Goal: Information Seeking & Learning: Learn about a topic

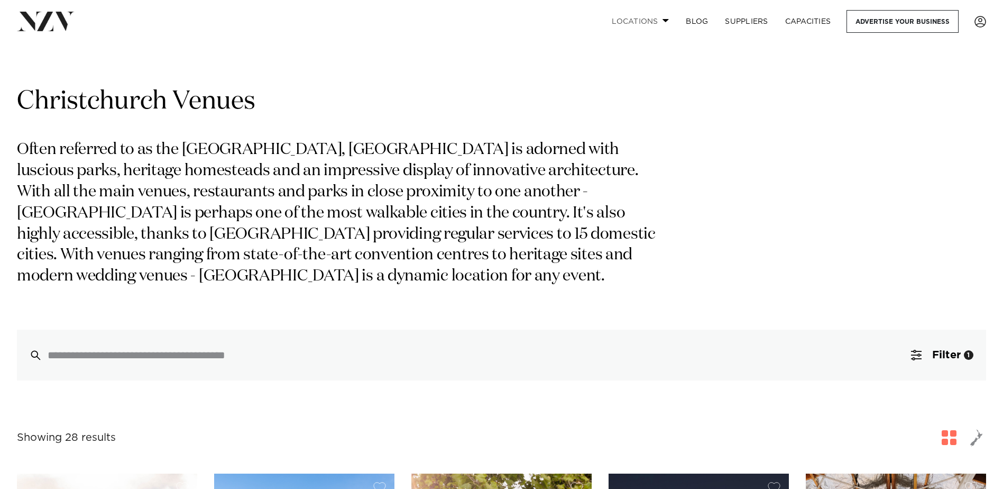
click at [634, 18] on link "Locations" at bounding box center [640, 21] width 74 height 23
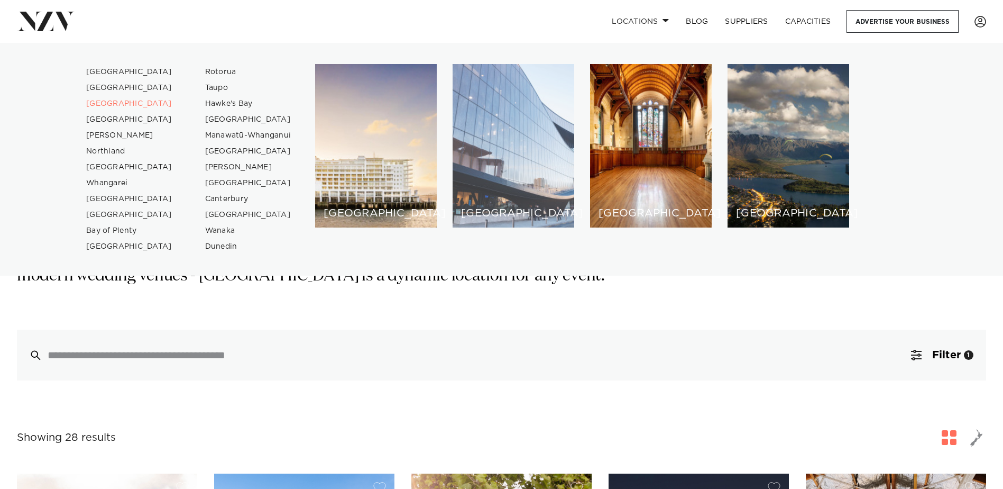
click at [501, 161] on div "[GEOGRAPHIC_DATA]" at bounding box center [514, 145] width 122 height 163
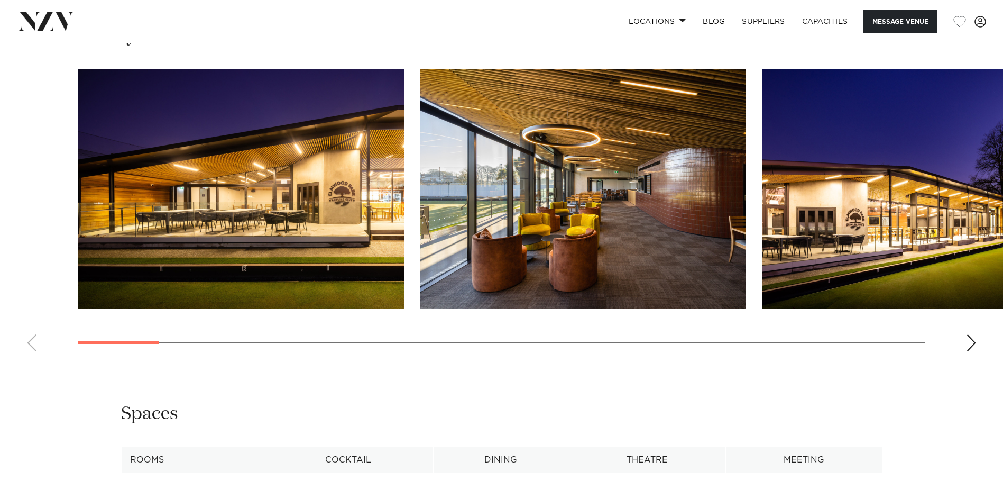
scroll to position [1058, 0]
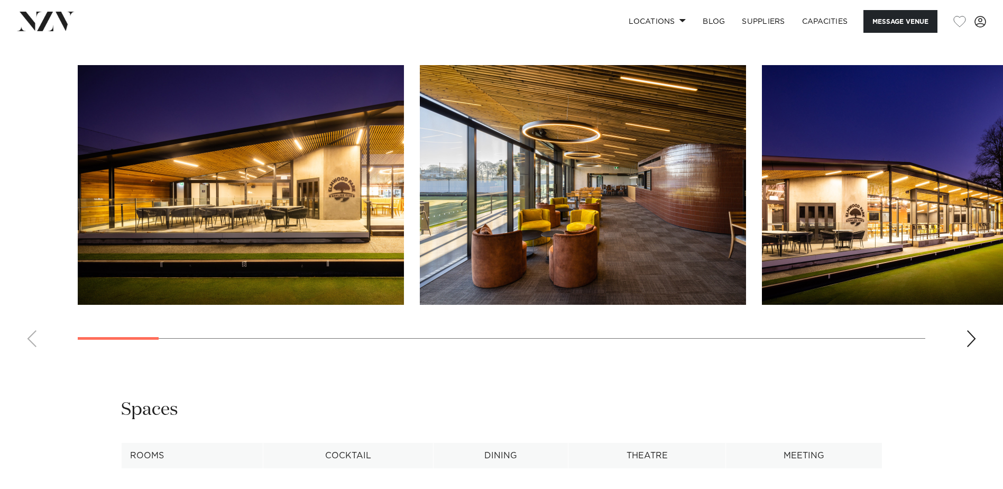
click at [971, 338] on div "Next slide" at bounding box center [971, 338] width 11 height 17
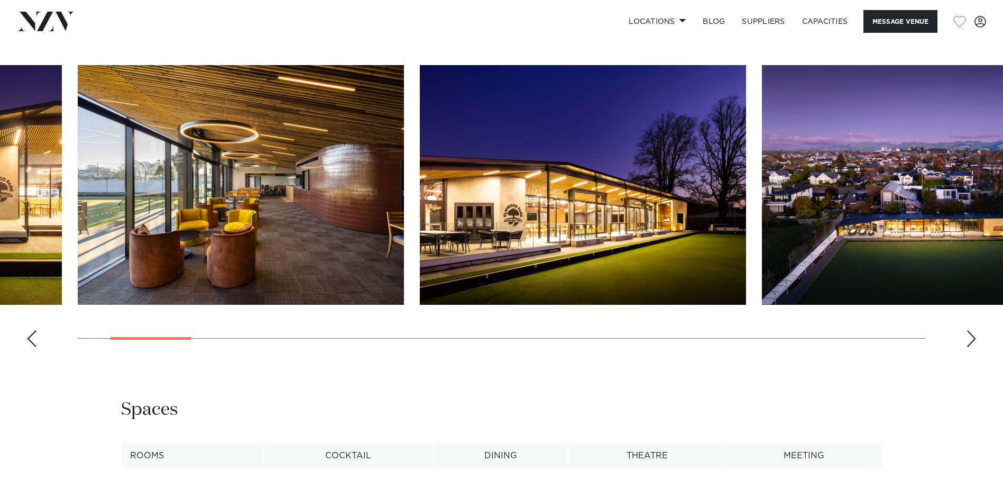
click at [971, 338] on div "Next slide" at bounding box center [971, 338] width 11 height 17
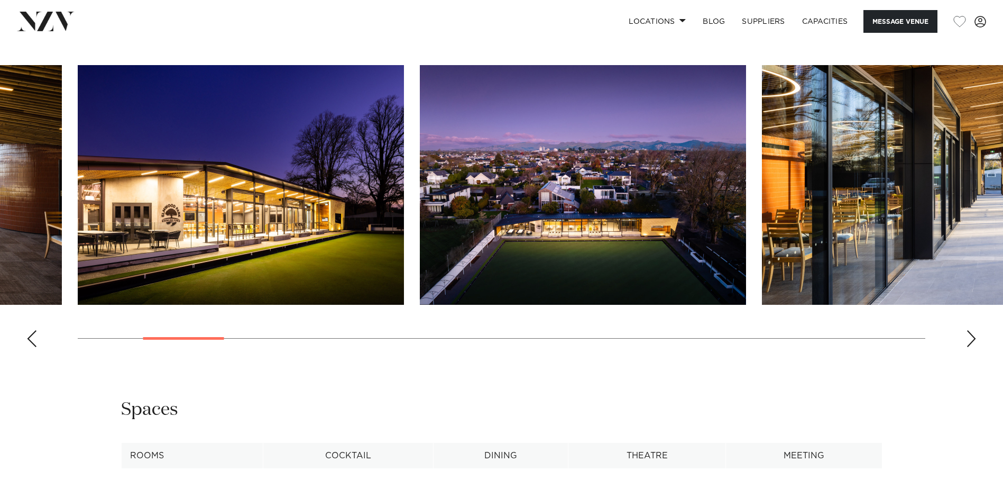
click at [971, 338] on div "Next slide" at bounding box center [971, 338] width 11 height 17
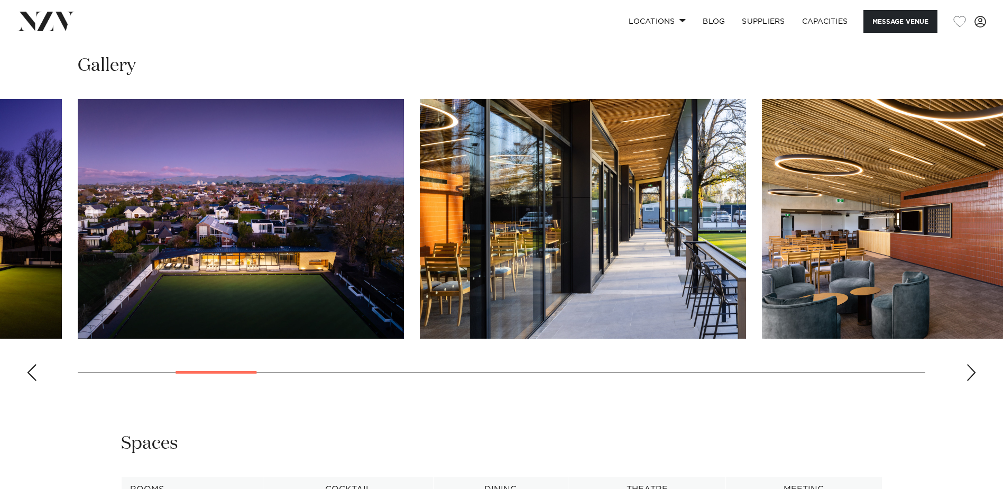
scroll to position [1005, 0]
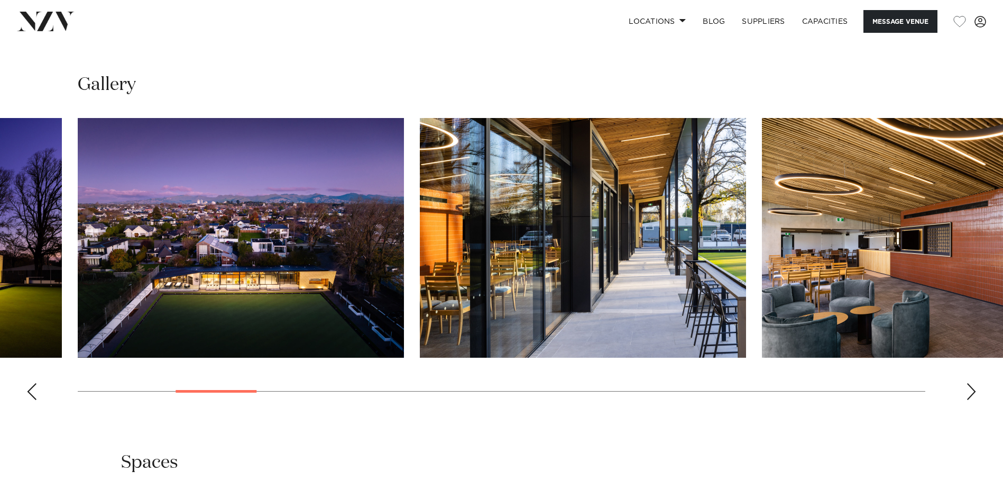
click at [970, 395] on div "Next slide" at bounding box center [971, 391] width 11 height 17
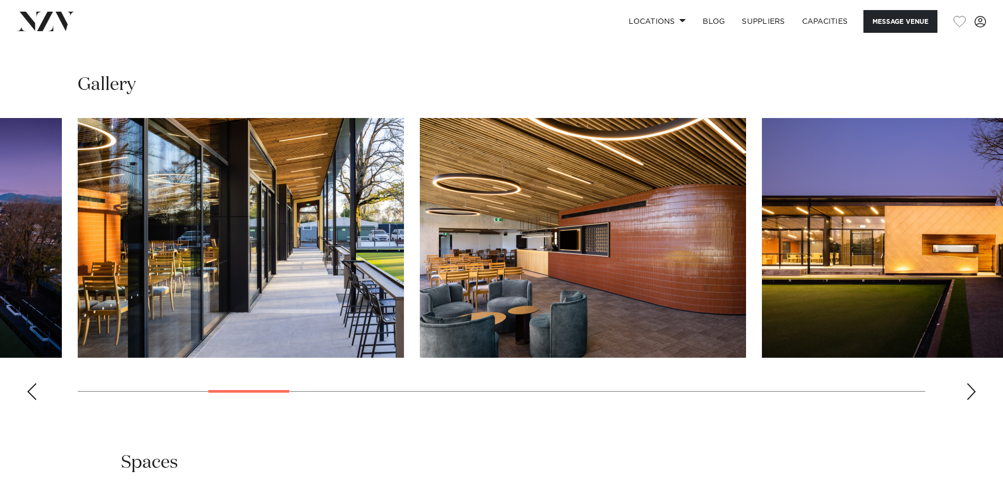
click at [970, 395] on div "Next slide" at bounding box center [971, 391] width 11 height 17
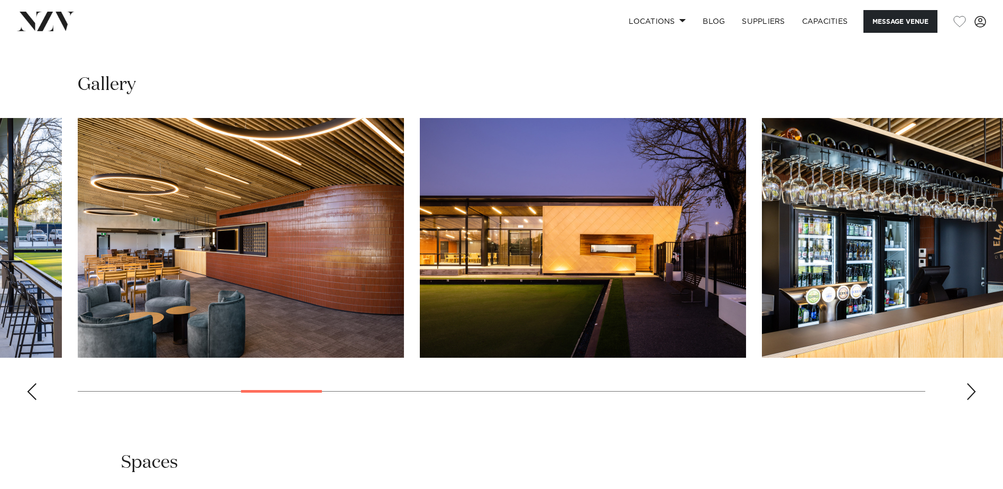
click at [970, 395] on div "Next slide" at bounding box center [971, 391] width 11 height 17
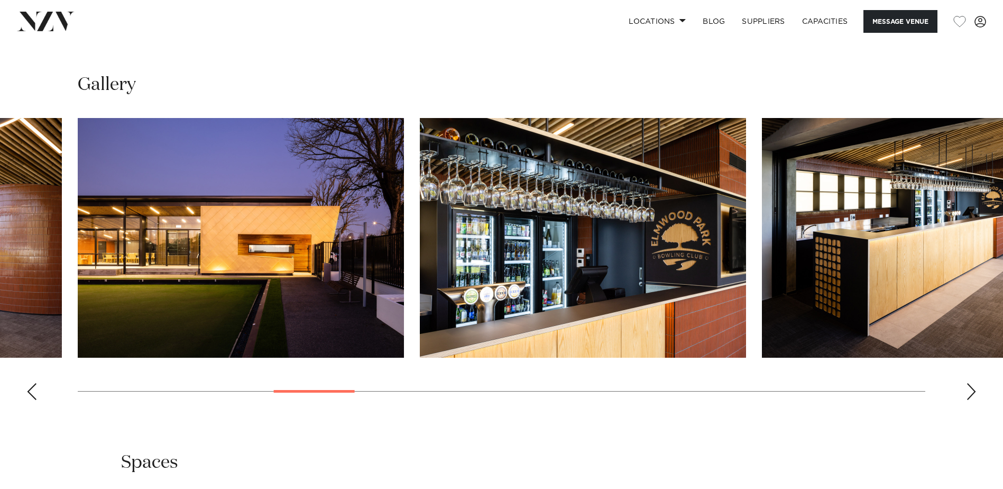
click at [970, 395] on div "Next slide" at bounding box center [971, 391] width 11 height 17
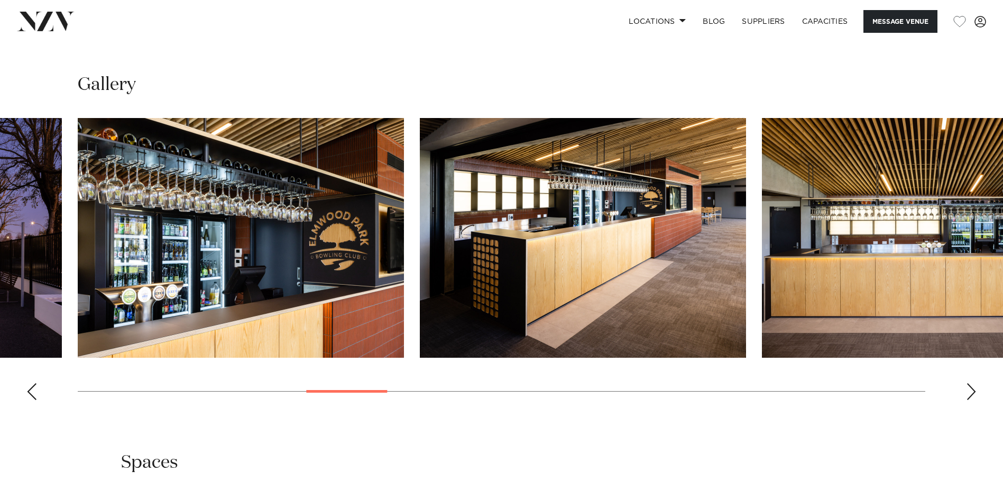
click at [970, 395] on div "Next slide" at bounding box center [971, 391] width 11 height 17
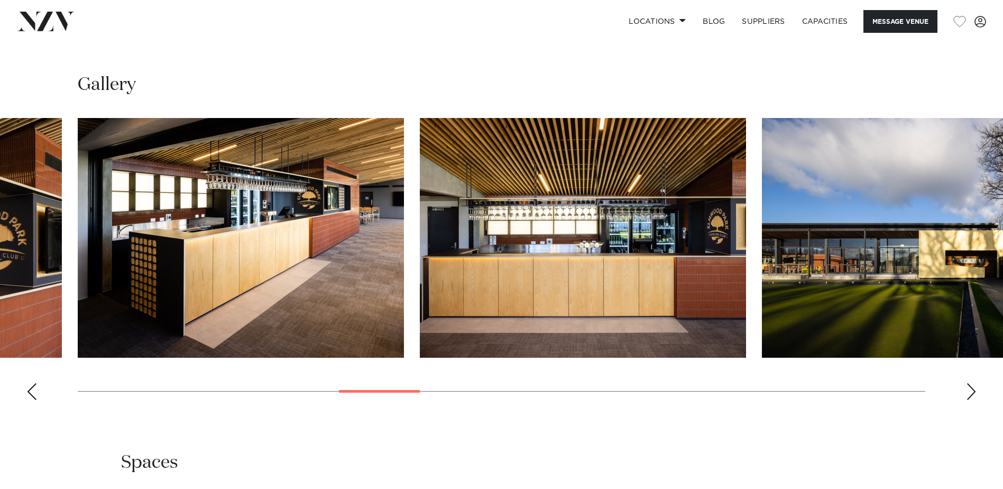
click at [970, 395] on div "Next slide" at bounding box center [971, 391] width 11 height 17
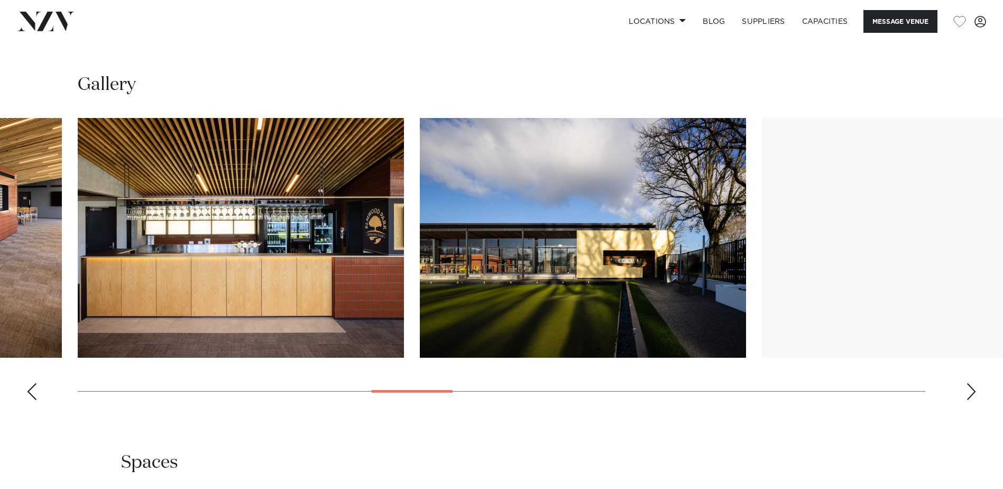
click at [970, 395] on div "Next slide" at bounding box center [971, 391] width 11 height 17
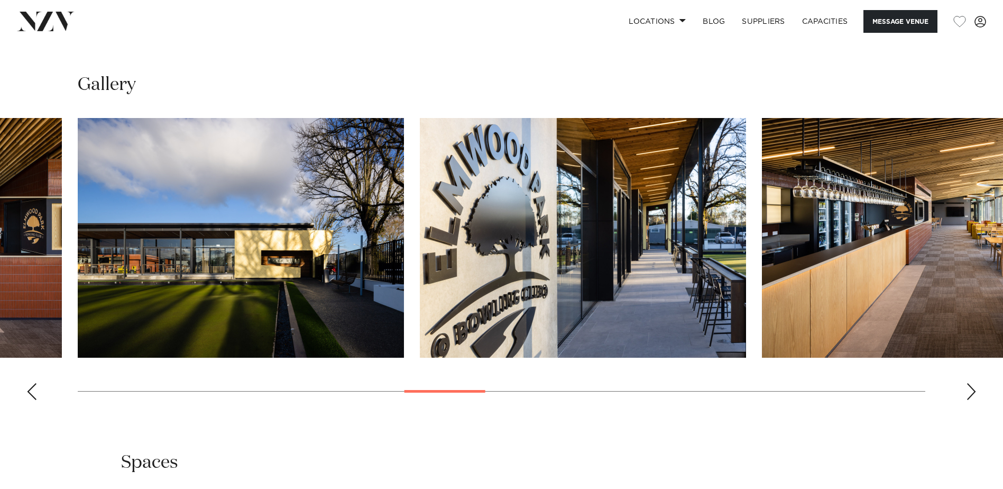
click at [978, 386] on swiper-container at bounding box center [501, 263] width 1003 height 290
click at [973, 389] on div "Next slide" at bounding box center [971, 391] width 11 height 17
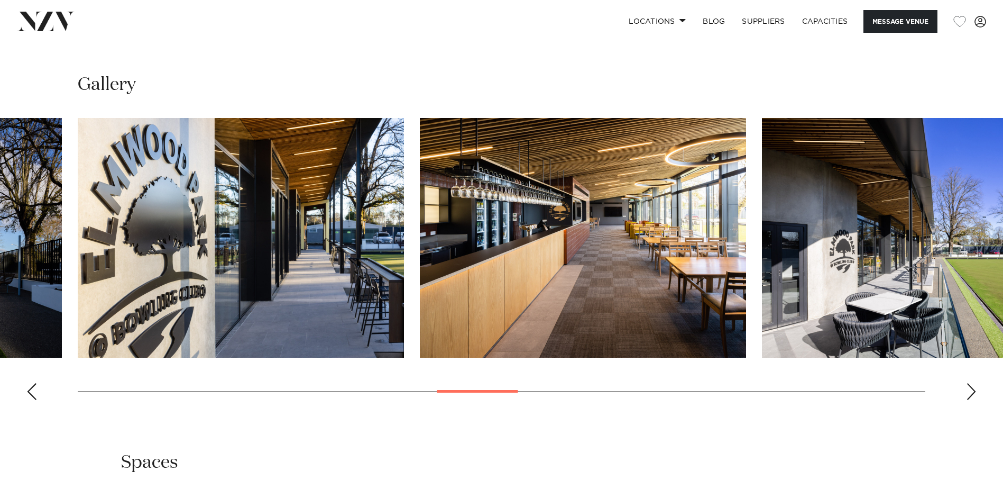
click at [973, 389] on div "Next slide" at bounding box center [971, 391] width 11 height 17
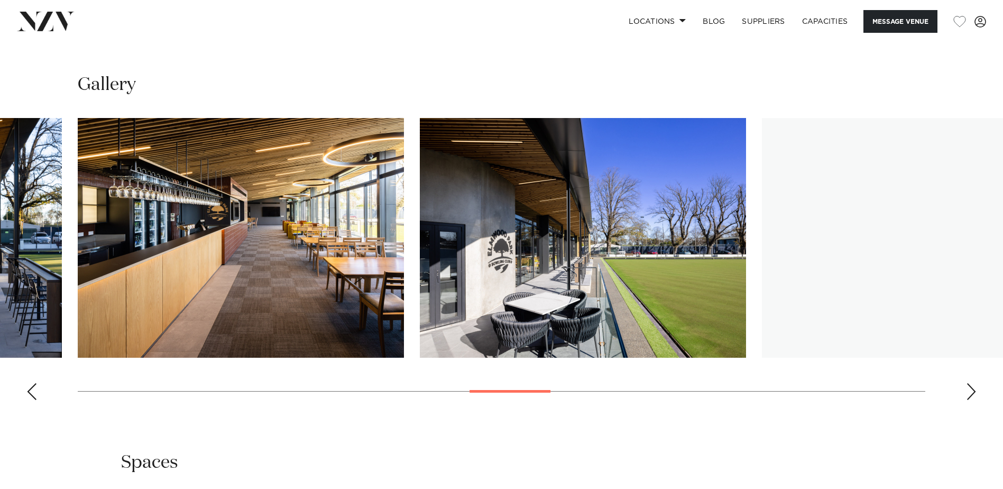
click at [973, 389] on div "Next slide" at bounding box center [971, 391] width 11 height 17
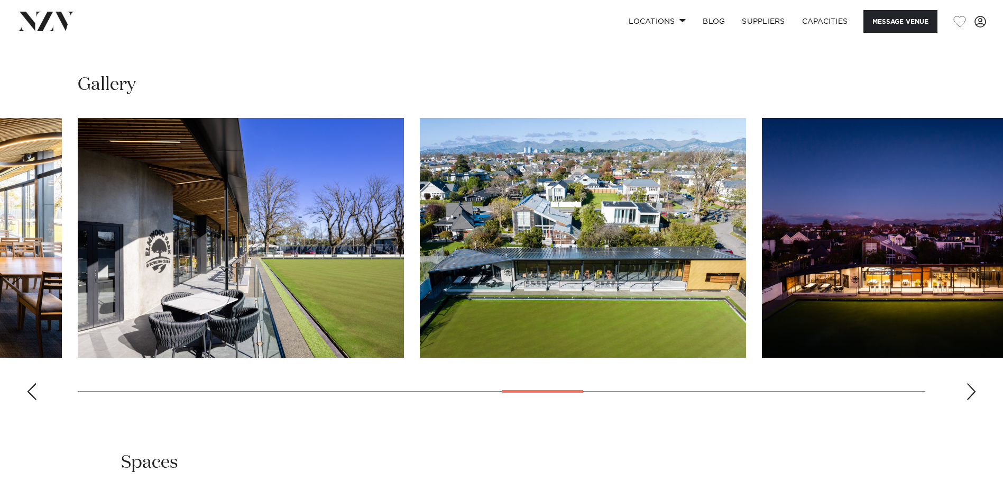
click at [973, 389] on div "Next slide" at bounding box center [971, 391] width 11 height 17
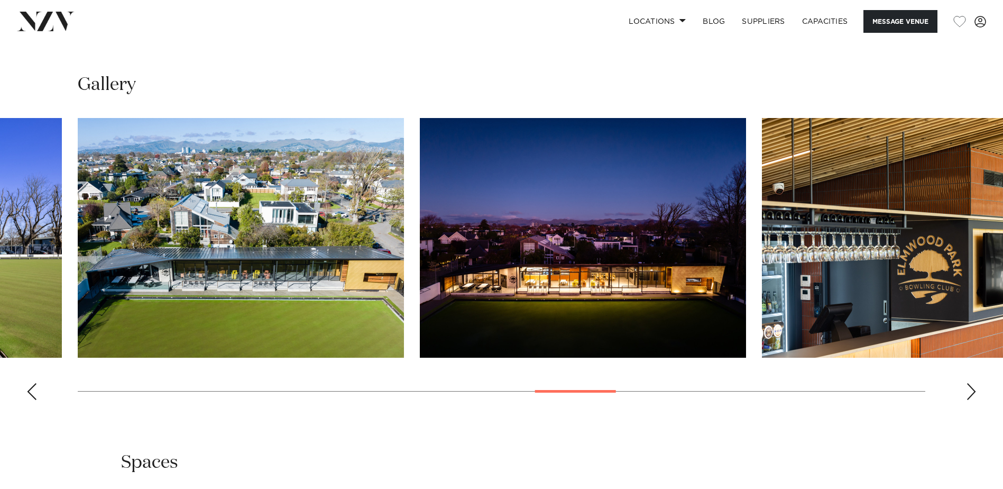
click at [973, 389] on div "Next slide" at bounding box center [971, 391] width 11 height 17
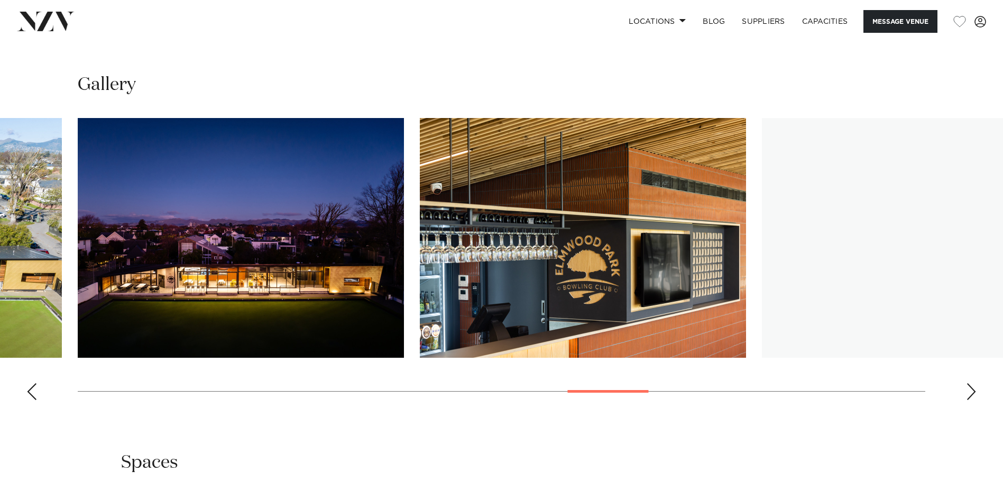
click at [973, 389] on div "Next slide" at bounding box center [971, 391] width 11 height 17
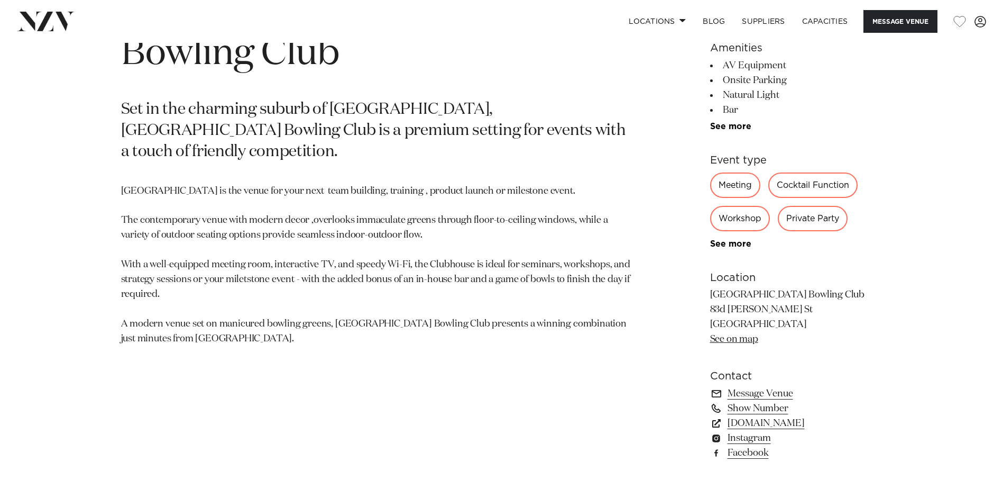
scroll to position [635, 0]
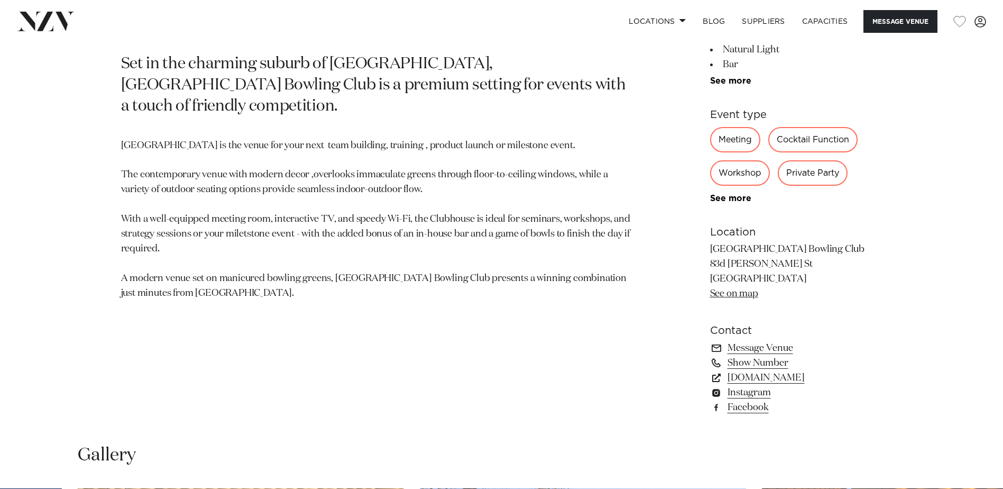
click at [743, 290] on link "See on map" at bounding box center [734, 294] width 48 height 10
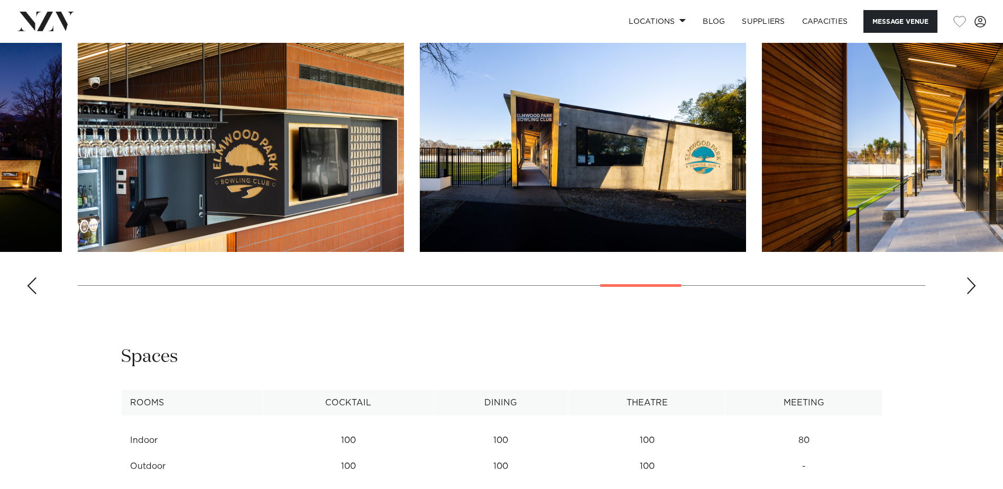
scroll to position [1005, 0]
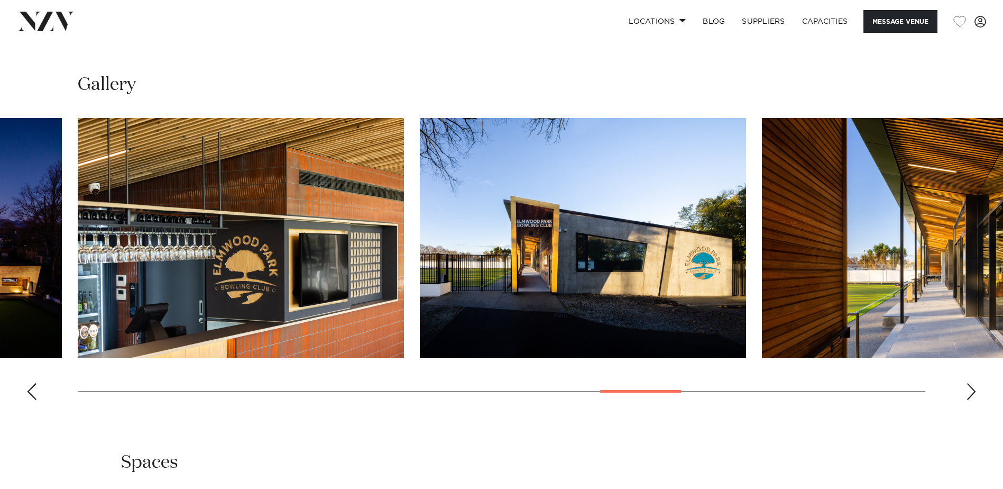
click at [970, 392] on div "Next slide" at bounding box center [971, 391] width 11 height 17
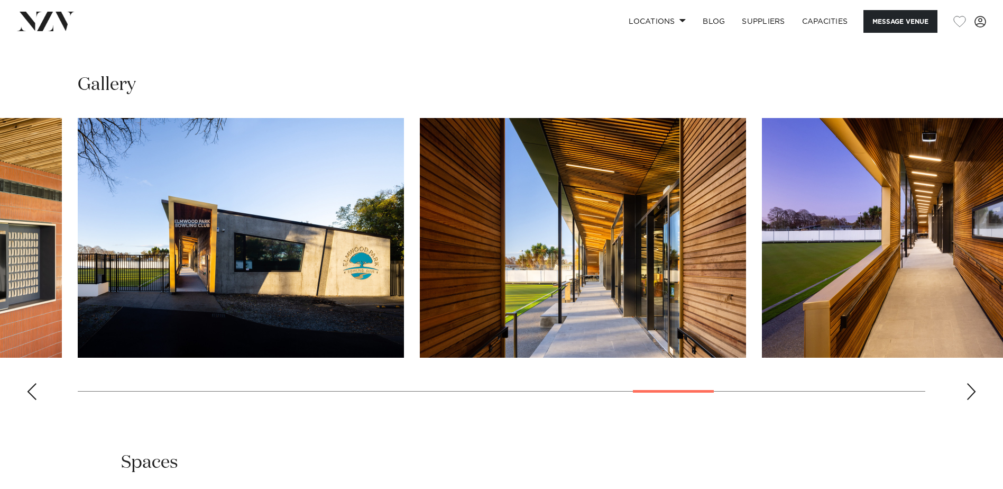
click at [970, 392] on div "Next slide" at bounding box center [971, 391] width 11 height 17
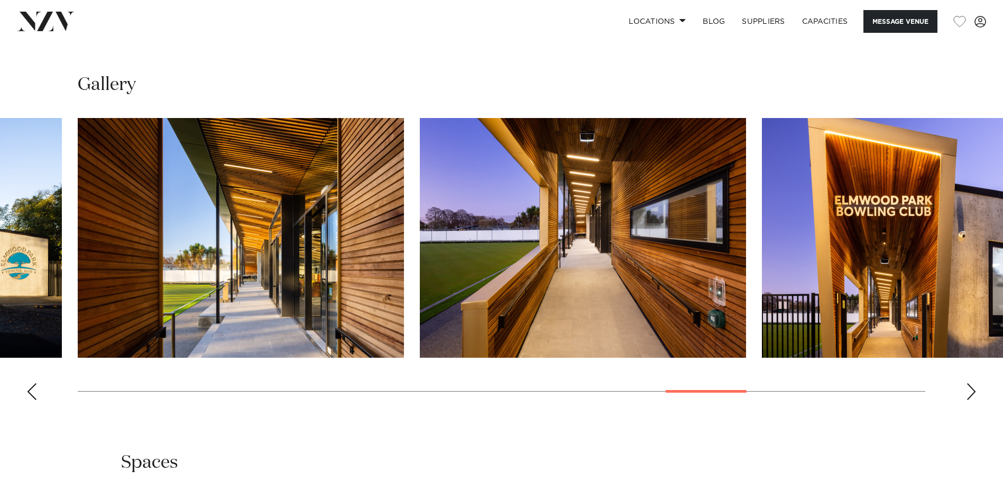
click at [970, 392] on div "Next slide" at bounding box center [971, 391] width 11 height 17
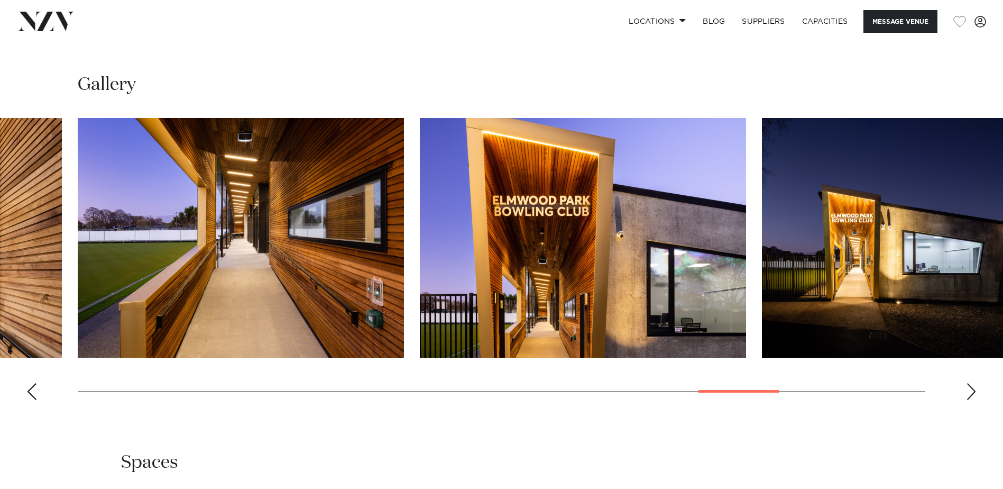
click at [970, 392] on div "Next slide" at bounding box center [971, 391] width 11 height 17
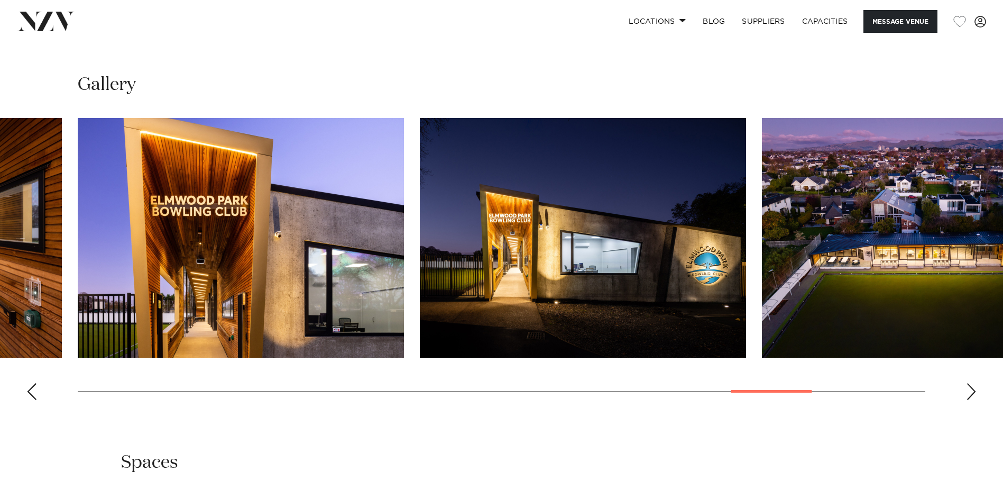
click at [970, 392] on div "Next slide" at bounding box center [971, 391] width 11 height 17
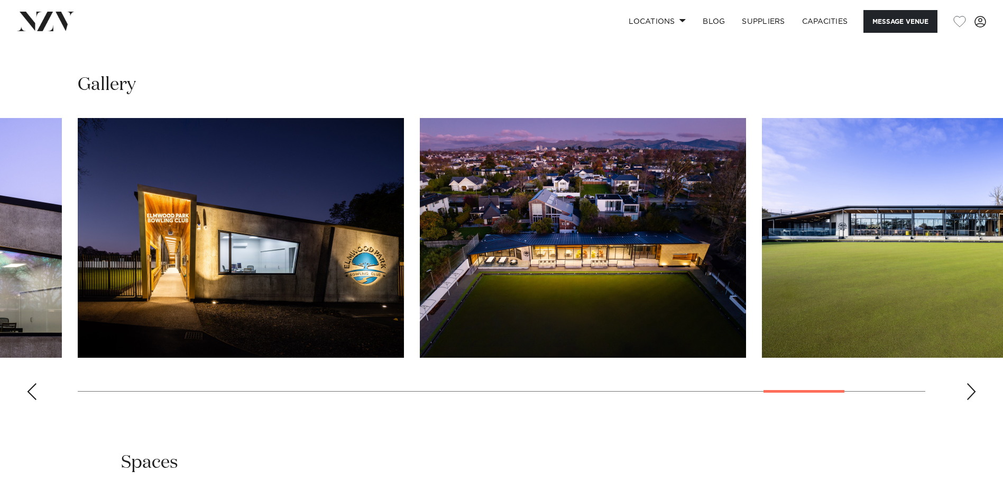
click at [970, 392] on div "Next slide" at bounding box center [971, 391] width 11 height 17
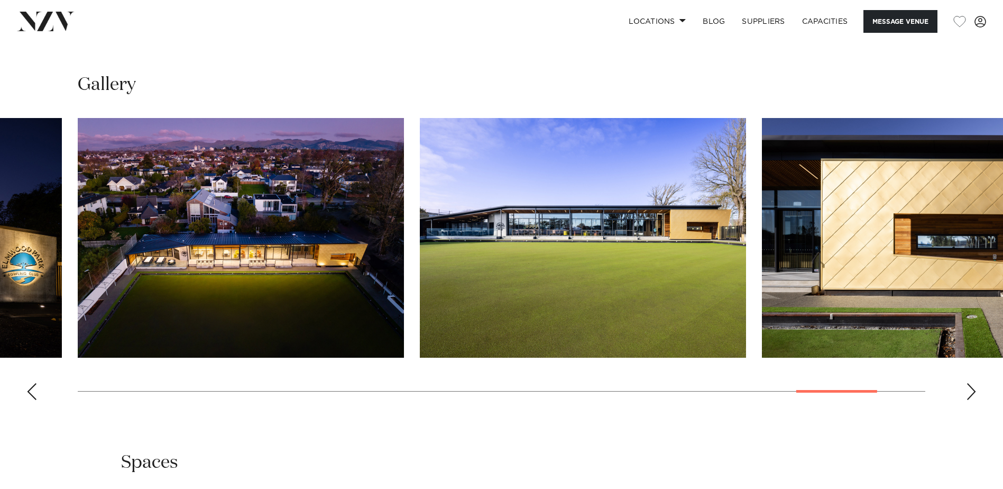
click at [970, 392] on div "Next slide" at bounding box center [971, 391] width 11 height 17
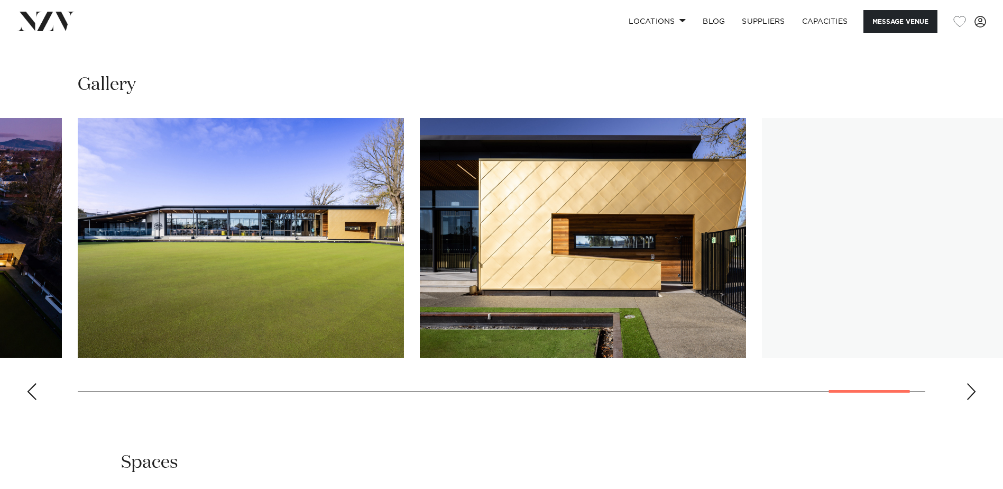
click at [970, 392] on div "Next slide" at bounding box center [971, 391] width 11 height 17
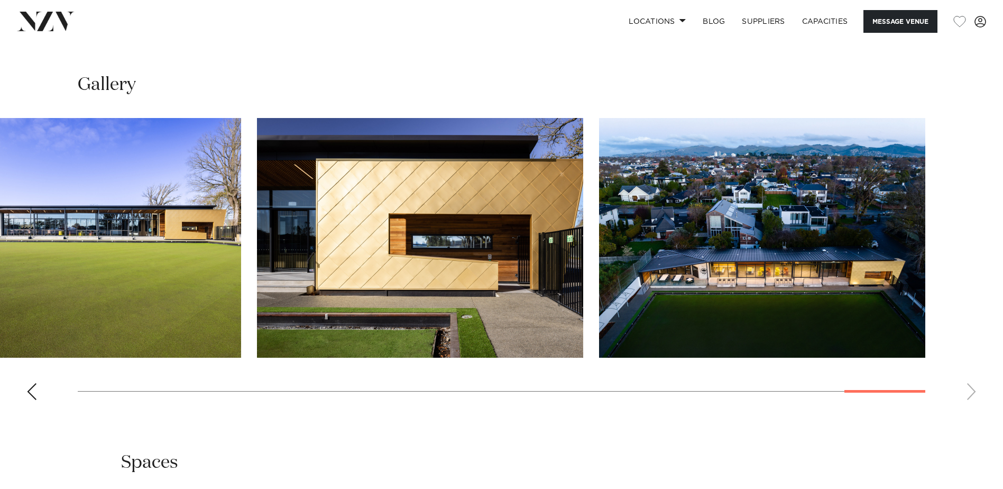
click at [970, 392] on swiper-container at bounding box center [501, 263] width 1003 height 290
click at [32, 384] on div "Previous slide" at bounding box center [31, 391] width 11 height 17
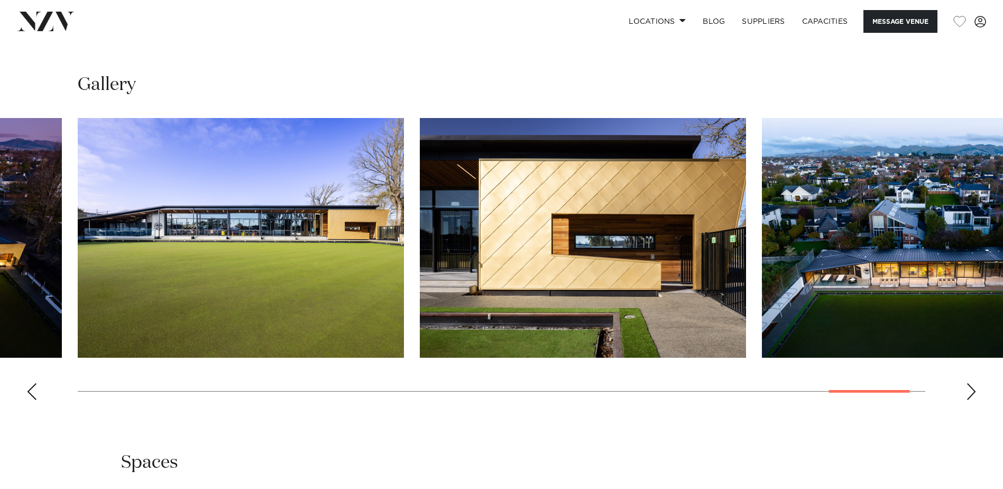
click at [32, 384] on div "Previous slide" at bounding box center [31, 391] width 11 height 17
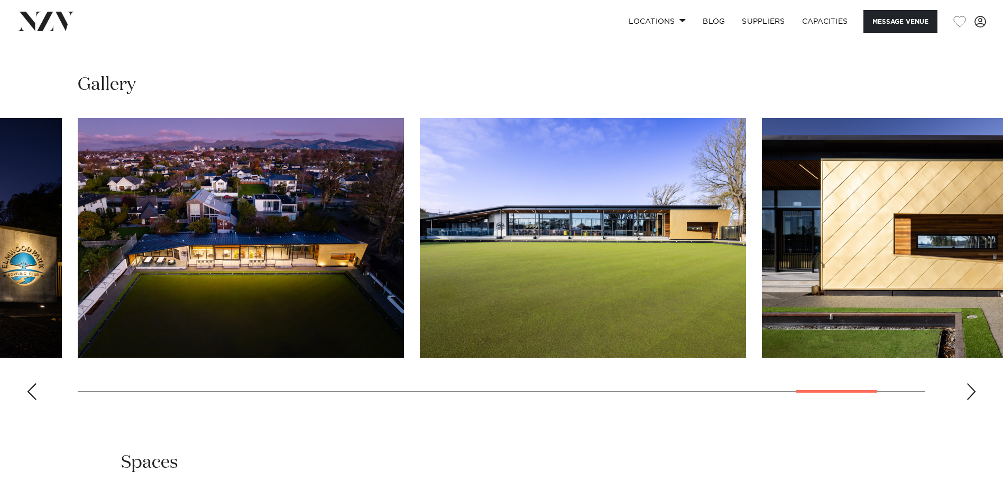
click at [32, 384] on div "Previous slide" at bounding box center [31, 391] width 11 height 17
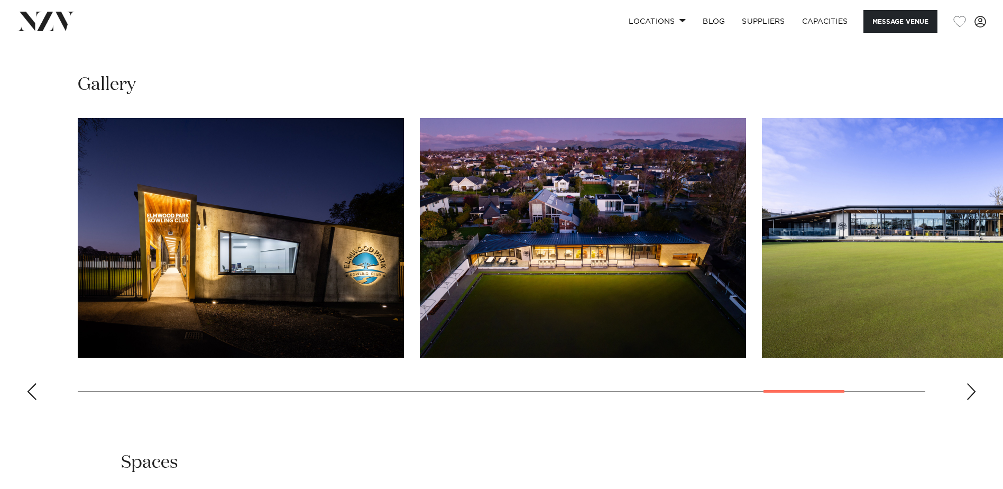
click at [32, 384] on div "Previous slide" at bounding box center [31, 391] width 11 height 17
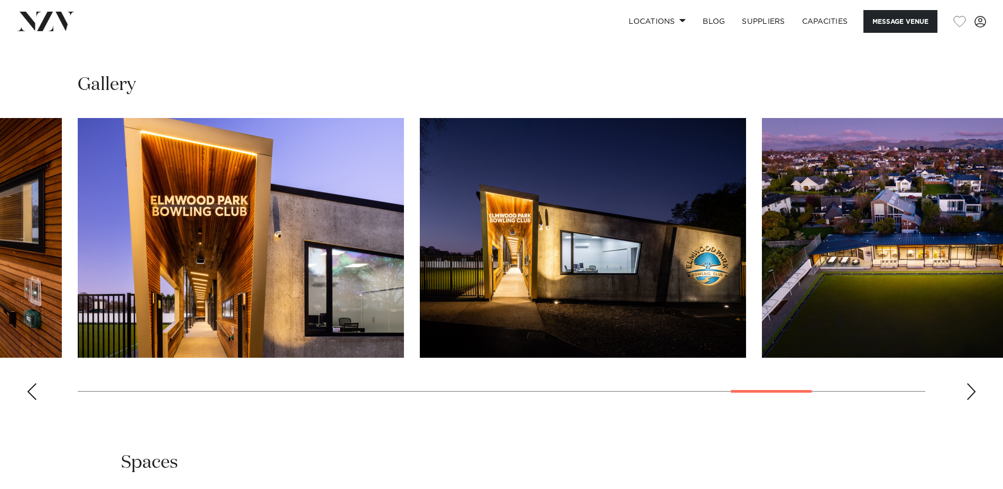
click at [32, 384] on div "Previous slide" at bounding box center [31, 391] width 11 height 17
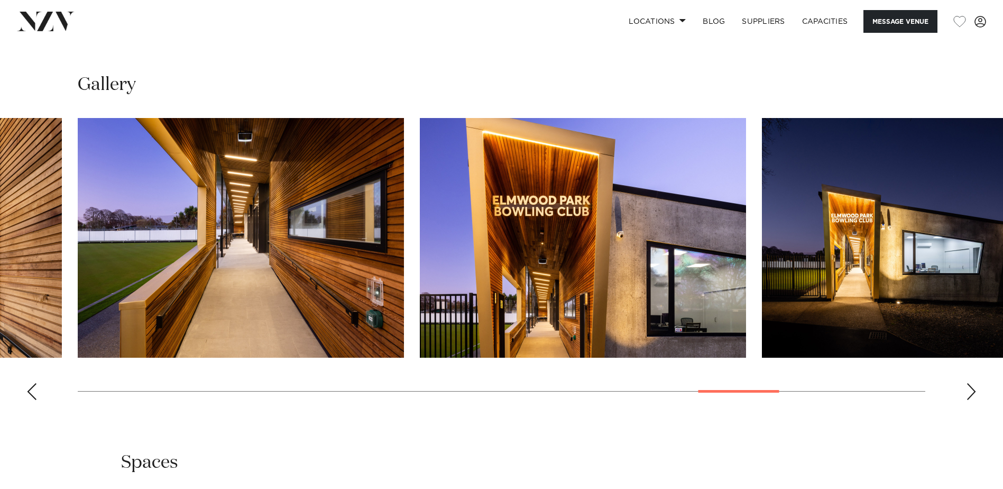
click at [32, 384] on div "Previous slide" at bounding box center [31, 391] width 11 height 17
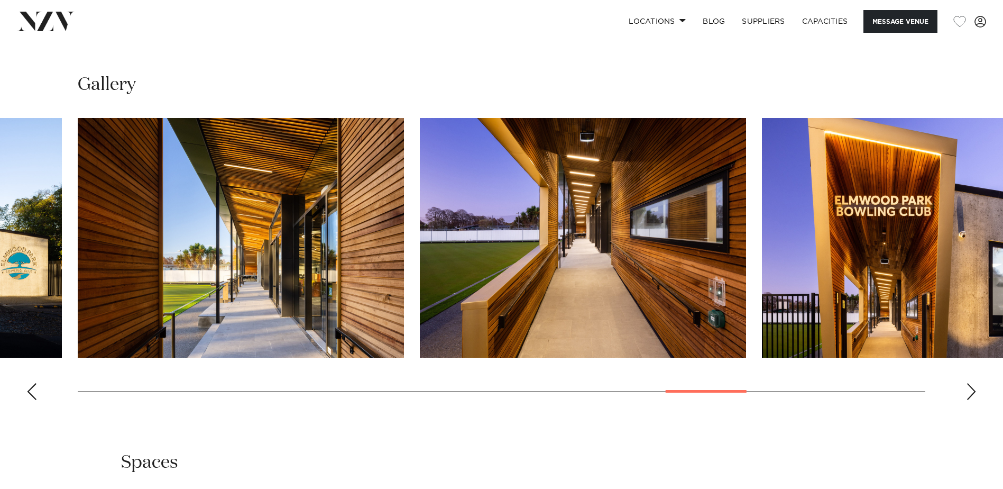
click at [32, 384] on div "Previous slide" at bounding box center [31, 391] width 11 height 17
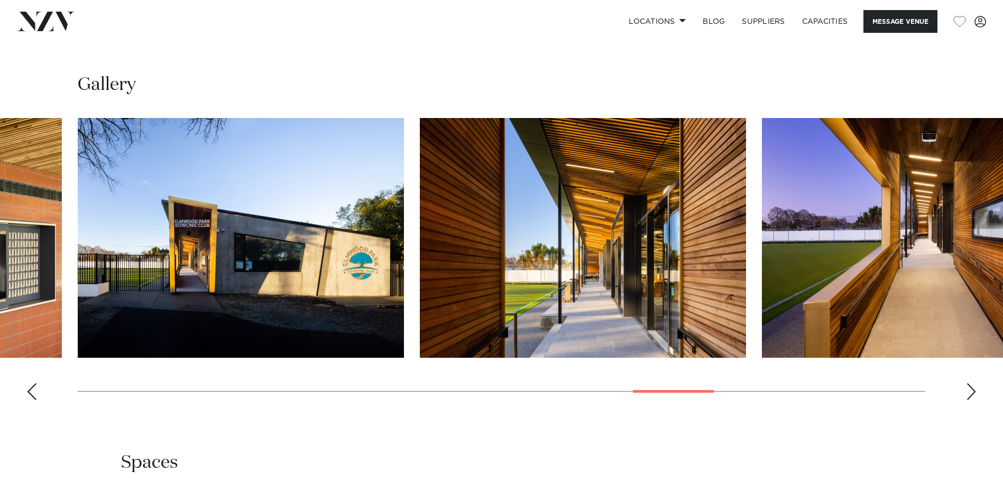
click at [32, 384] on div "Previous slide" at bounding box center [31, 391] width 11 height 17
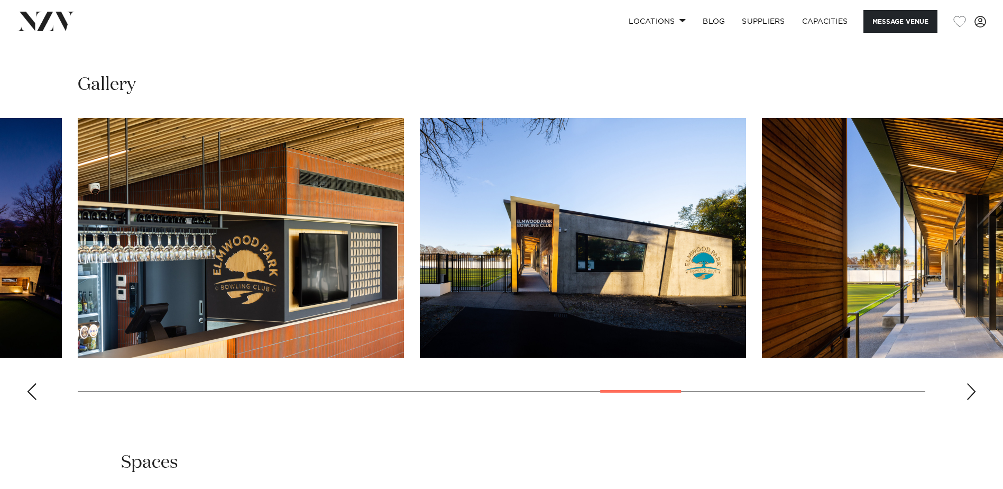
click at [32, 384] on div "Previous slide" at bounding box center [31, 391] width 11 height 17
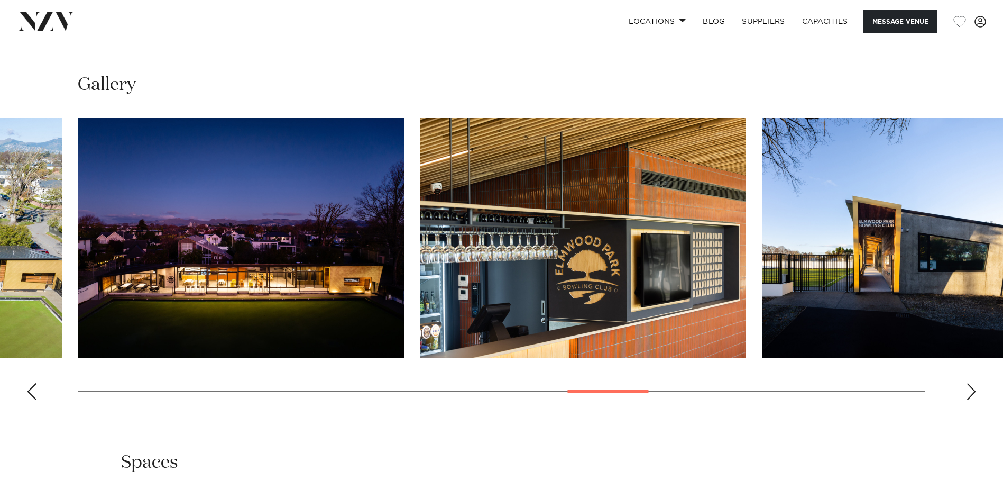
click at [32, 384] on div "Previous slide" at bounding box center [31, 391] width 11 height 17
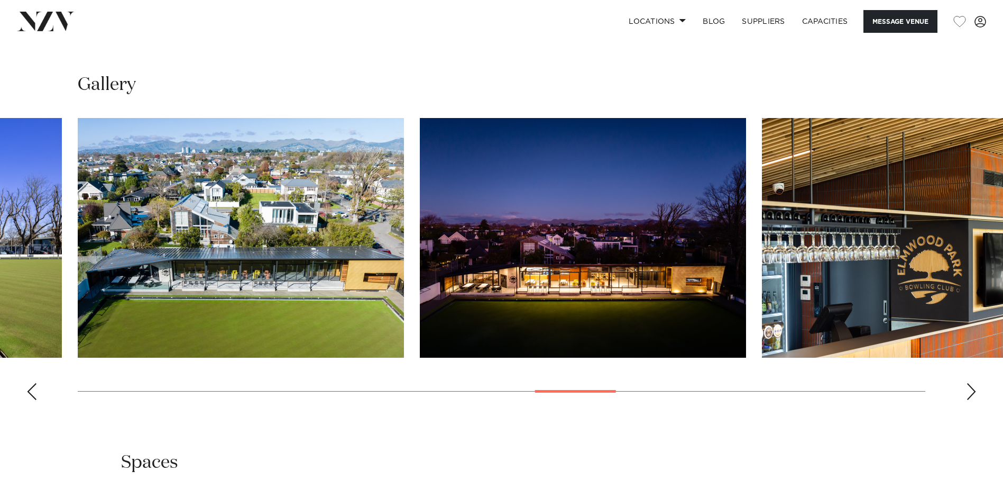
click at [32, 384] on div "Previous slide" at bounding box center [31, 391] width 11 height 17
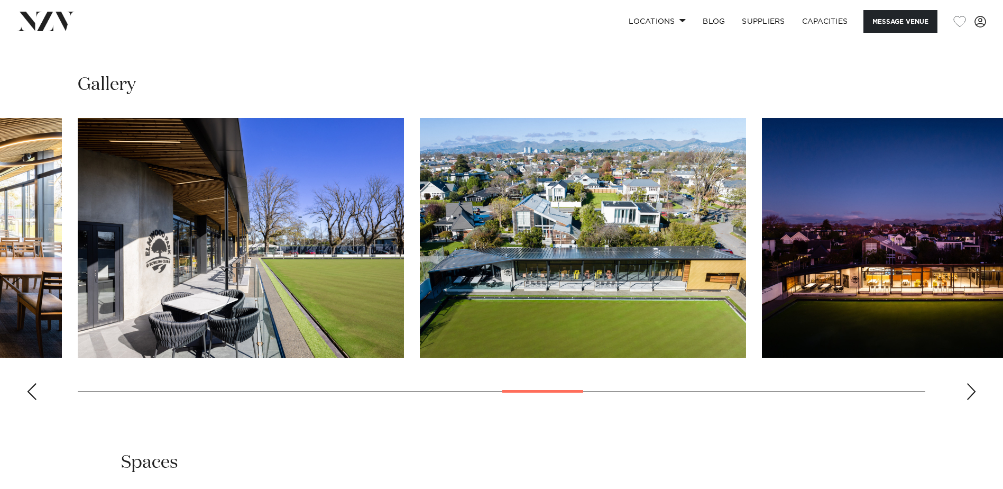
click at [32, 384] on div "Previous slide" at bounding box center [31, 391] width 11 height 17
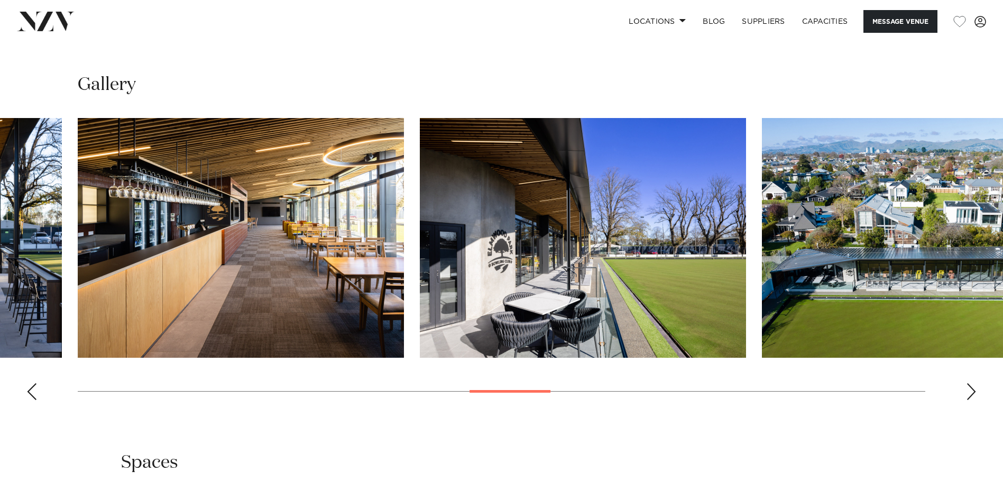
click at [32, 384] on div "Previous slide" at bounding box center [31, 391] width 11 height 17
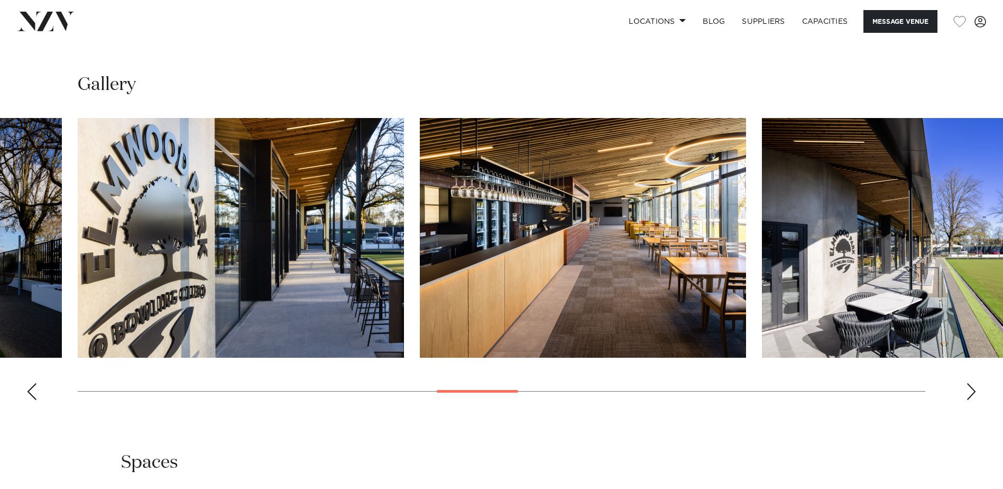
click at [32, 384] on div "Previous slide" at bounding box center [31, 391] width 11 height 17
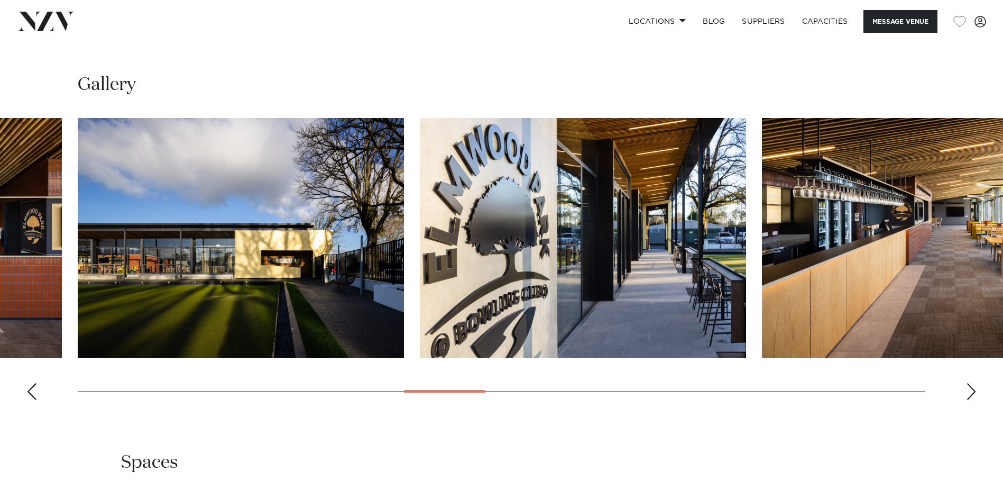
click at [32, 384] on div "Previous slide" at bounding box center [31, 391] width 11 height 17
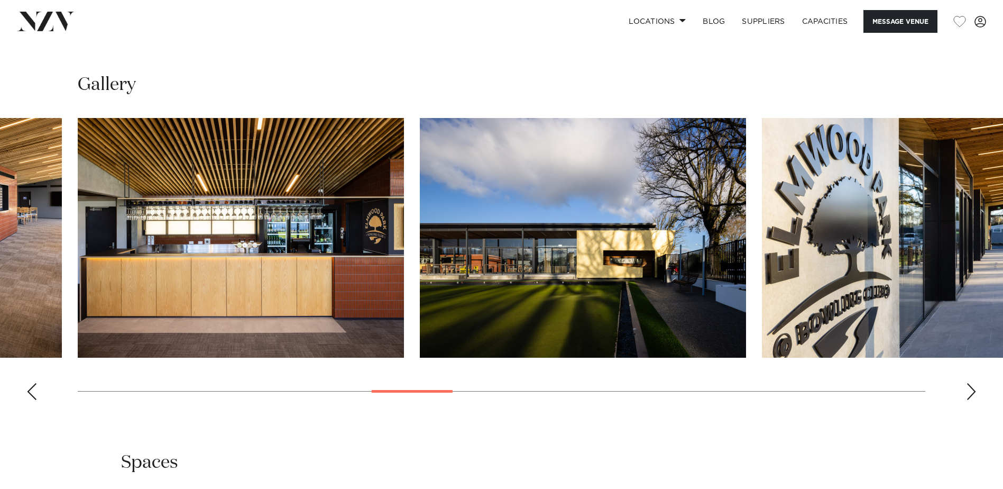
click at [32, 384] on div "Previous slide" at bounding box center [31, 391] width 11 height 17
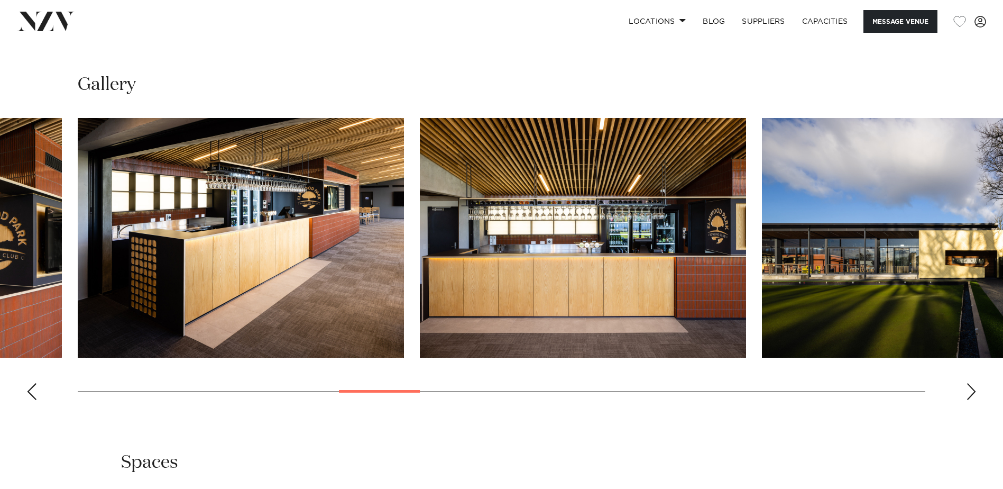
click at [32, 384] on div "Previous slide" at bounding box center [31, 391] width 11 height 17
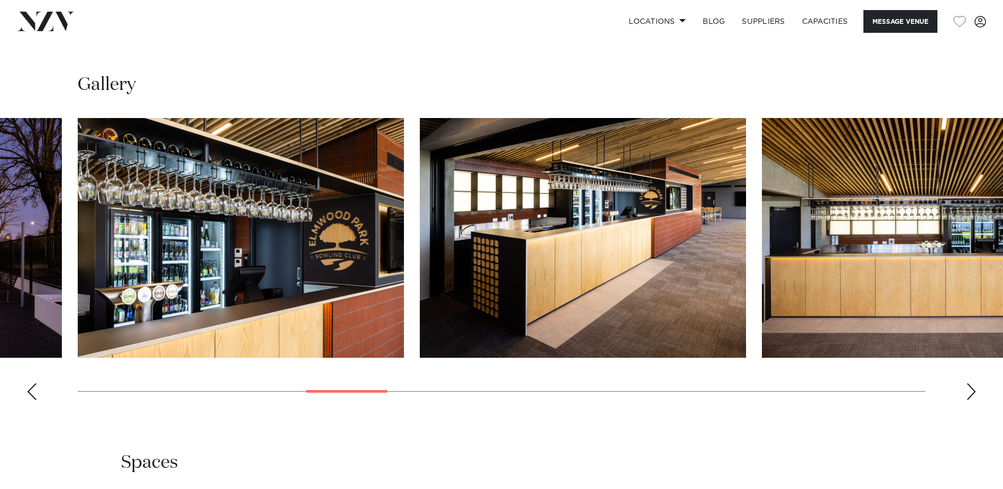
click at [32, 384] on div "Previous slide" at bounding box center [31, 391] width 11 height 17
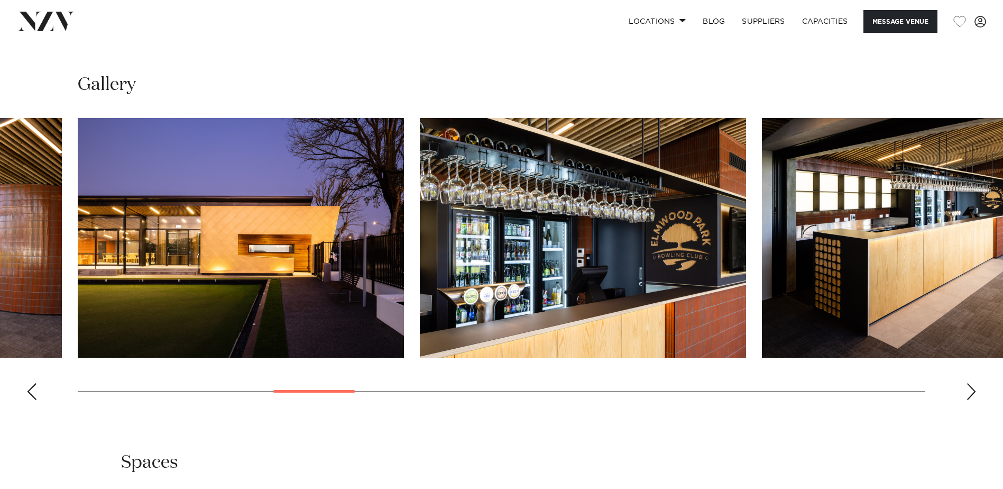
click at [32, 384] on div "Previous slide" at bounding box center [31, 391] width 11 height 17
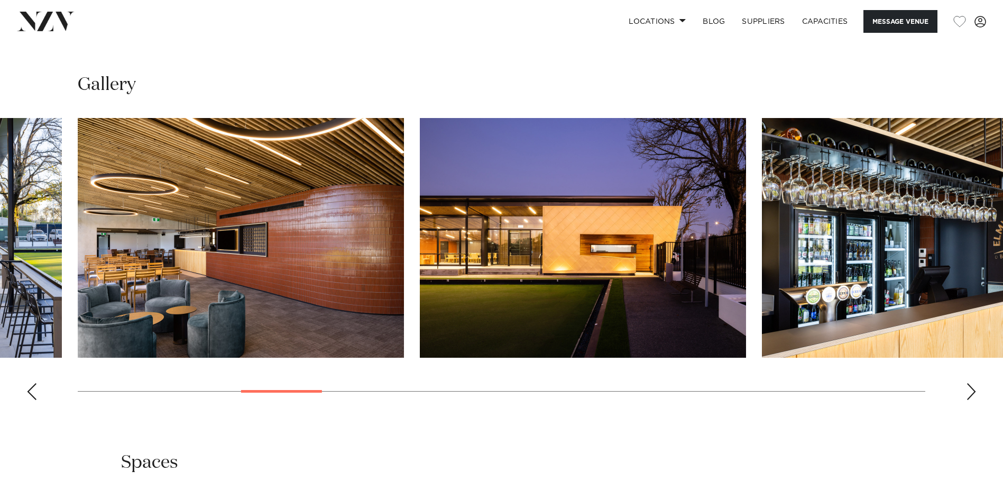
click at [32, 384] on div "Previous slide" at bounding box center [31, 391] width 11 height 17
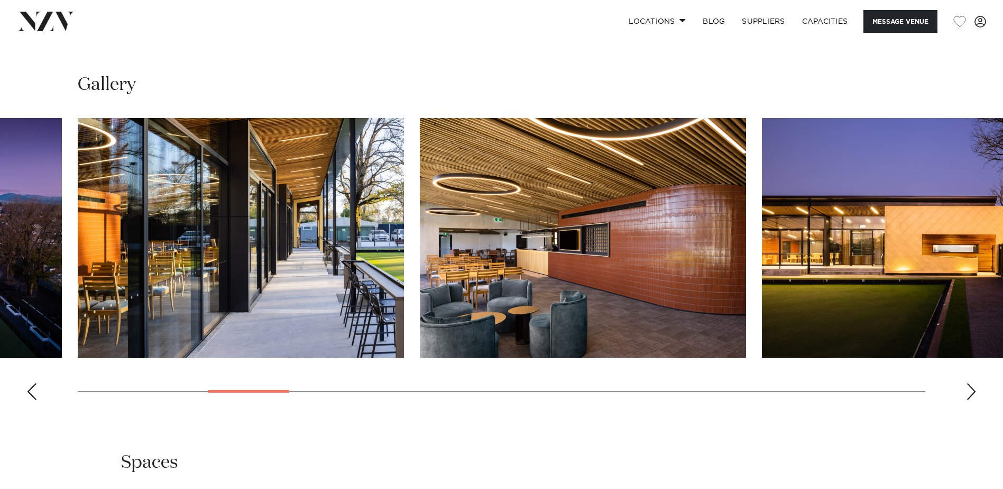
click at [32, 384] on div "Previous slide" at bounding box center [31, 391] width 11 height 17
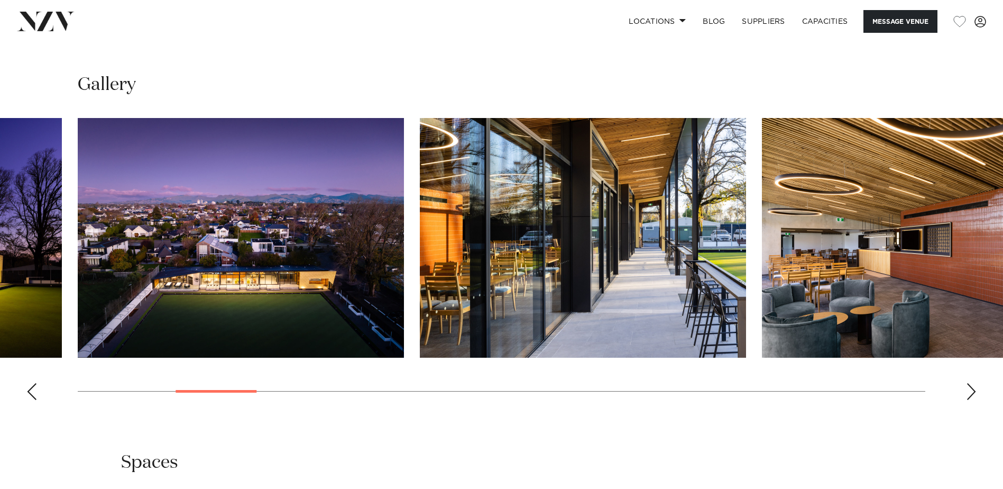
click at [32, 384] on div "Previous slide" at bounding box center [31, 391] width 11 height 17
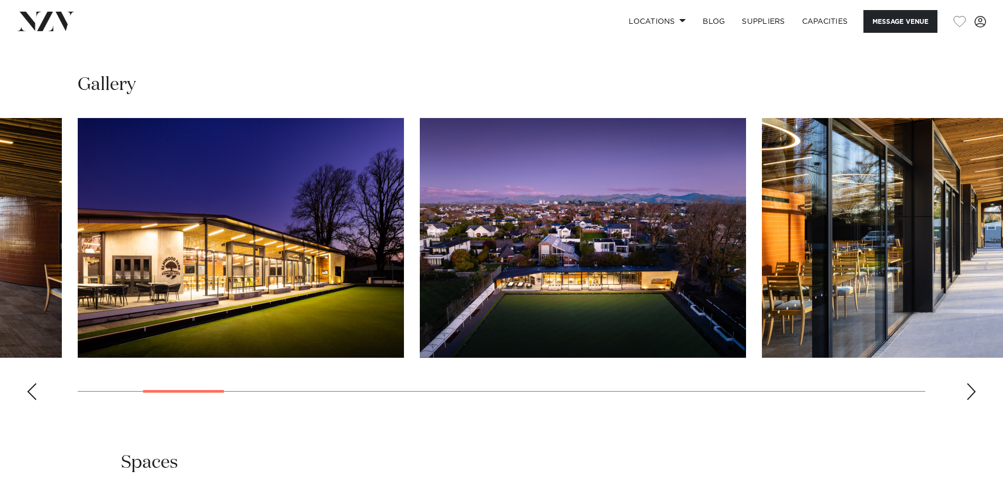
click at [32, 384] on div "Previous slide" at bounding box center [31, 391] width 11 height 17
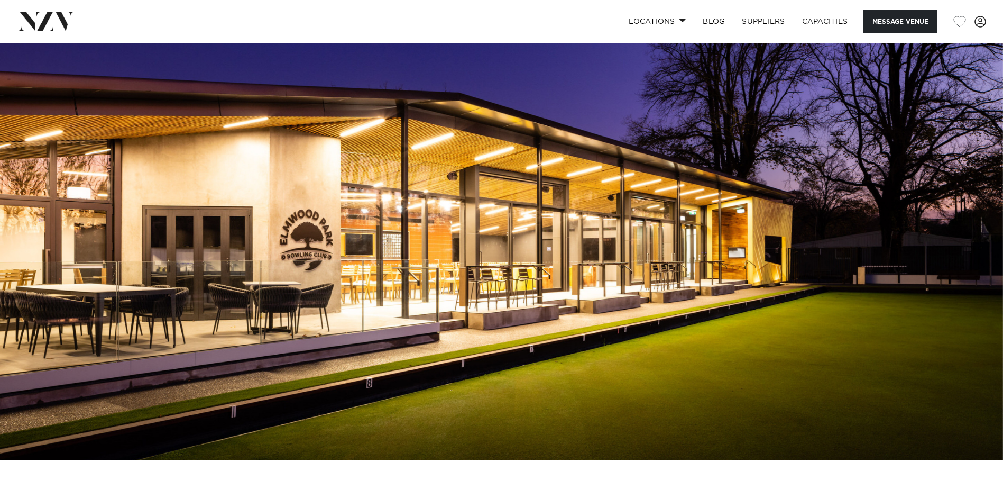
scroll to position [0, 0]
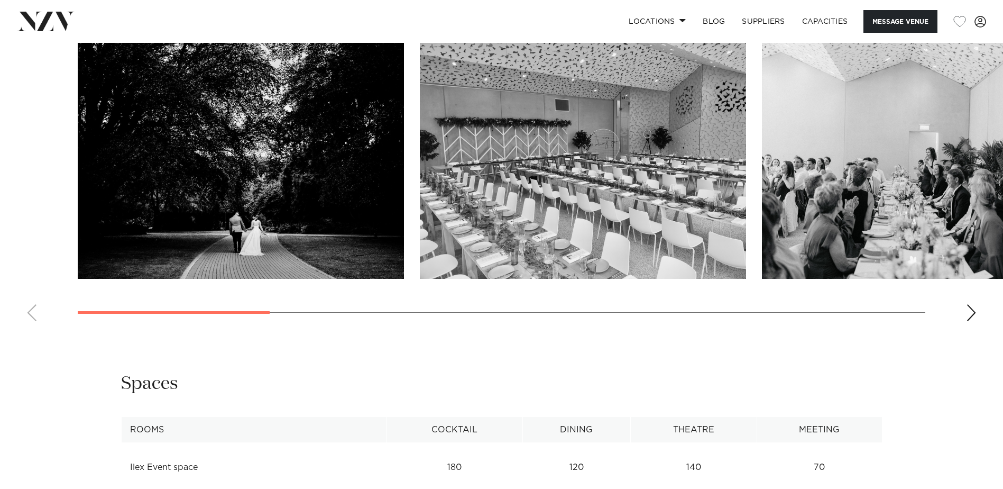
scroll to position [1058, 0]
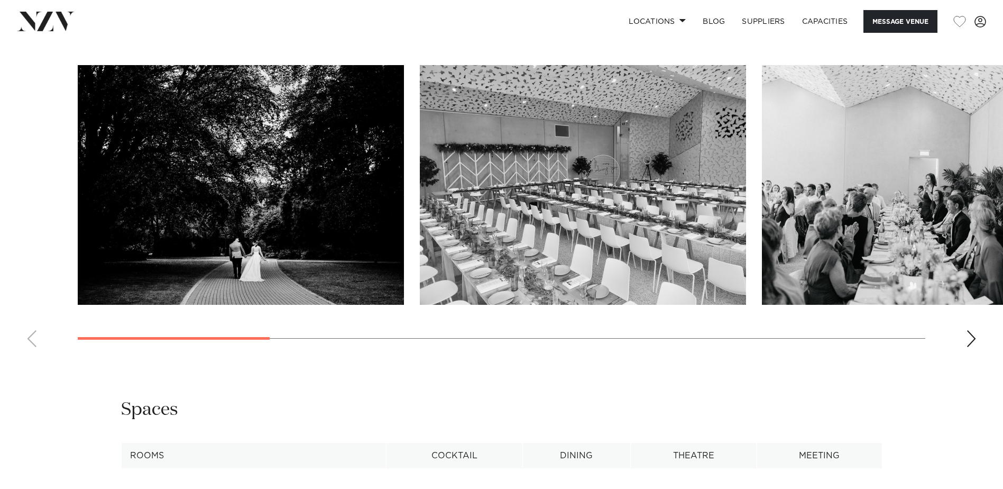
click at [975, 339] on div "Next slide" at bounding box center [971, 338] width 11 height 17
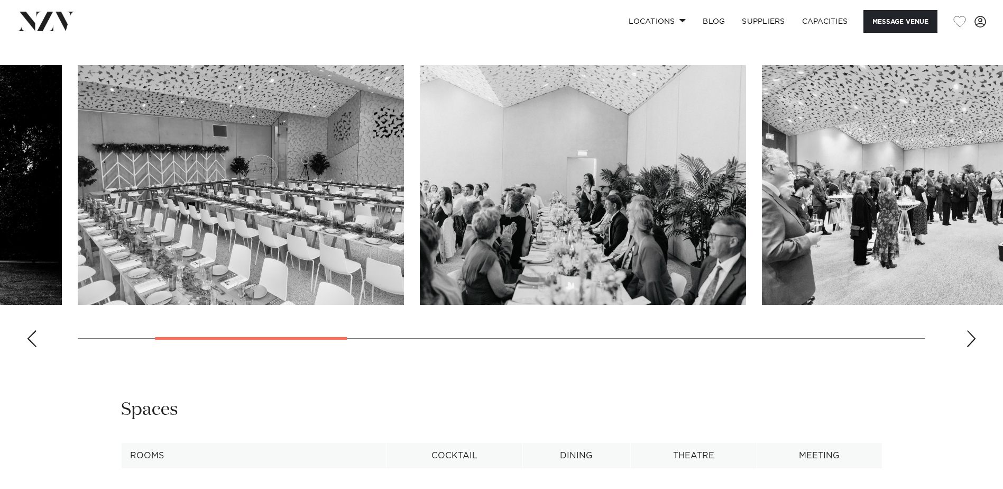
click at [975, 339] on div "Next slide" at bounding box center [971, 338] width 11 height 17
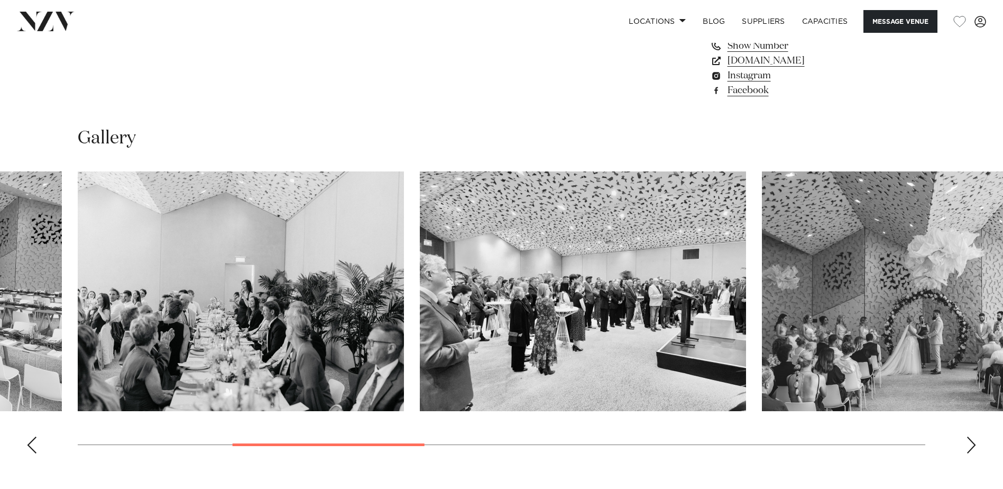
scroll to position [952, 0]
click at [971, 434] on swiper-container at bounding box center [501, 316] width 1003 height 290
click at [970, 439] on div "Next slide" at bounding box center [971, 444] width 11 height 17
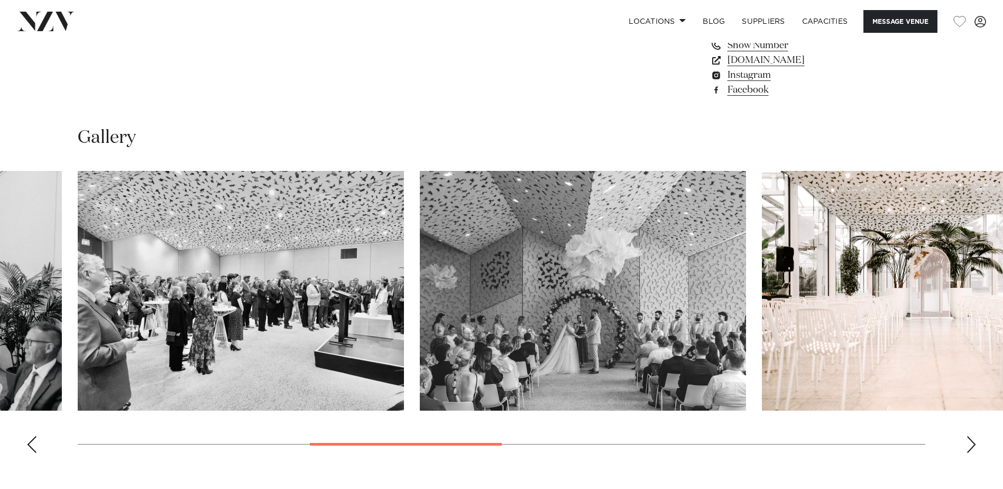
click at [970, 439] on div "Next slide" at bounding box center [971, 444] width 11 height 17
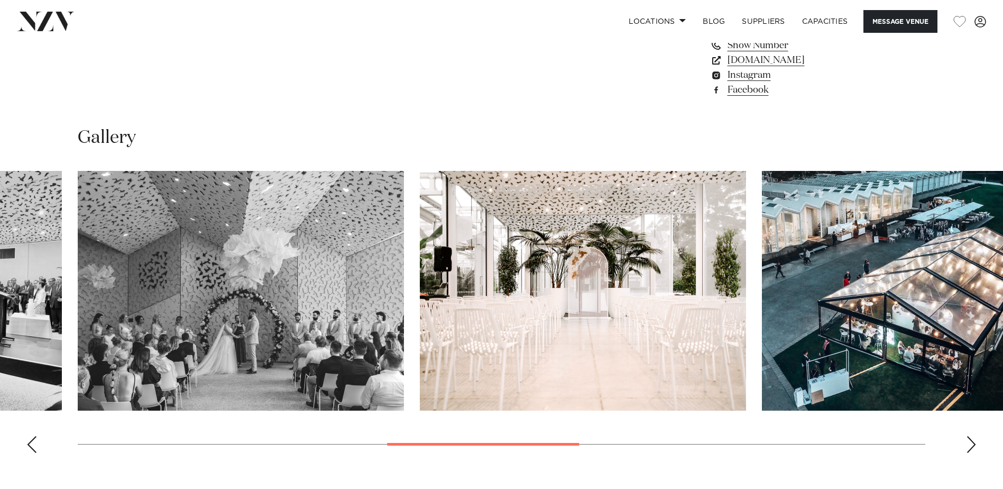
click at [970, 439] on div "Next slide" at bounding box center [971, 444] width 11 height 17
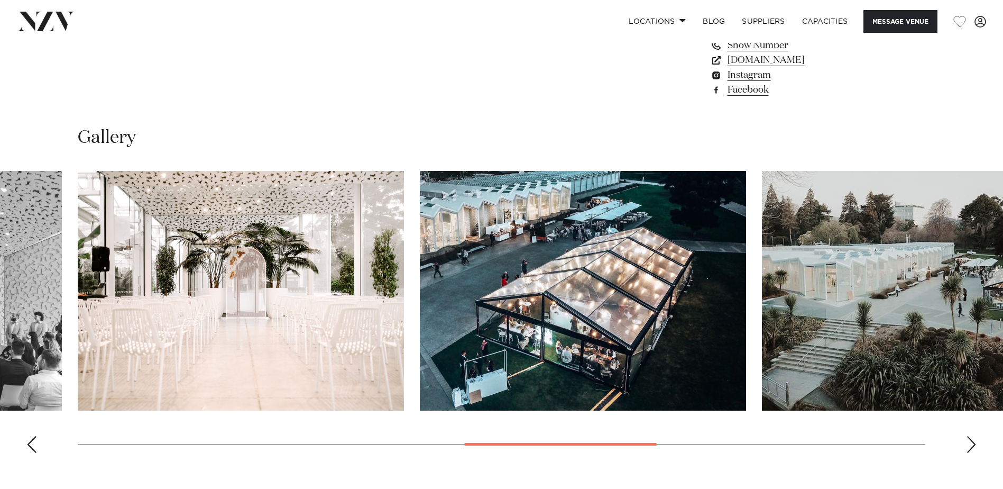
click at [970, 439] on div "Next slide" at bounding box center [971, 444] width 11 height 17
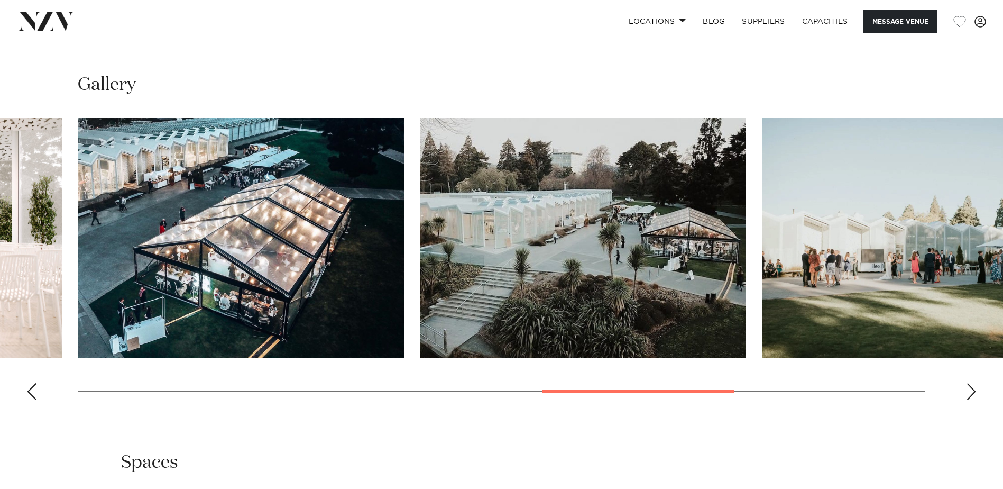
scroll to position [1058, 0]
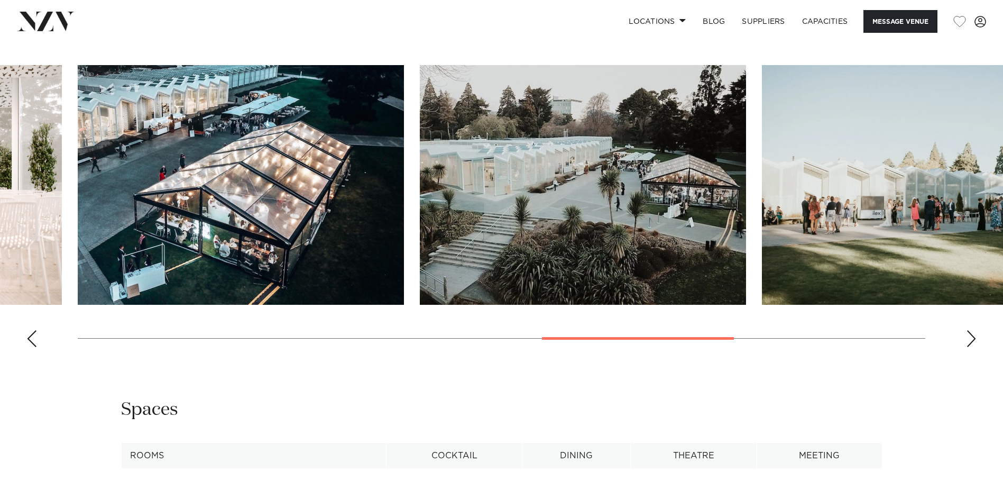
click at [968, 331] on div "Next slide" at bounding box center [971, 338] width 11 height 17
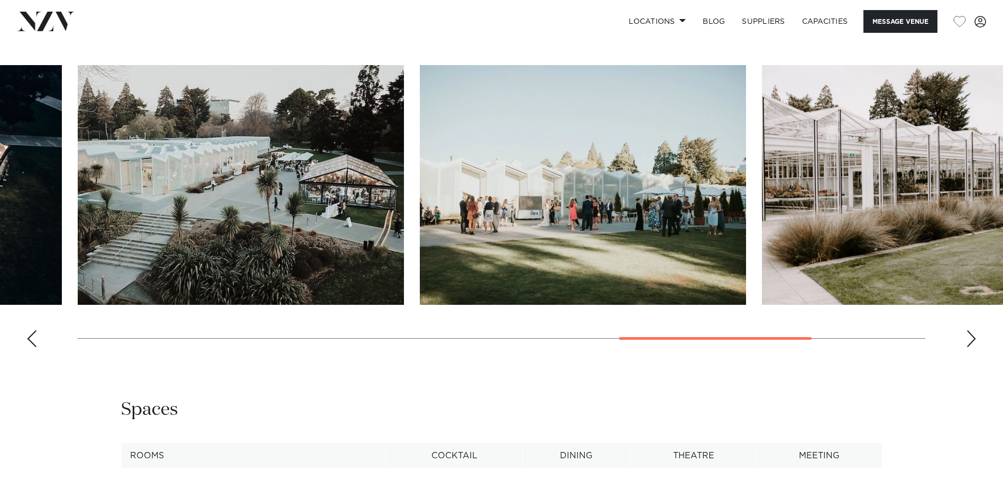
click at [968, 331] on div "Next slide" at bounding box center [971, 338] width 11 height 17
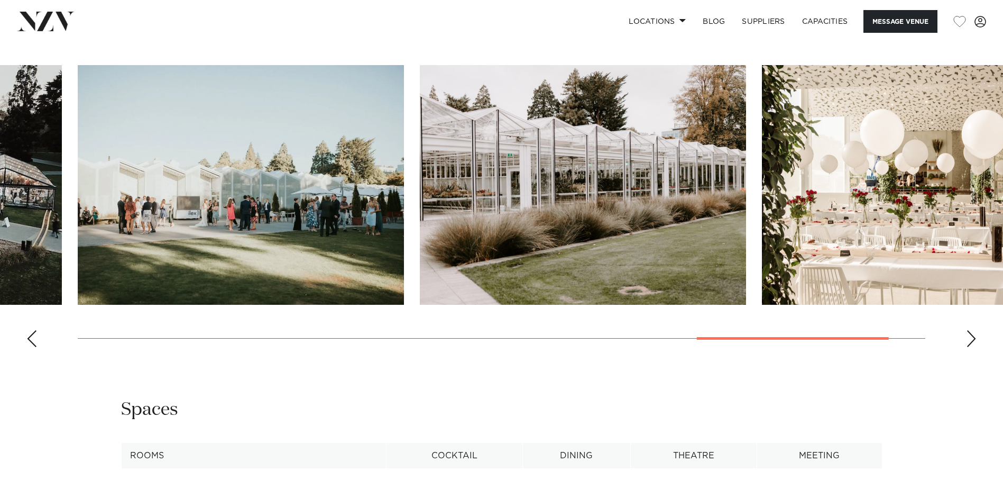
click at [968, 331] on div "Next slide" at bounding box center [971, 338] width 11 height 17
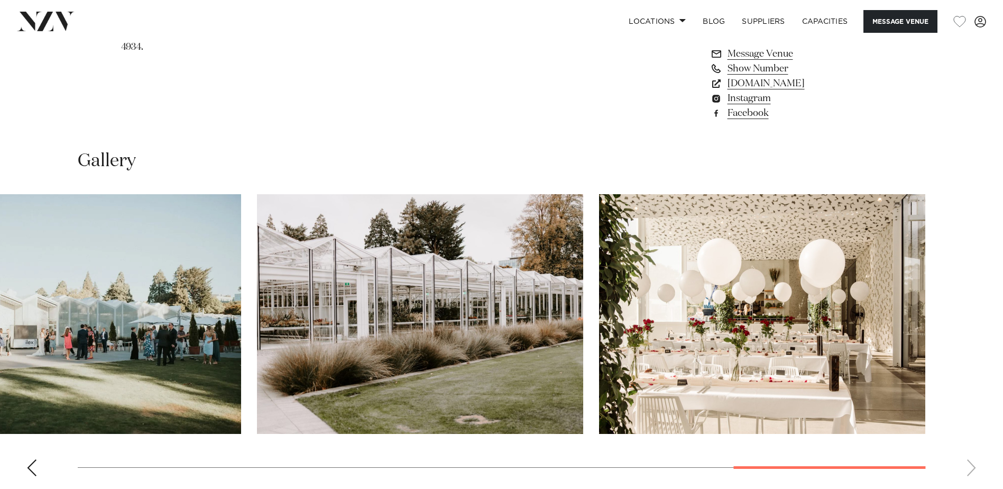
scroll to position [1005, 0]
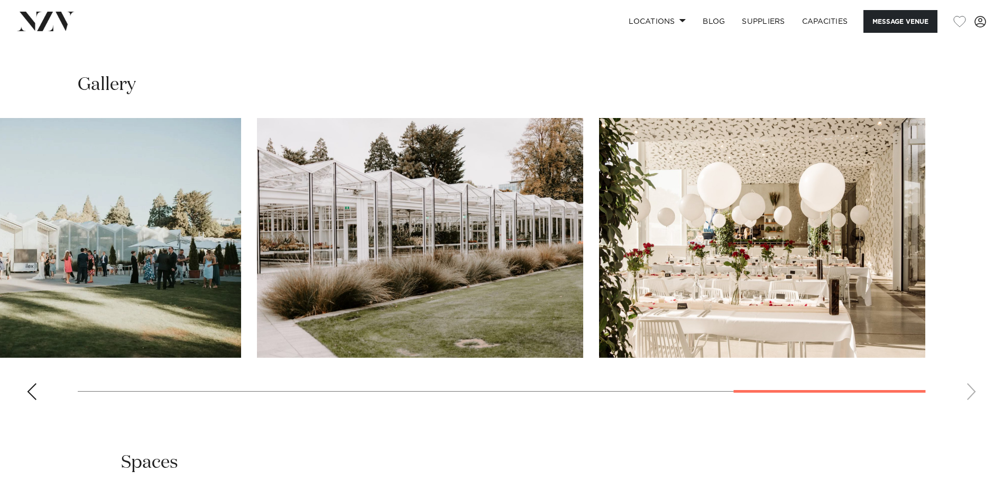
click at [35, 394] on div "Previous slide" at bounding box center [31, 391] width 11 height 17
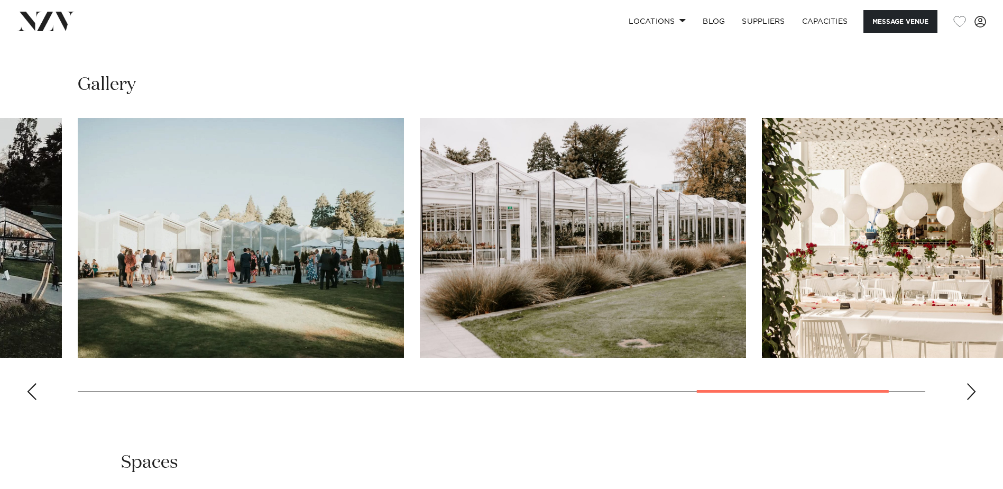
click at [35, 394] on div "Previous slide" at bounding box center [31, 391] width 11 height 17
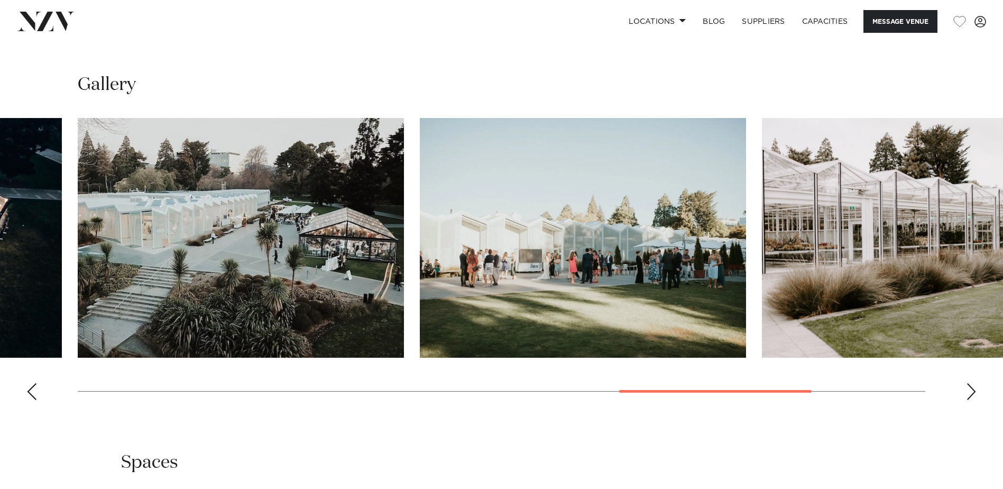
click at [35, 393] on div "Previous slide" at bounding box center [31, 391] width 11 height 17
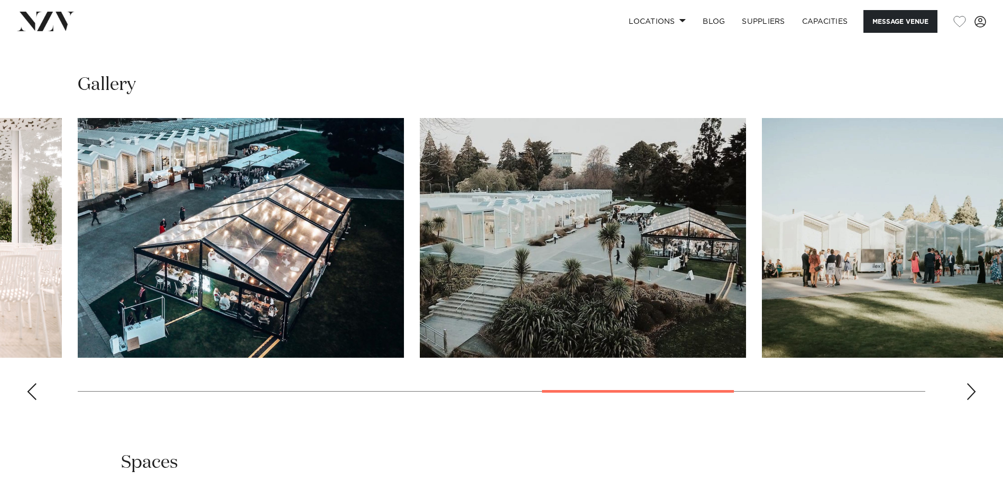
click at [569, 223] on img "8 / 11" at bounding box center [583, 238] width 326 height 240
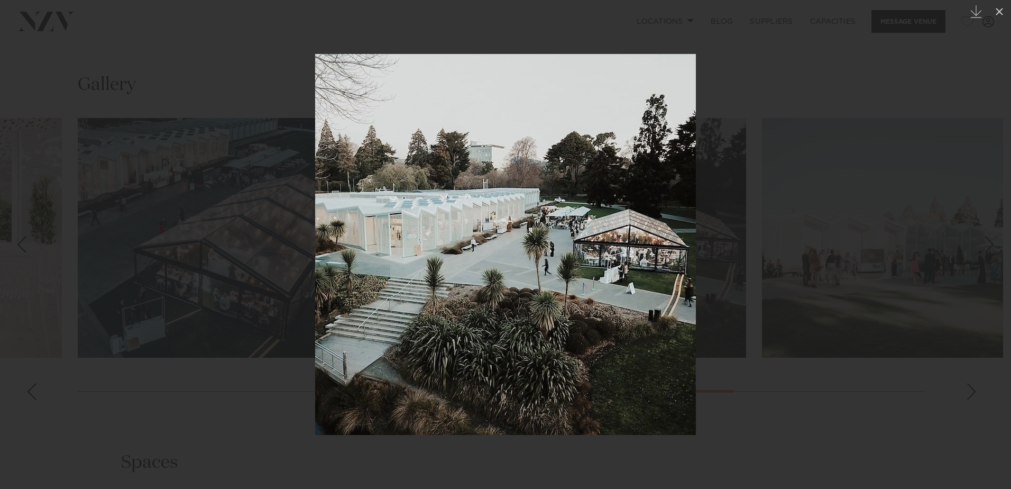
click at [848, 77] on div at bounding box center [505, 244] width 1011 height 489
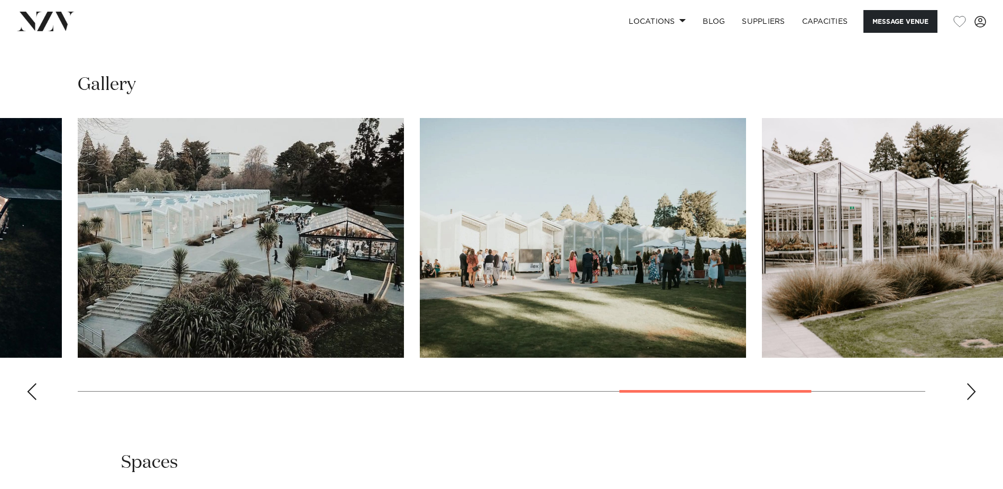
click at [27, 393] on div "Previous slide" at bounding box center [31, 391] width 11 height 17
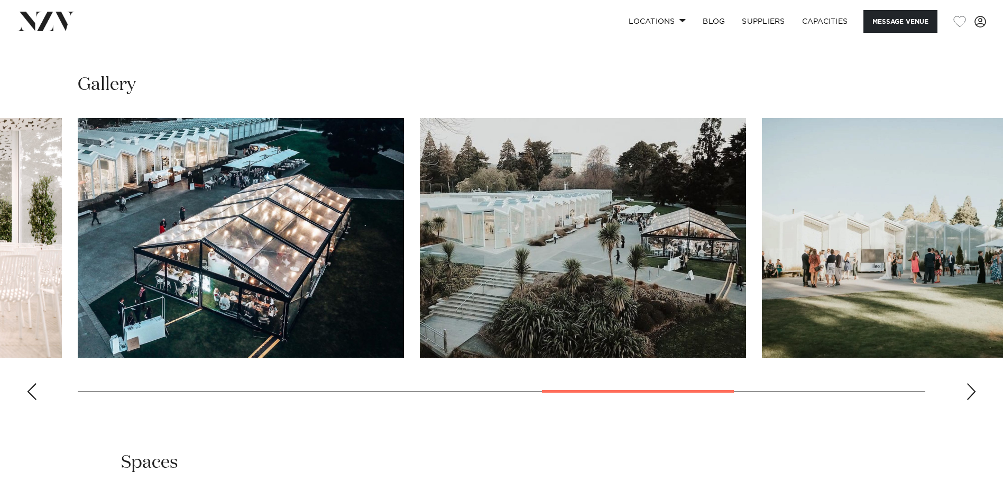
click at [27, 393] on div "Previous slide" at bounding box center [31, 391] width 11 height 17
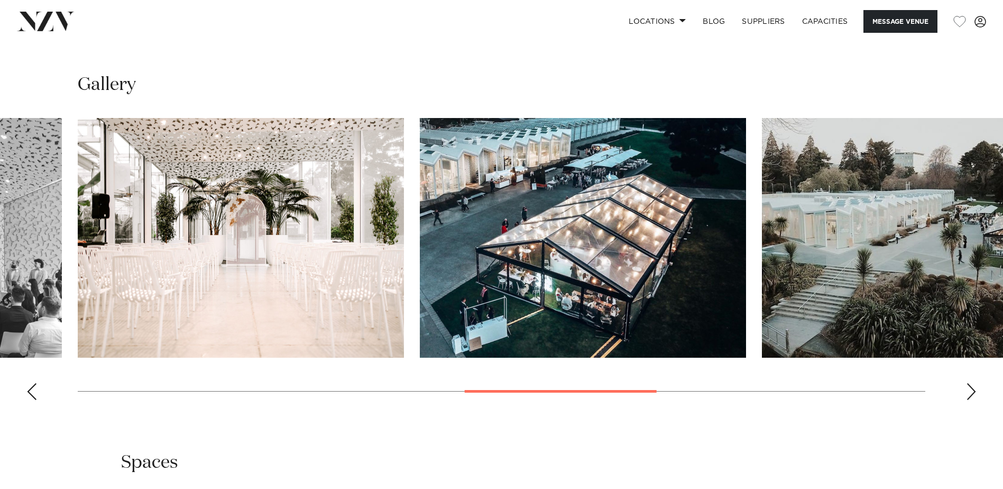
click at [27, 393] on div "Previous slide" at bounding box center [31, 391] width 11 height 17
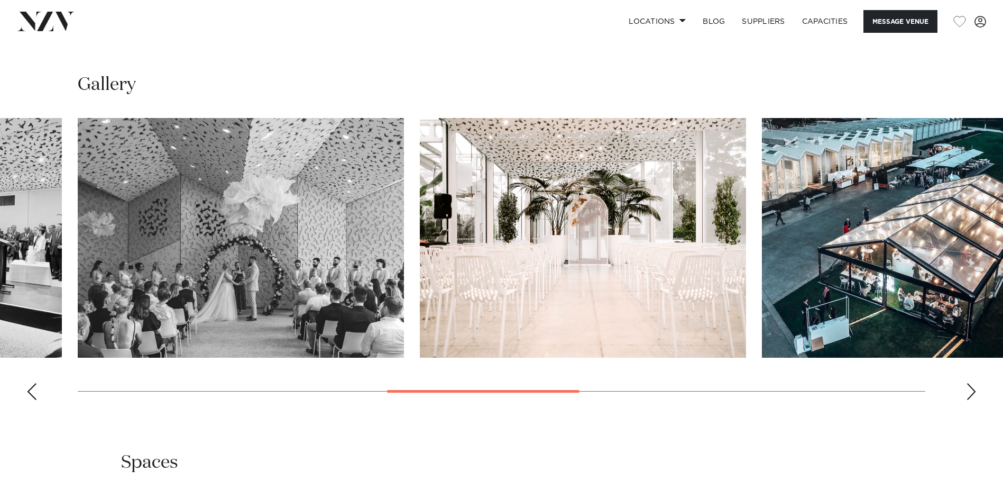
click at [27, 393] on div "Previous slide" at bounding box center [31, 391] width 11 height 17
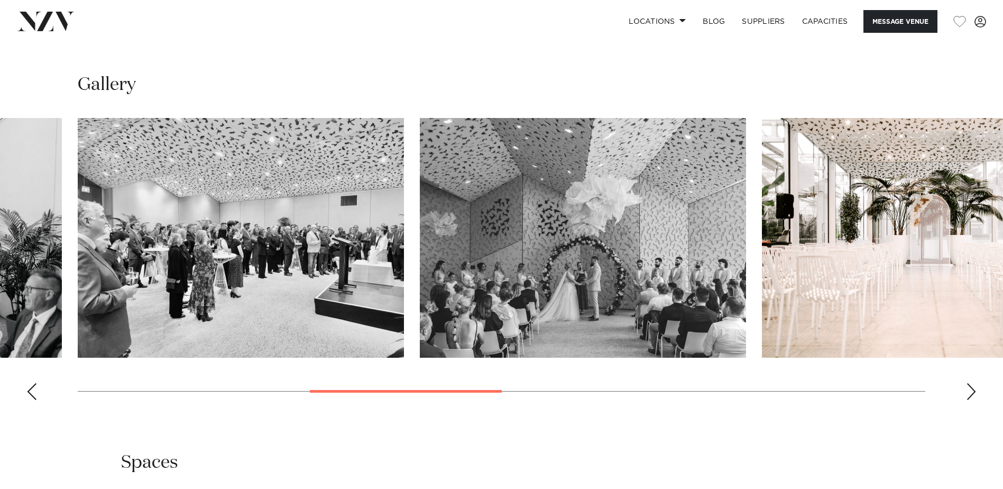
click at [27, 393] on div "Previous slide" at bounding box center [31, 391] width 11 height 17
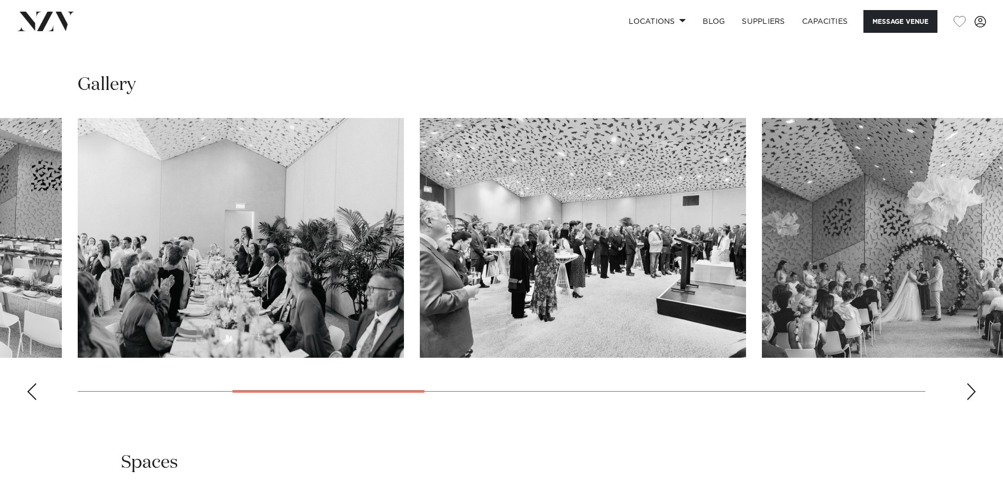
click at [27, 393] on div "Previous slide" at bounding box center [31, 391] width 11 height 17
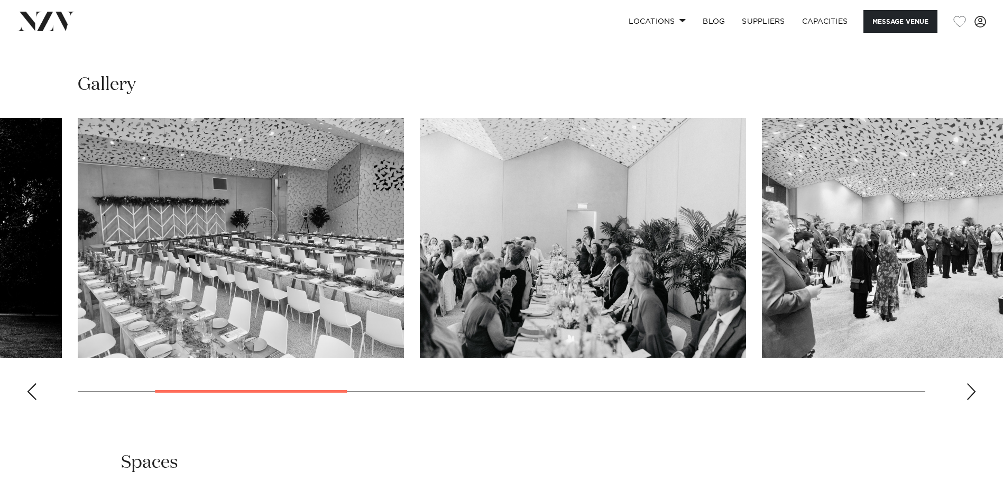
click at [27, 393] on div "Previous slide" at bounding box center [31, 391] width 11 height 17
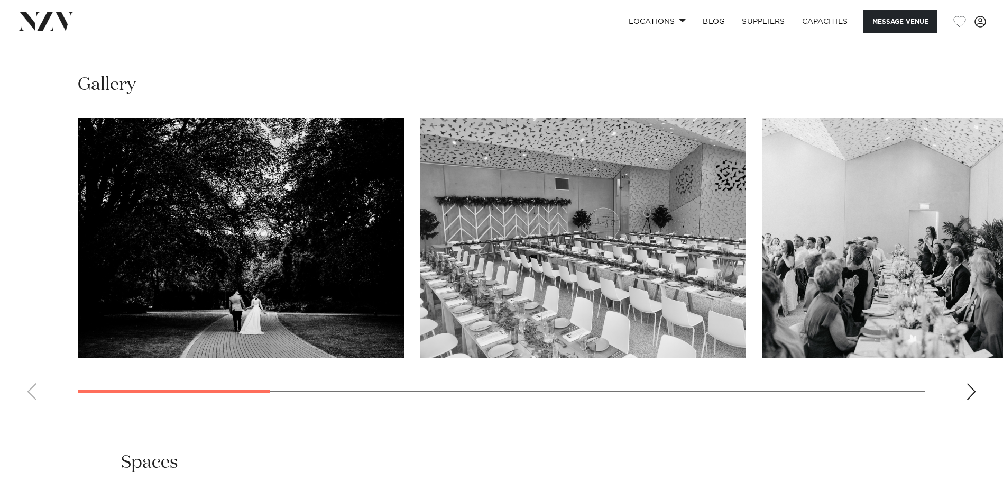
click at [27, 393] on swiper-container at bounding box center [501, 263] width 1003 height 290
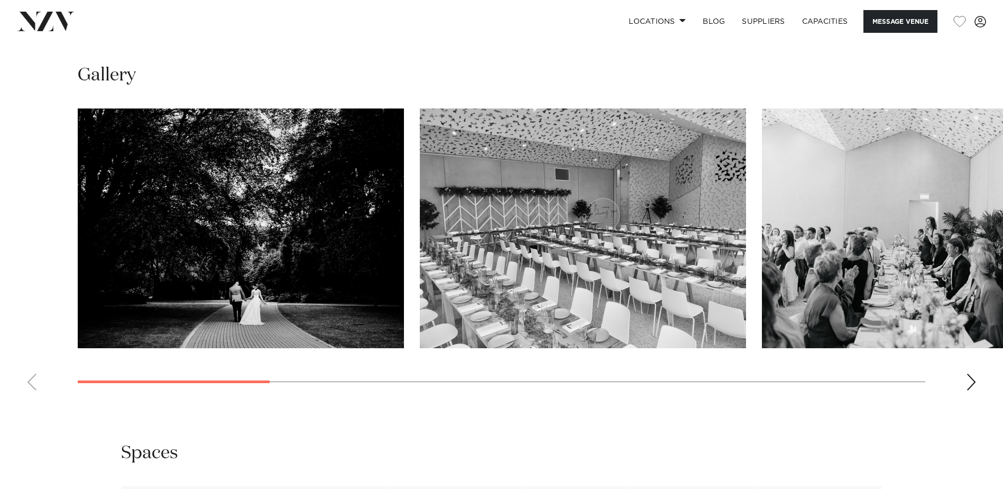
scroll to position [1005, 0]
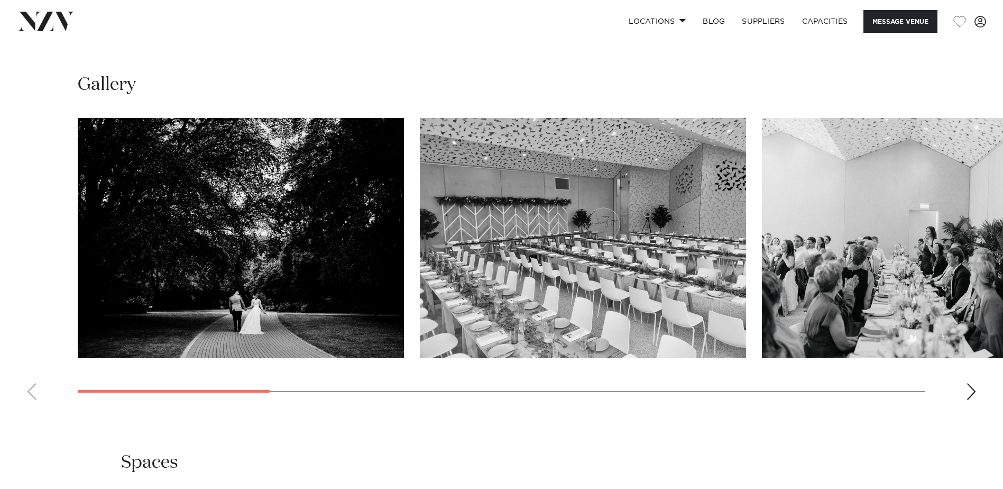
click at [974, 385] on div "Next slide" at bounding box center [971, 391] width 11 height 17
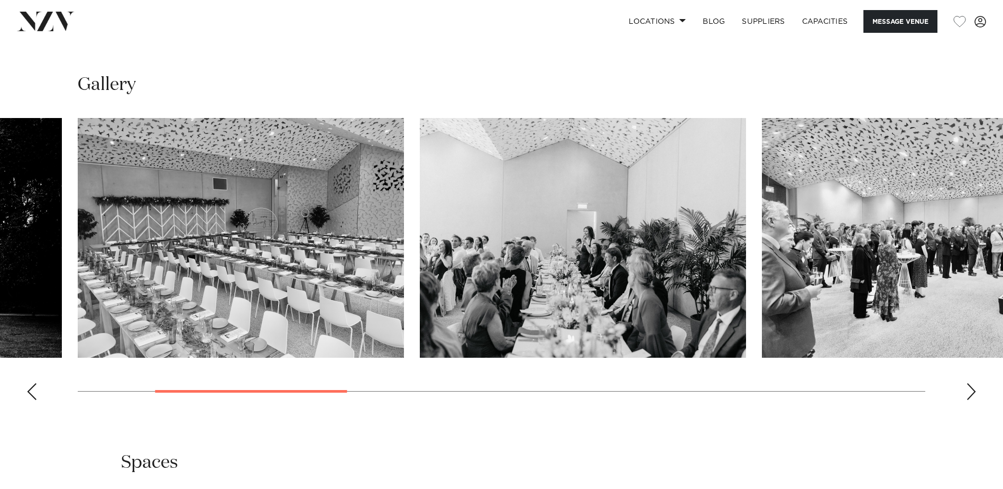
click at [974, 385] on div "Next slide" at bounding box center [971, 391] width 11 height 17
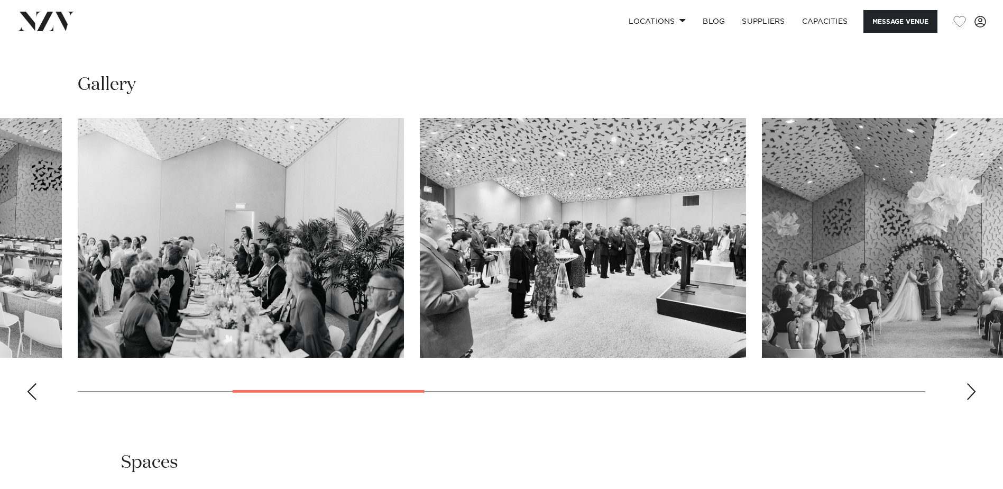
click at [974, 385] on div "Next slide" at bounding box center [971, 391] width 11 height 17
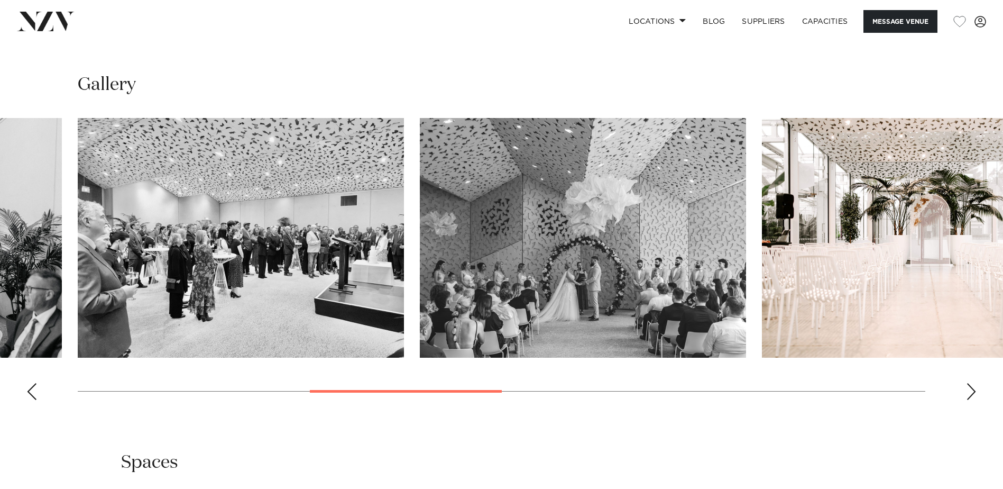
click at [974, 385] on div "Next slide" at bounding box center [971, 391] width 11 height 17
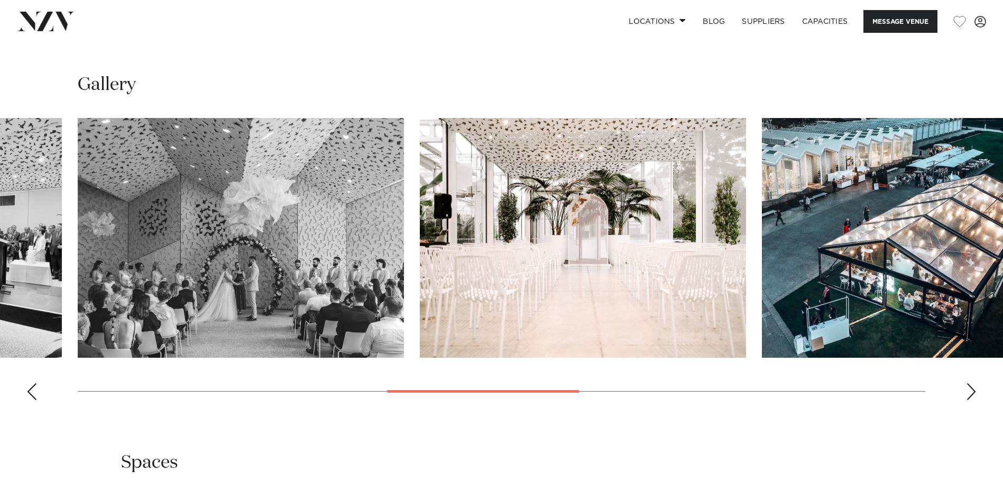
click at [974, 385] on div "Next slide" at bounding box center [971, 391] width 11 height 17
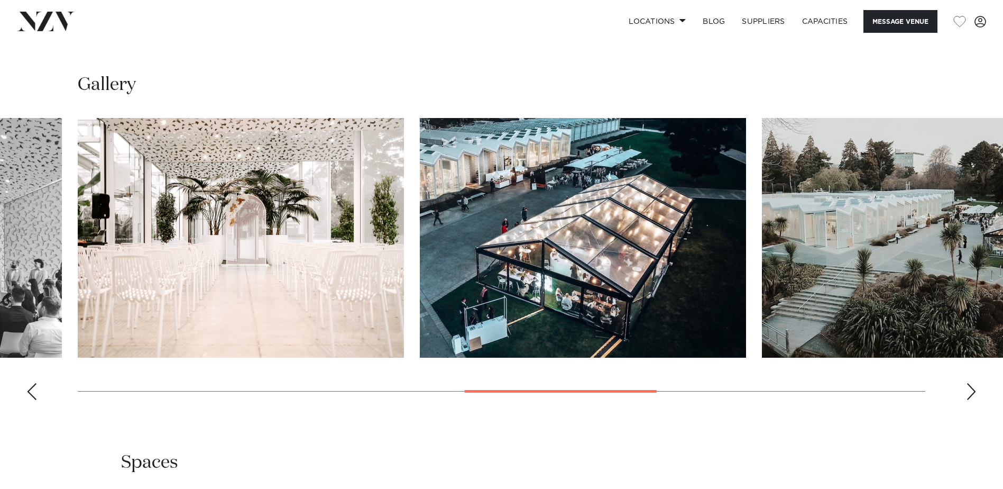
scroll to position [1058, 0]
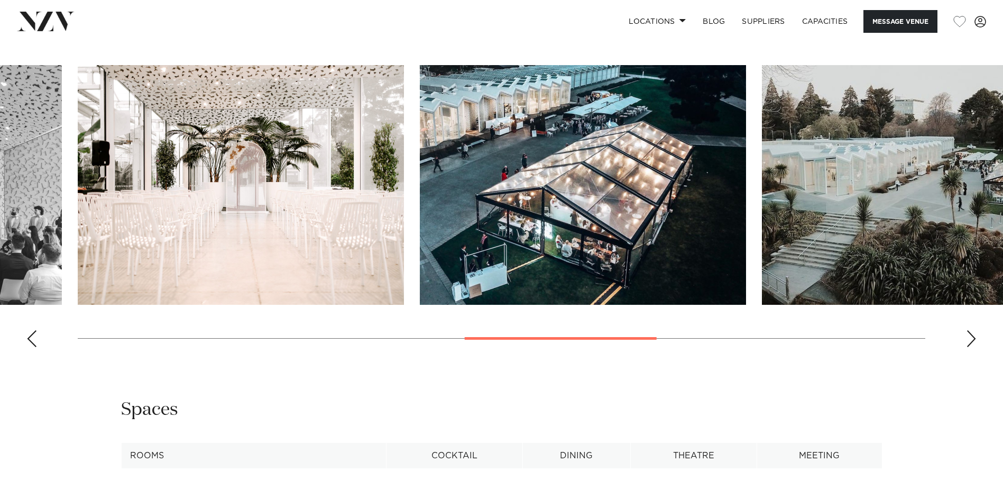
click at [971, 328] on swiper-container at bounding box center [501, 210] width 1003 height 290
click at [964, 331] on swiper-container at bounding box center [501, 210] width 1003 height 290
click at [976, 335] on div "Next slide" at bounding box center [971, 338] width 11 height 17
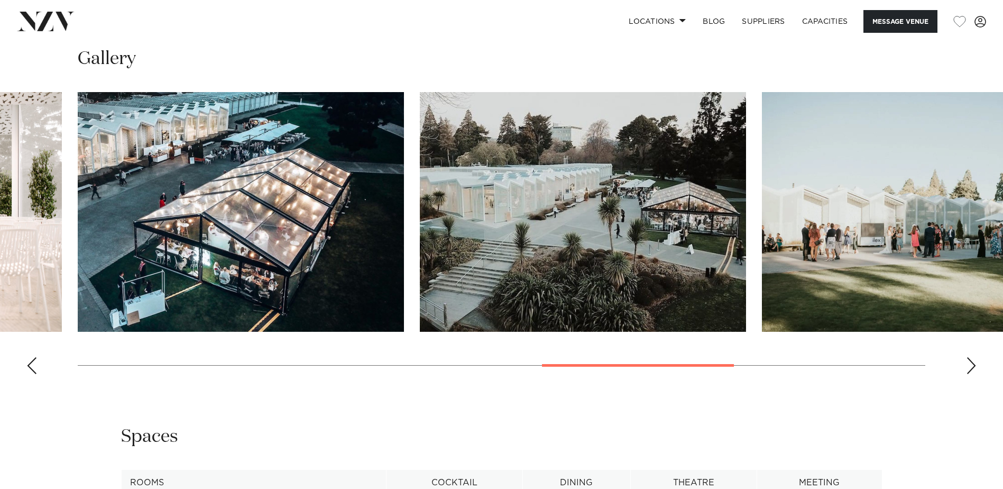
scroll to position [1005, 0]
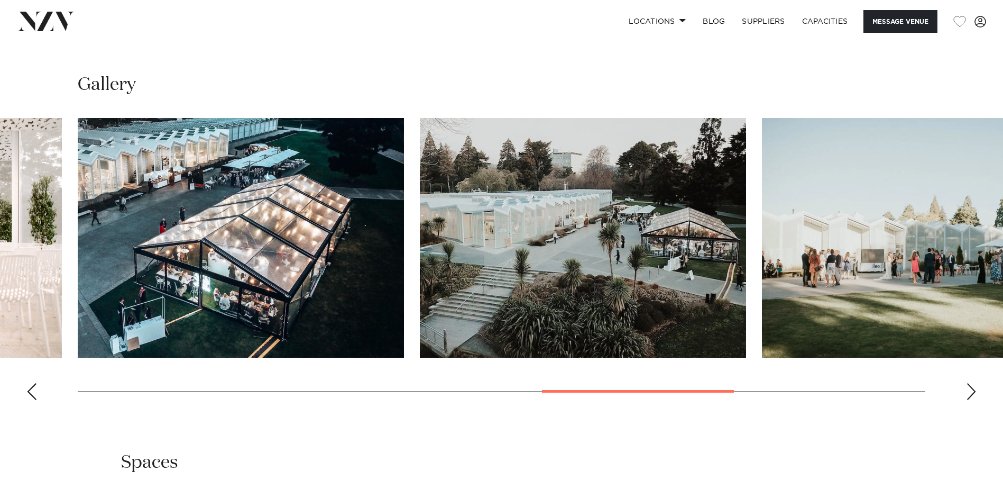
click at [973, 391] on div "Next slide" at bounding box center [971, 391] width 11 height 17
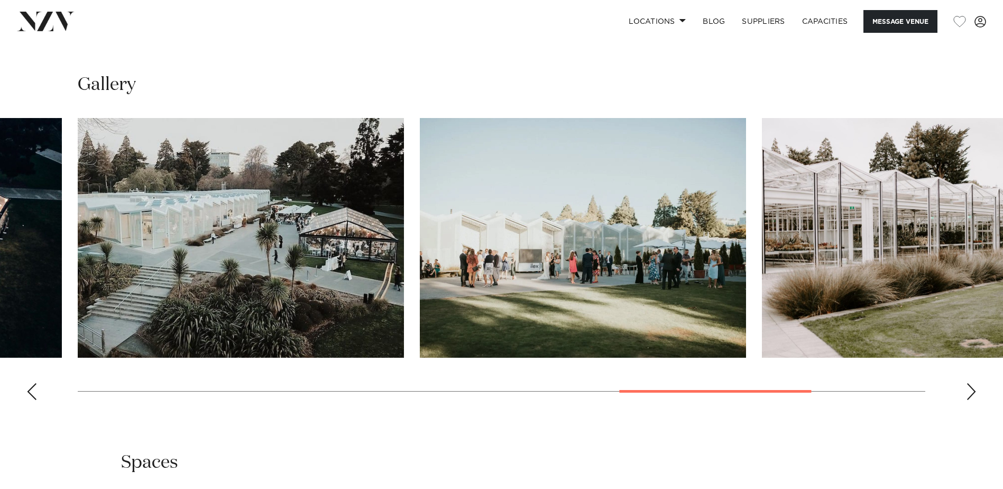
click at [973, 391] on div "Next slide" at bounding box center [971, 391] width 11 height 17
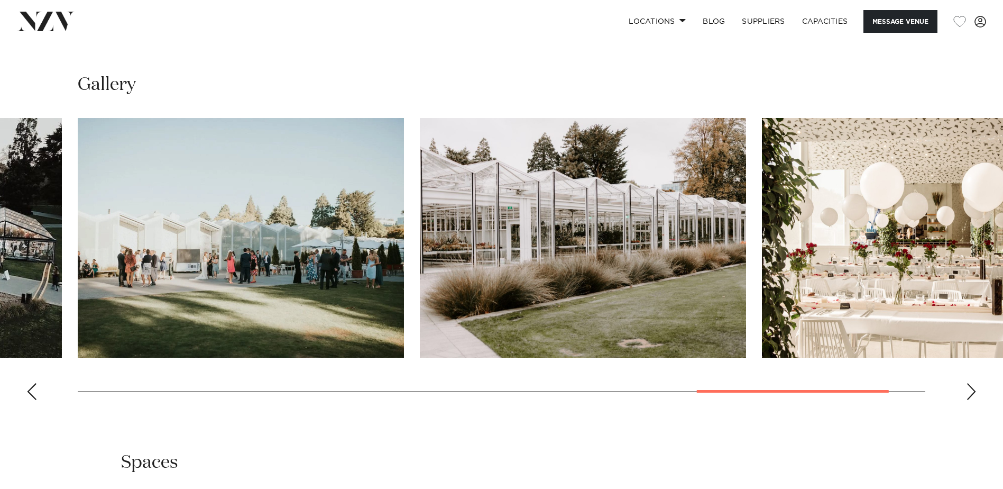
click at [973, 391] on div "Next slide" at bounding box center [971, 391] width 11 height 17
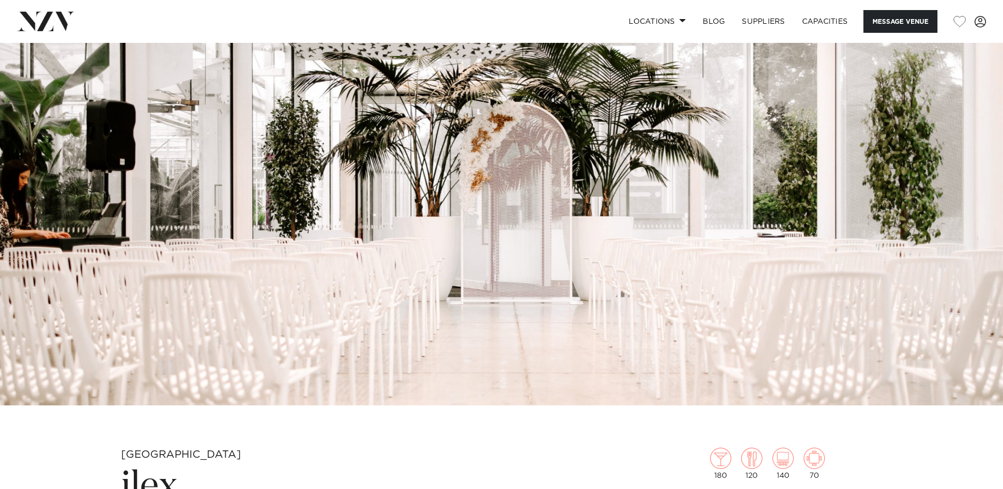
scroll to position [0, 0]
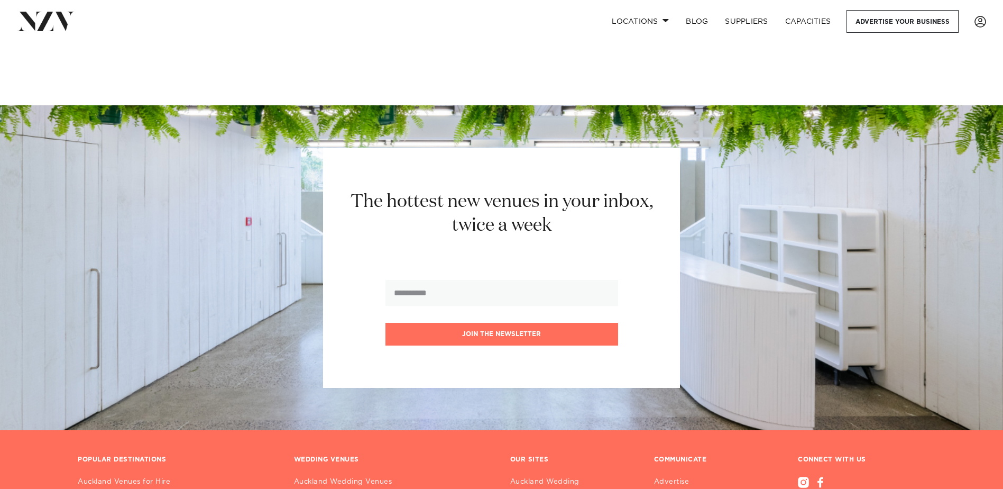
scroll to position [4186, 0]
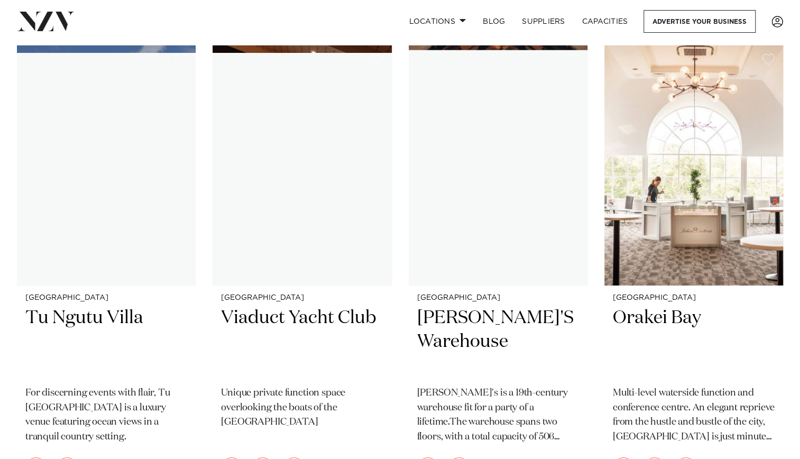
scroll to position [11527, 0]
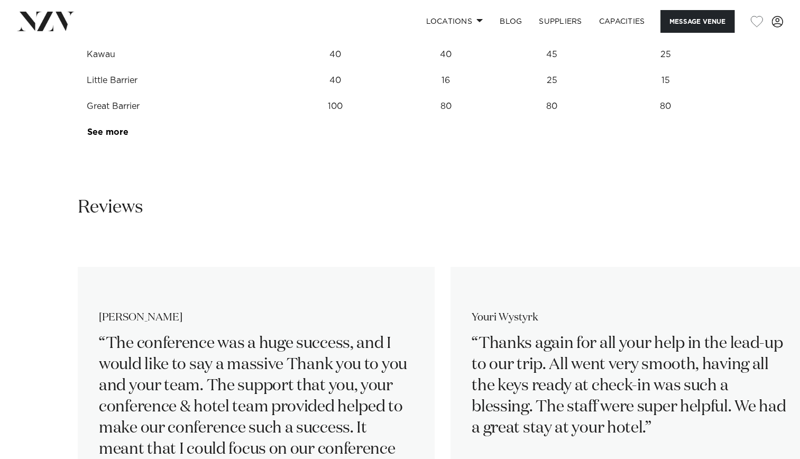
scroll to position [1428, 0]
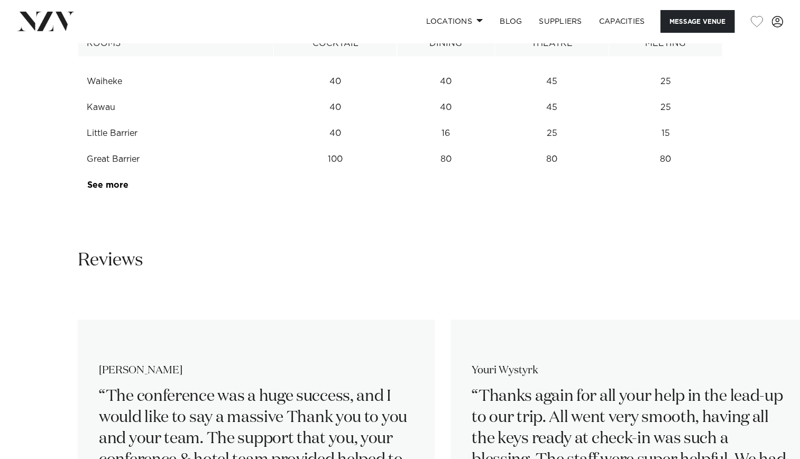
click at [106, 189] on link "See more" at bounding box center [128, 185] width 82 height 8
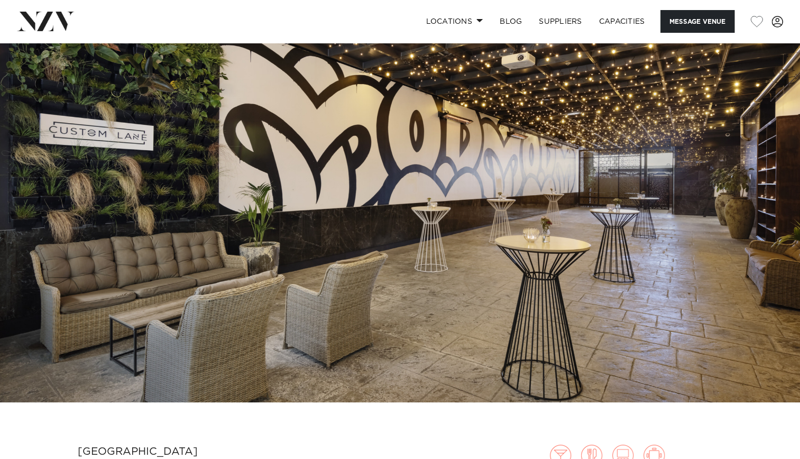
scroll to position [0, 0]
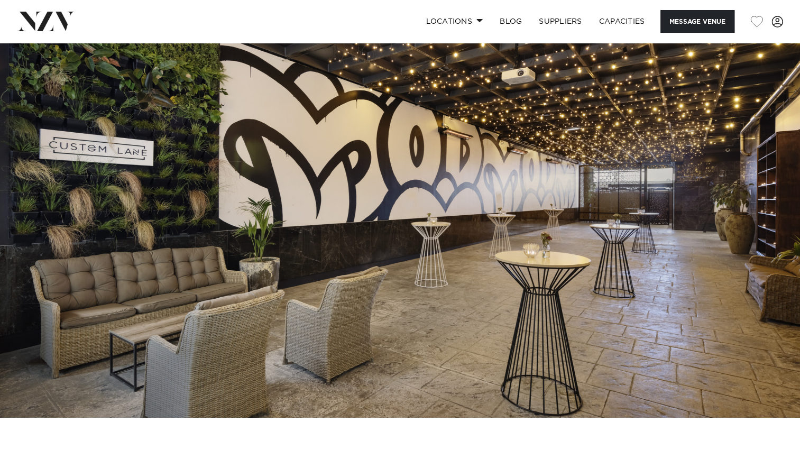
click at [757, 195] on img at bounding box center [400, 230] width 800 height 375
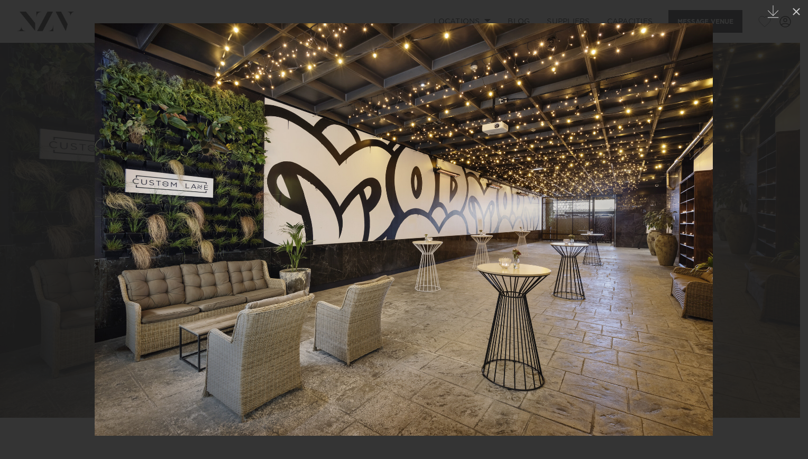
click at [756, 109] on div at bounding box center [404, 229] width 808 height 459
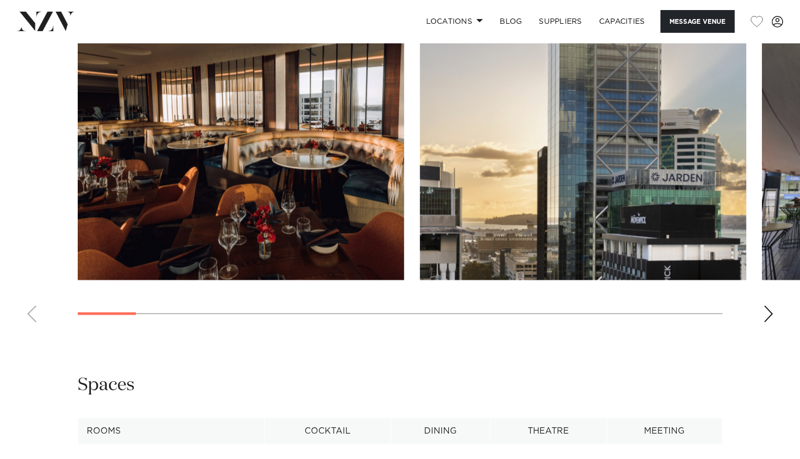
scroll to position [1058, 0]
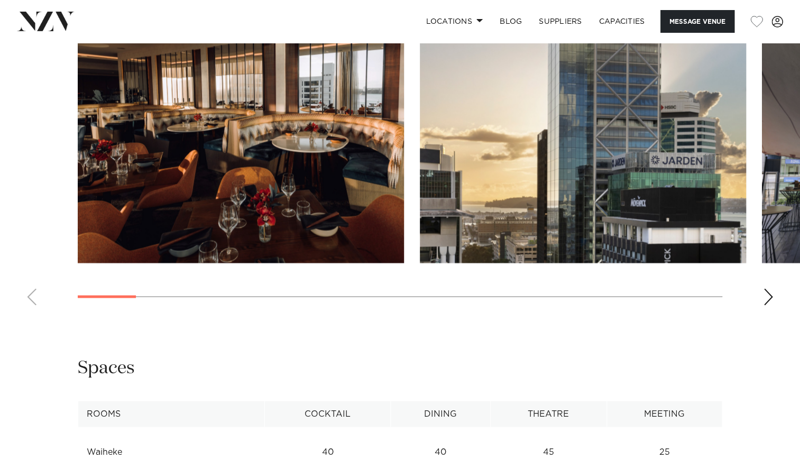
click at [764, 305] on div "Next slide" at bounding box center [768, 296] width 11 height 17
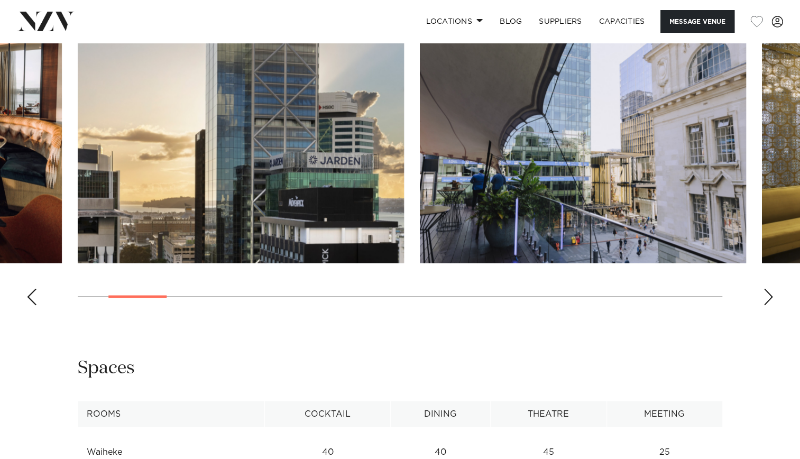
click at [766, 305] on div "Next slide" at bounding box center [768, 296] width 11 height 17
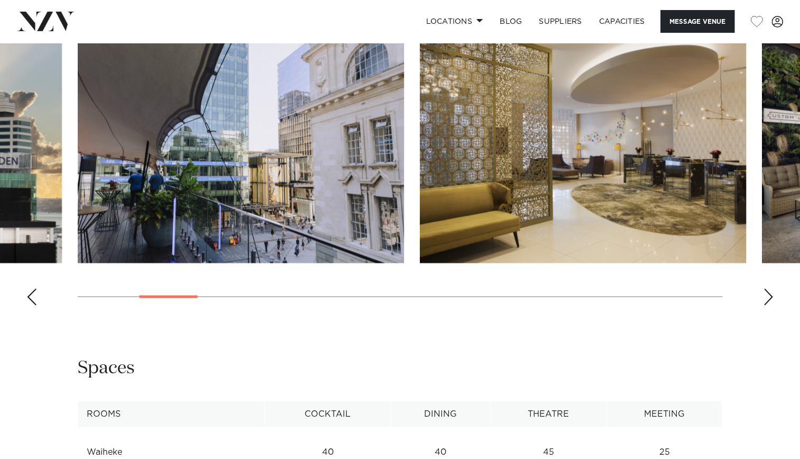
click at [766, 305] on div "Next slide" at bounding box center [768, 296] width 11 height 17
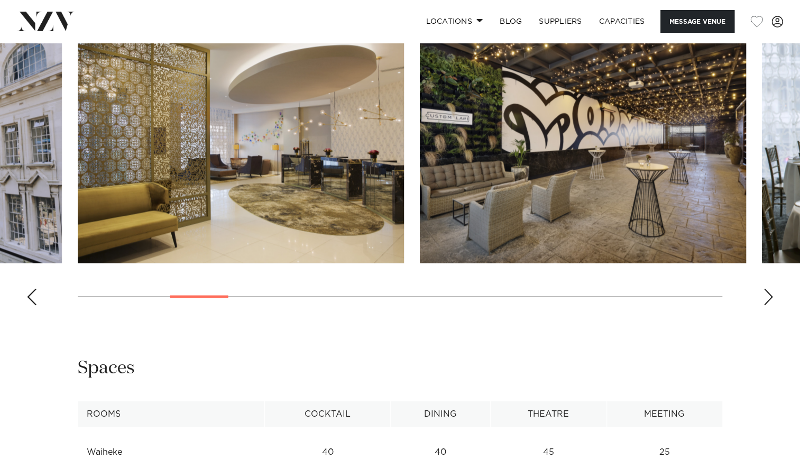
click at [766, 305] on div "Next slide" at bounding box center [768, 296] width 11 height 17
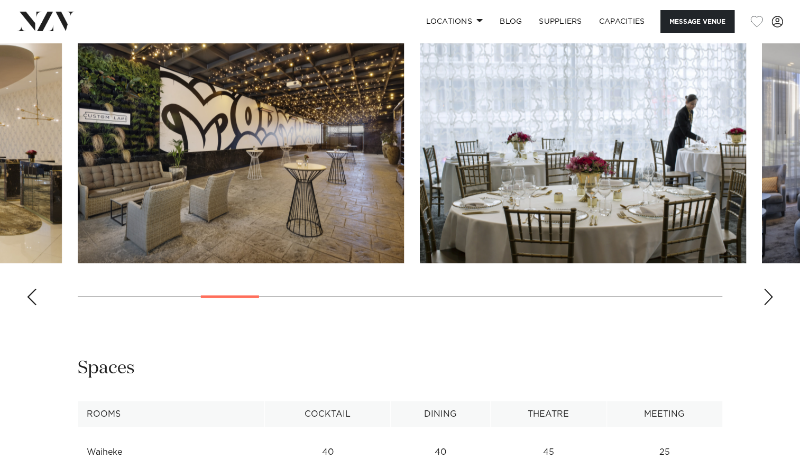
click at [766, 305] on div "Next slide" at bounding box center [768, 296] width 11 height 17
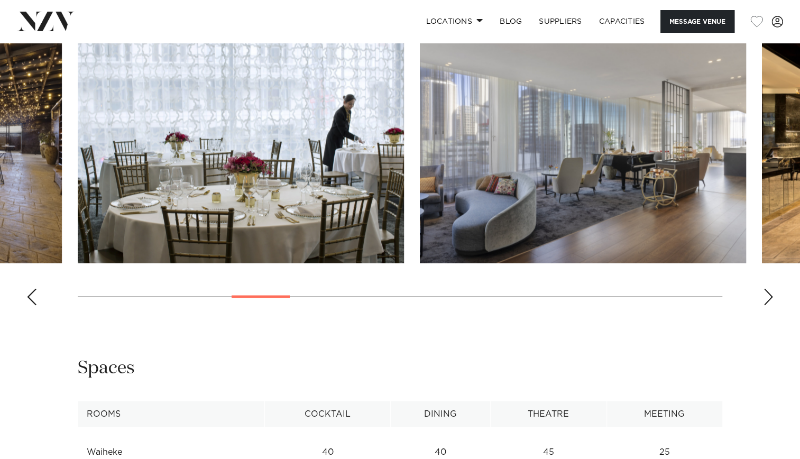
click at [766, 305] on div "Next slide" at bounding box center [768, 296] width 11 height 17
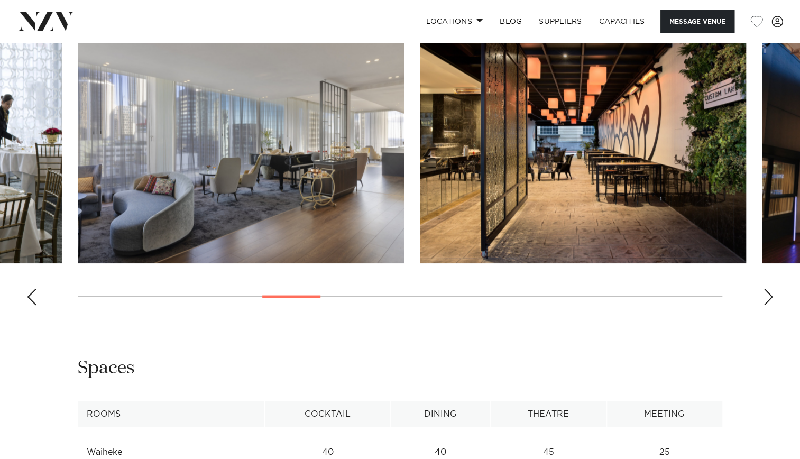
click at [766, 305] on div "Next slide" at bounding box center [768, 296] width 11 height 17
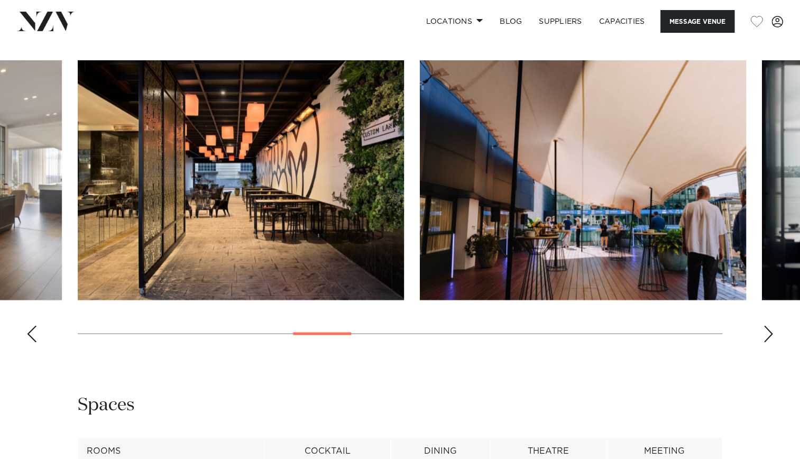
scroll to position [1005, 0]
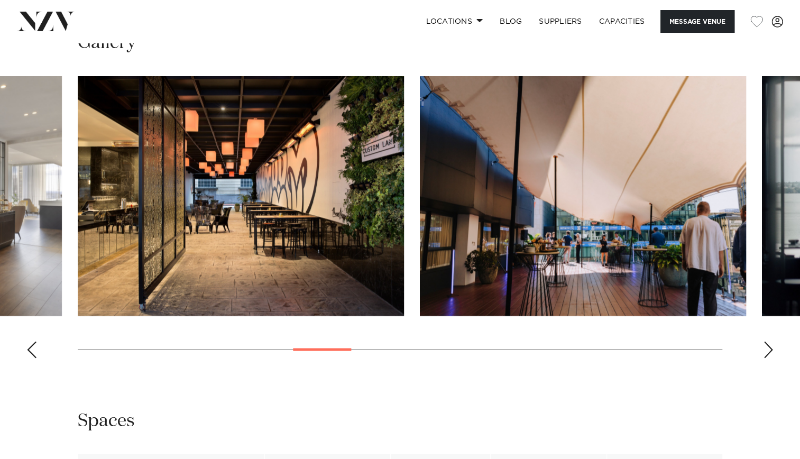
click at [255, 229] on img "8 / 21" at bounding box center [241, 196] width 326 height 240
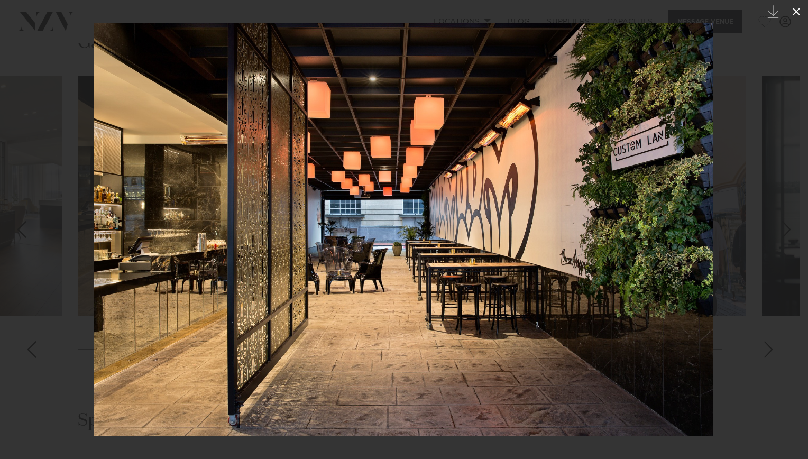
click at [797, 12] on icon at bounding box center [796, 11] width 7 height 7
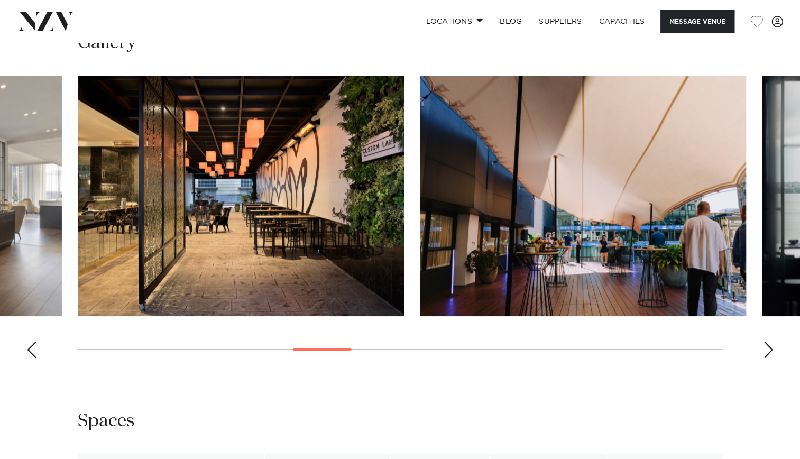
click at [767, 358] on div "Next slide" at bounding box center [768, 349] width 11 height 17
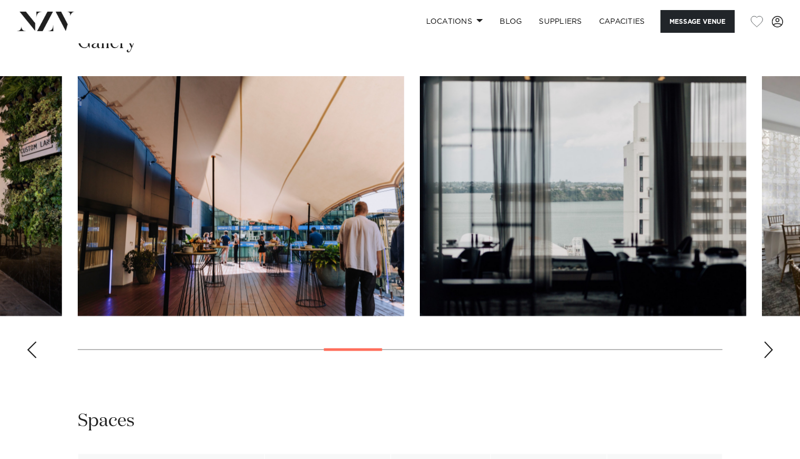
click at [768, 358] on div "Next slide" at bounding box center [768, 349] width 11 height 17
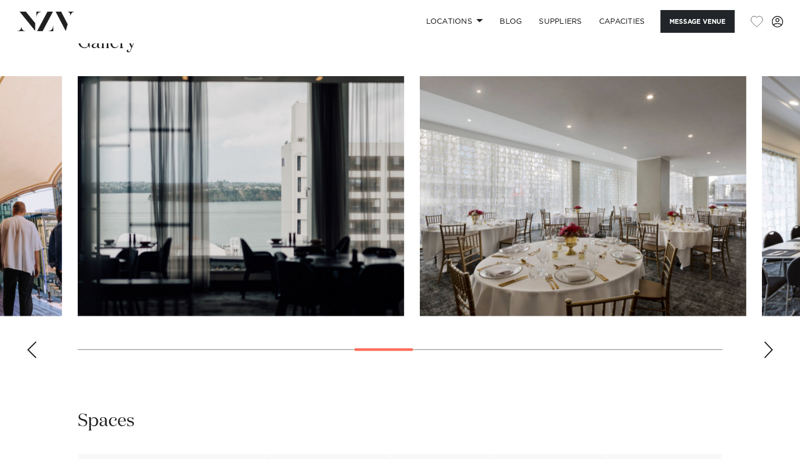
click at [768, 358] on div "Next slide" at bounding box center [768, 349] width 11 height 17
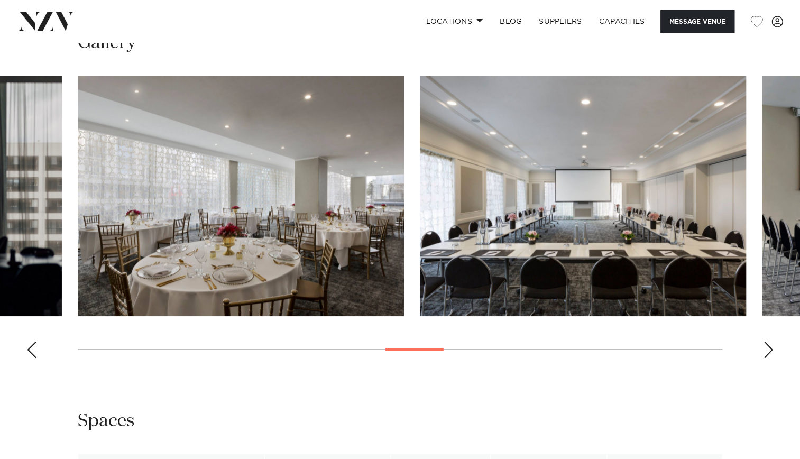
click at [768, 358] on div "Next slide" at bounding box center [768, 349] width 11 height 17
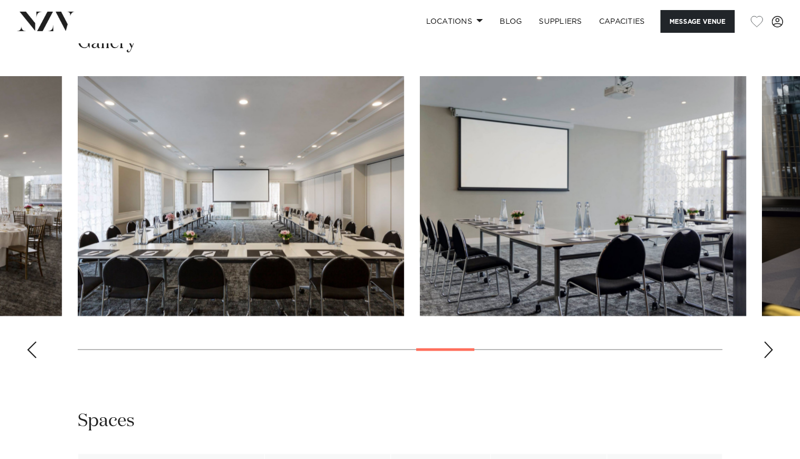
click at [768, 358] on div "Next slide" at bounding box center [768, 349] width 11 height 17
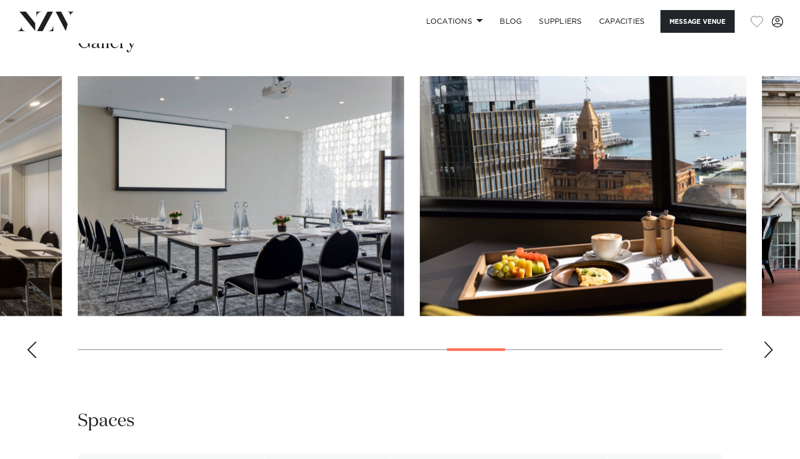
click at [768, 358] on div "Next slide" at bounding box center [768, 349] width 11 height 17
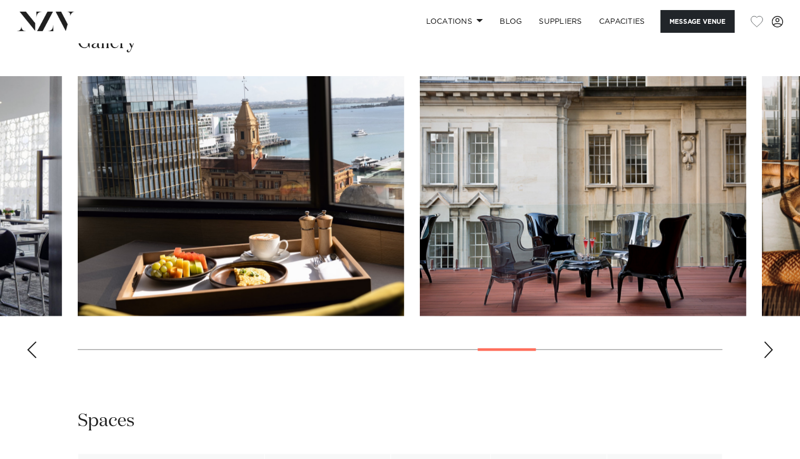
click at [768, 358] on div "Next slide" at bounding box center [768, 349] width 11 height 17
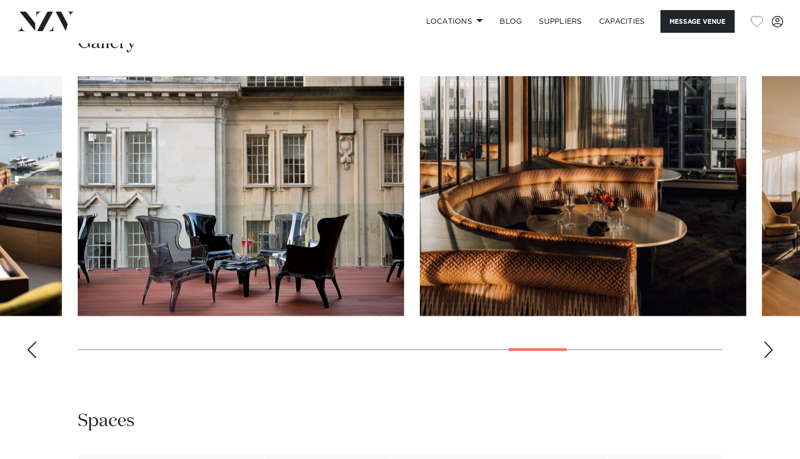
click at [768, 358] on div "Next slide" at bounding box center [768, 349] width 11 height 17
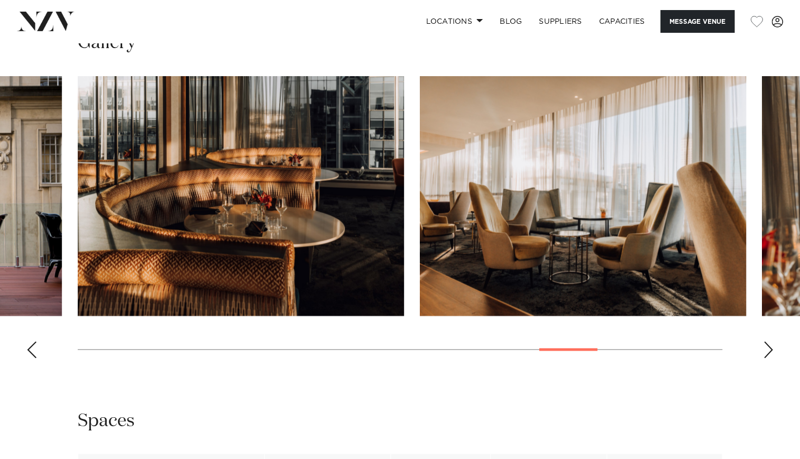
click at [768, 358] on div "Next slide" at bounding box center [768, 349] width 11 height 17
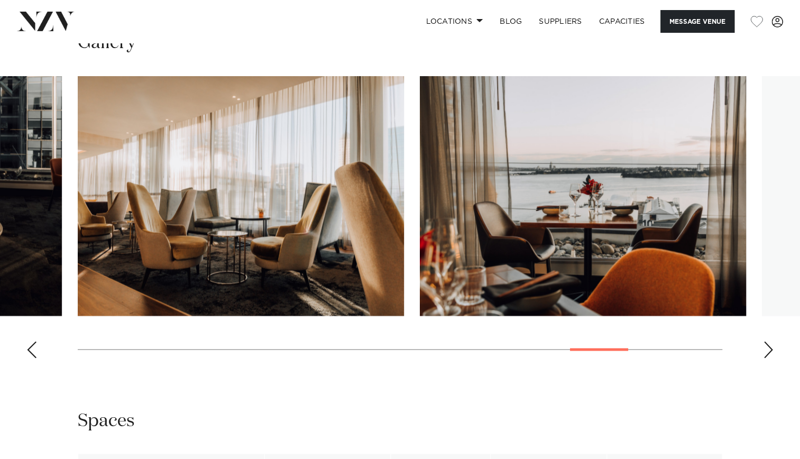
click at [768, 358] on div "Next slide" at bounding box center [768, 349] width 11 height 17
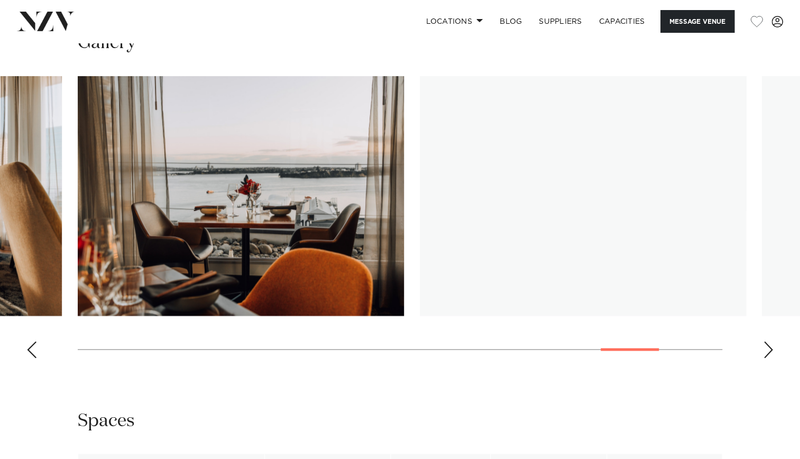
click at [768, 358] on div "Next slide" at bounding box center [768, 349] width 11 height 17
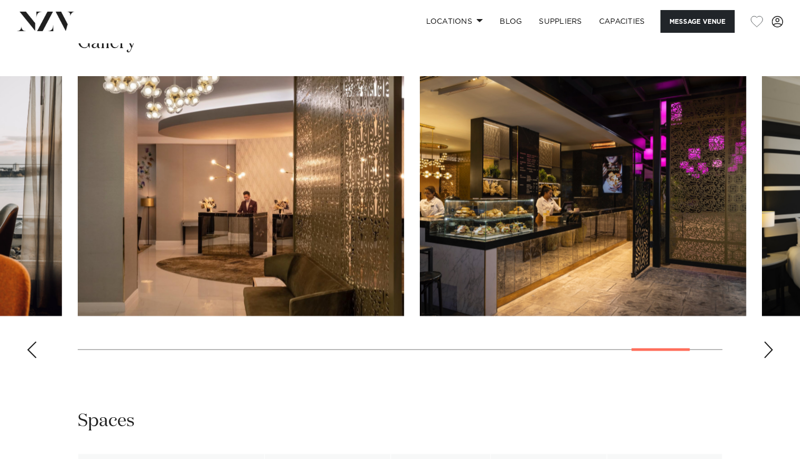
click at [768, 358] on div "Next slide" at bounding box center [768, 349] width 11 height 17
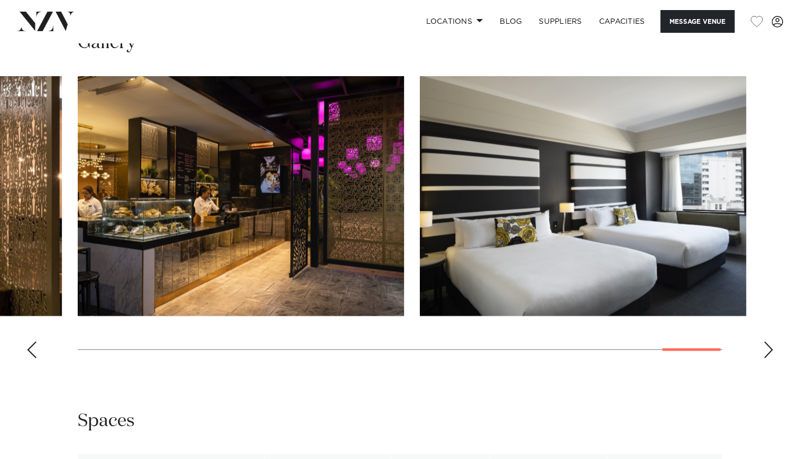
click at [768, 358] on div "Next slide" at bounding box center [768, 349] width 11 height 17
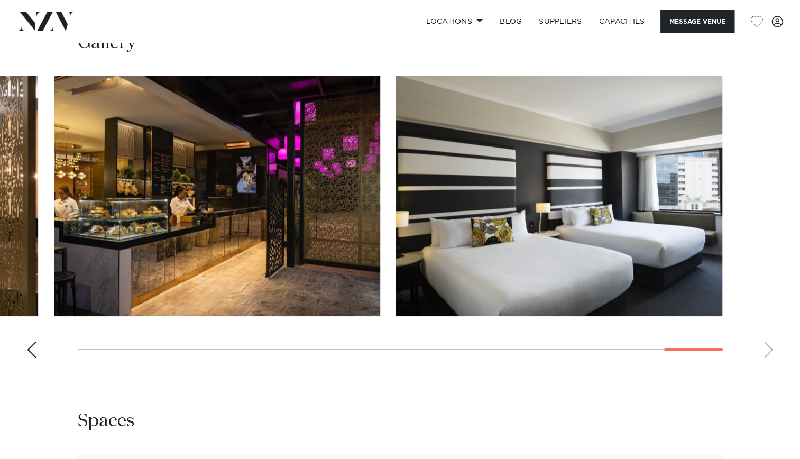
click at [36, 358] on div "Previous slide" at bounding box center [31, 349] width 11 height 17
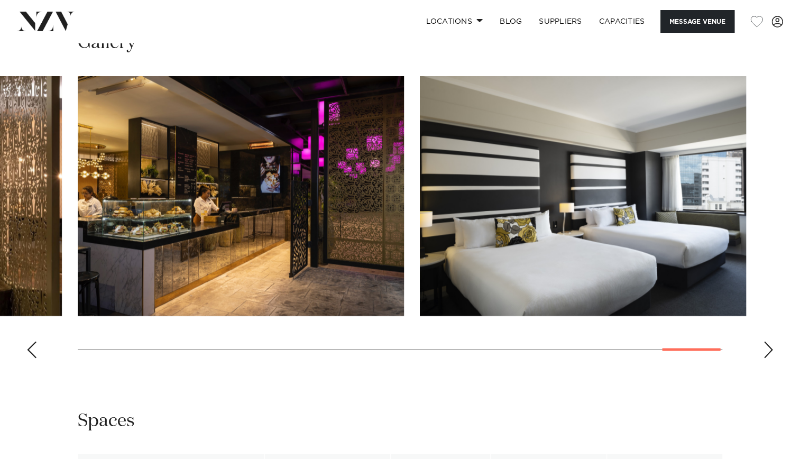
click at [36, 358] on div "Previous slide" at bounding box center [31, 349] width 11 height 17
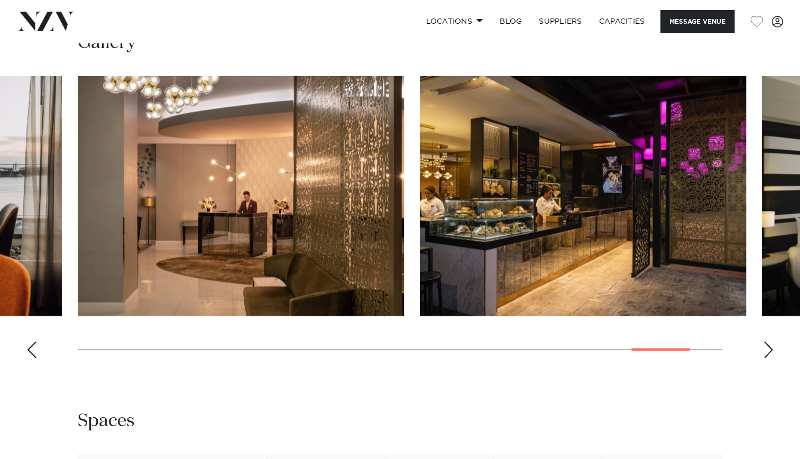
click at [36, 358] on div "Previous slide" at bounding box center [31, 349] width 11 height 17
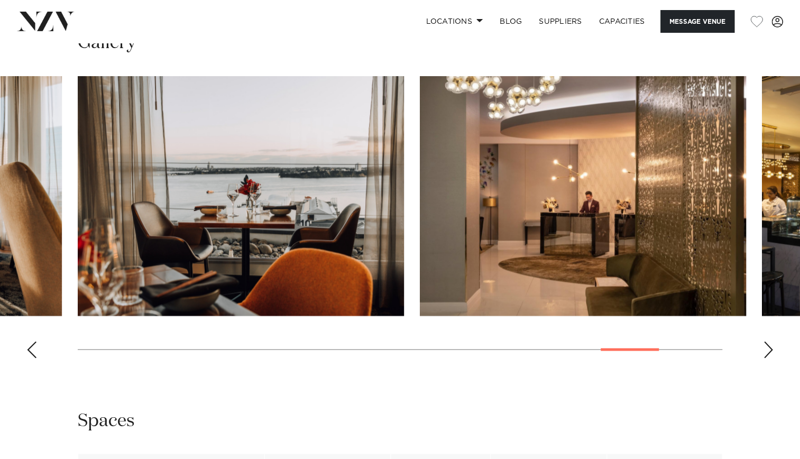
click at [36, 358] on div "Previous slide" at bounding box center [31, 349] width 11 height 17
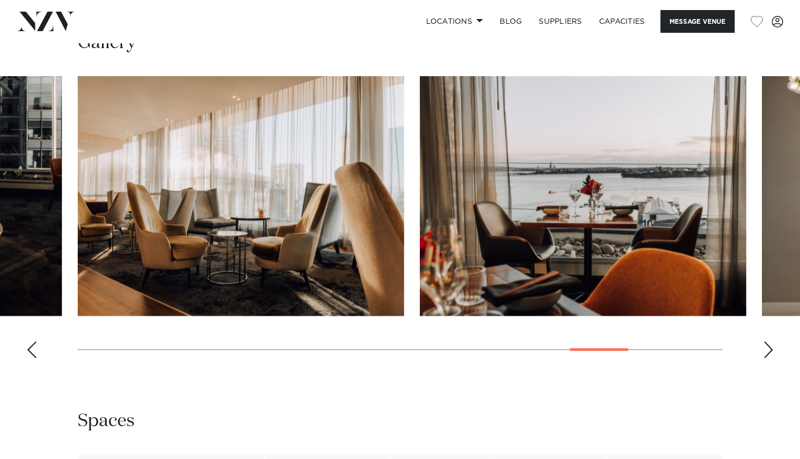
click at [36, 358] on div "Previous slide" at bounding box center [31, 349] width 11 height 17
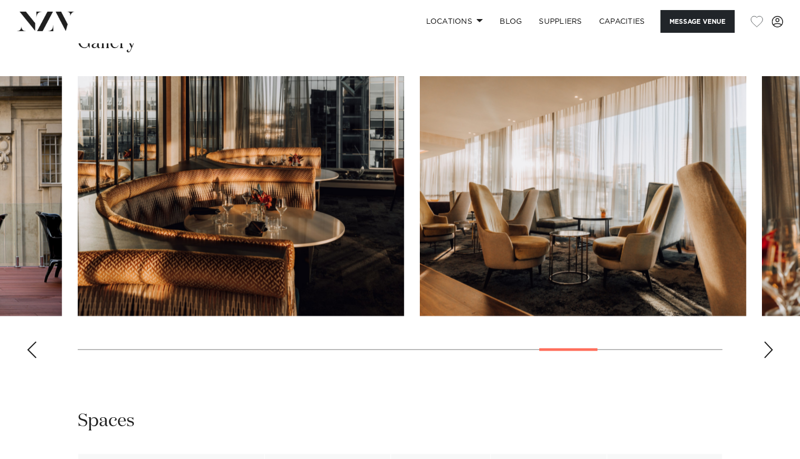
click at [771, 358] on div "Next slide" at bounding box center [768, 349] width 11 height 17
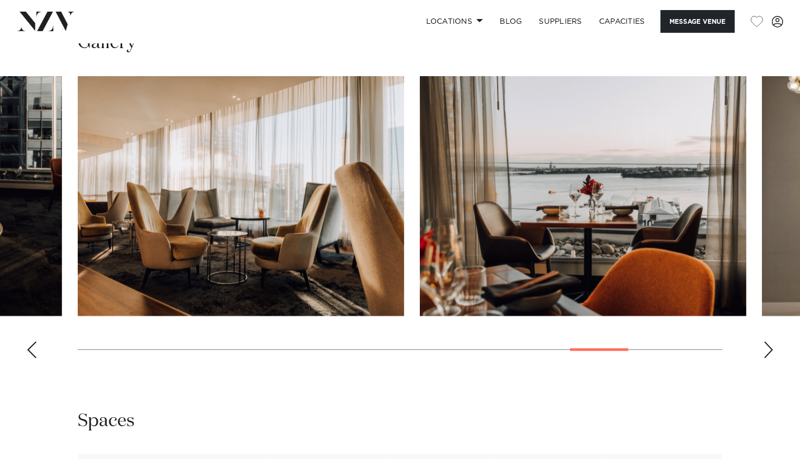
click at [771, 358] on div "Next slide" at bounding box center [768, 349] width 11 height 17
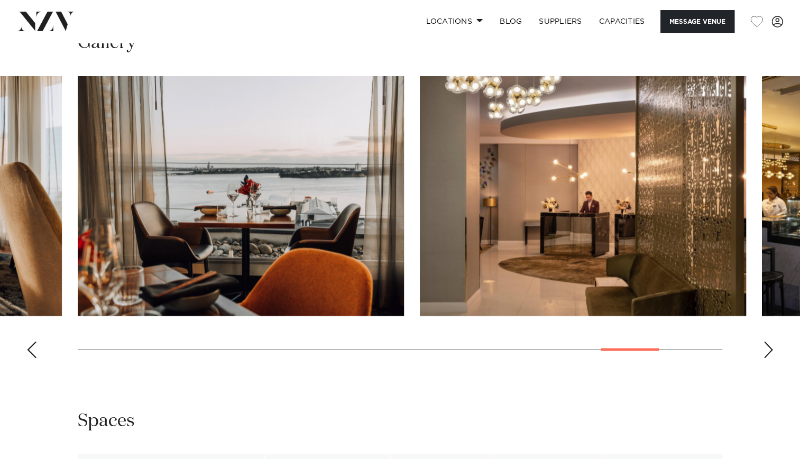
click at [771, 358] on div "Next slide" at bounding box center [768, 349] width 11 height 17
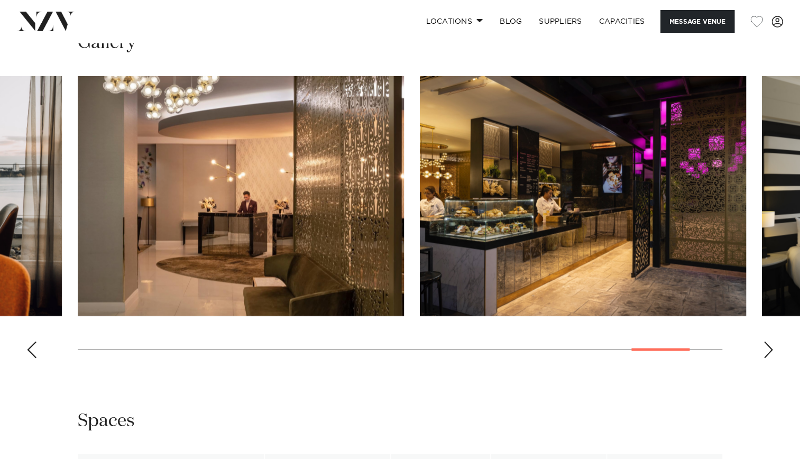
click at [771, 358] on div "Next slide" at bounding box center [768, 349] width 11 height 17
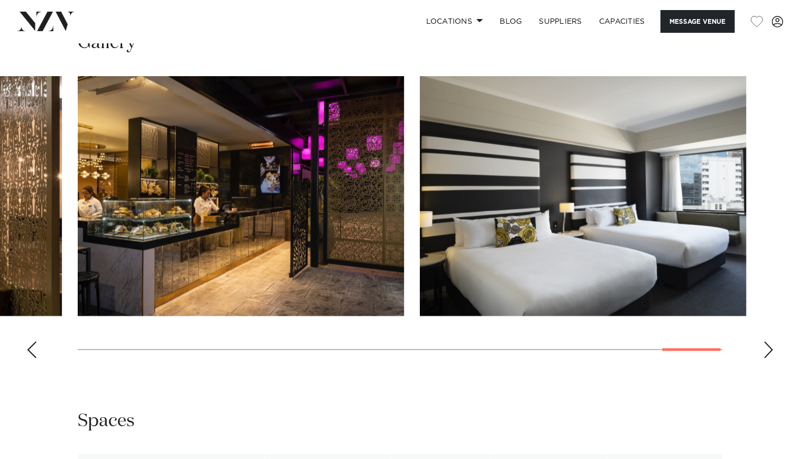
click at [27, 358] on div "Previous slide" at bounding box center [31, 349] width 11 height 17
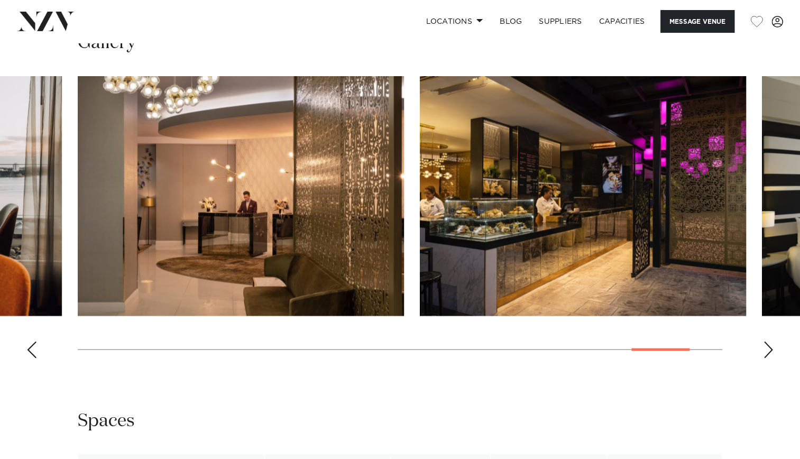
click at [27, 358] on div "Previous slide" at bounding box center [31, 349] width 11 height 17
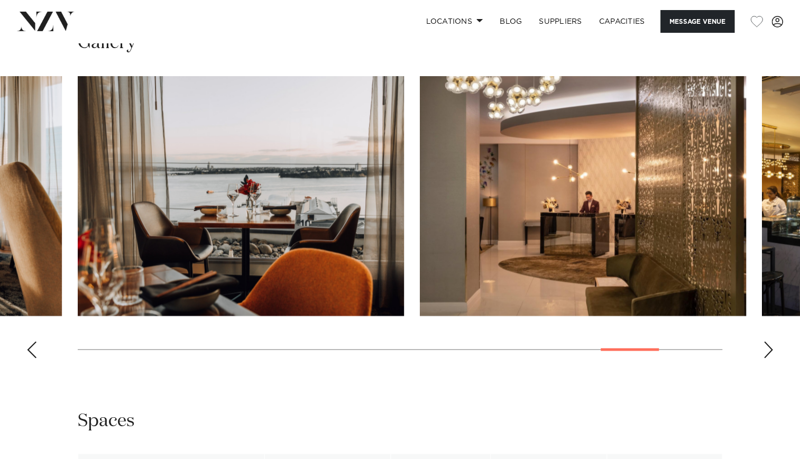
click at [27, 358] on div "Previous slide" at bounding box center [31, 349] width 11 height 17
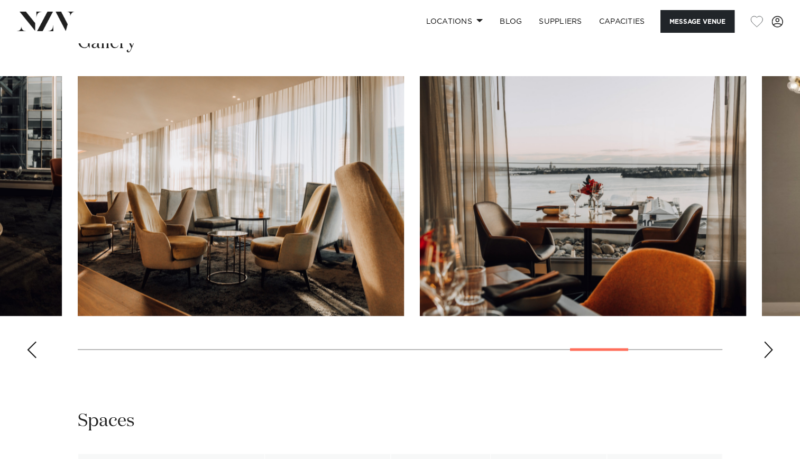
click at [27, 358] on div "Previous slide" at bounding box center [31, 349] width 11 height 17
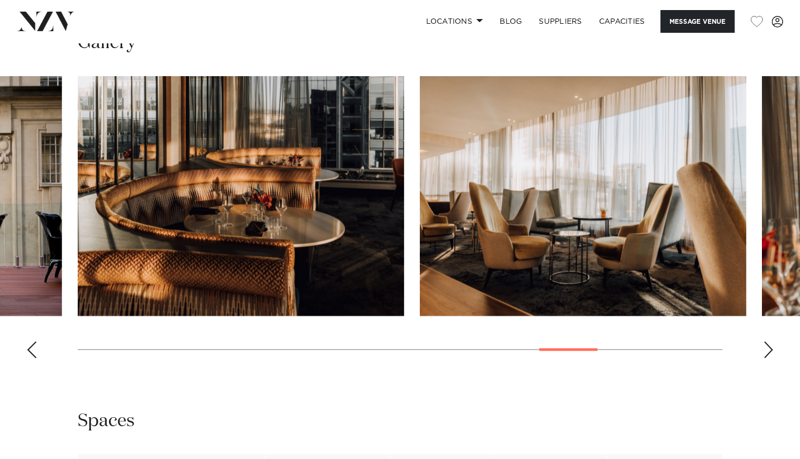
click at [27, 358] on div "Previous slide" at bounding box center [31, 349] width 11 height 17
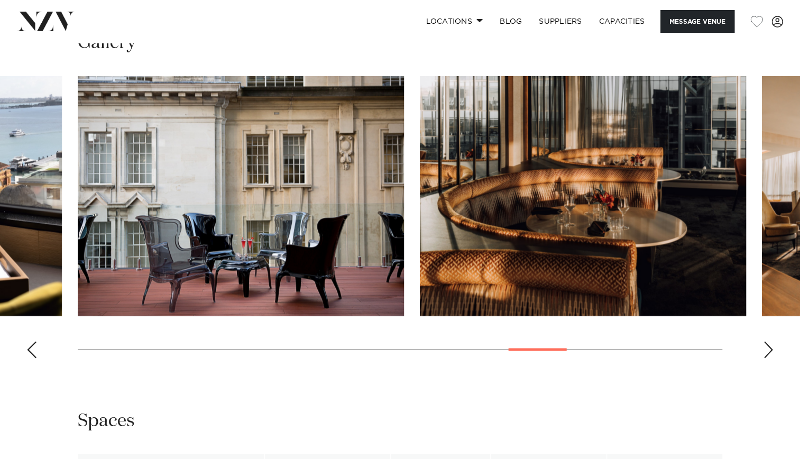
click at [27, 358] on div "Previous slide" at bounding box center [31, 349] width 11 height 17
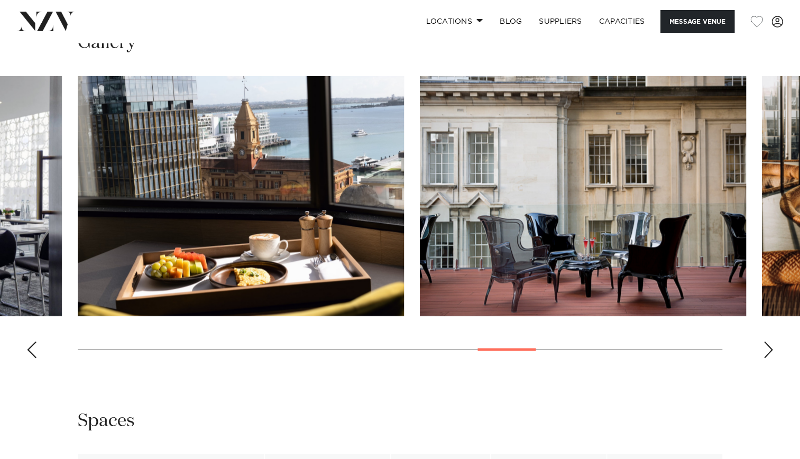
click at [27, 358] on div "Previous slide" at bounding box center [31, 349] width 11 height 17
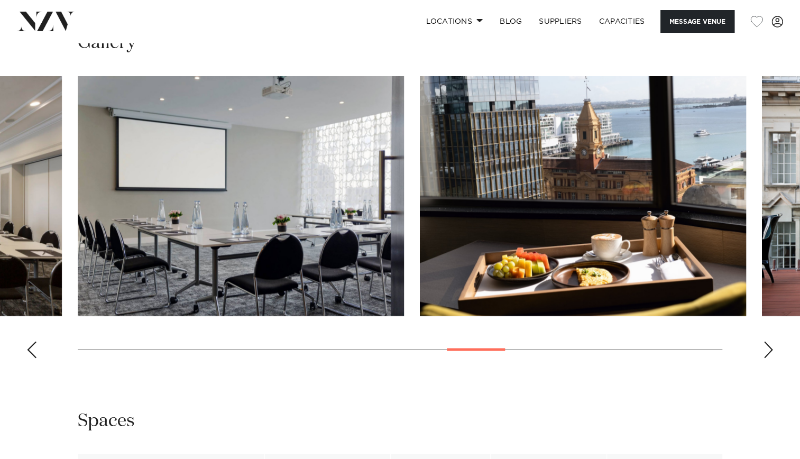
click at [27, 358] on div "Previous slide" at bounding box center [31, 349] width 11 height 17
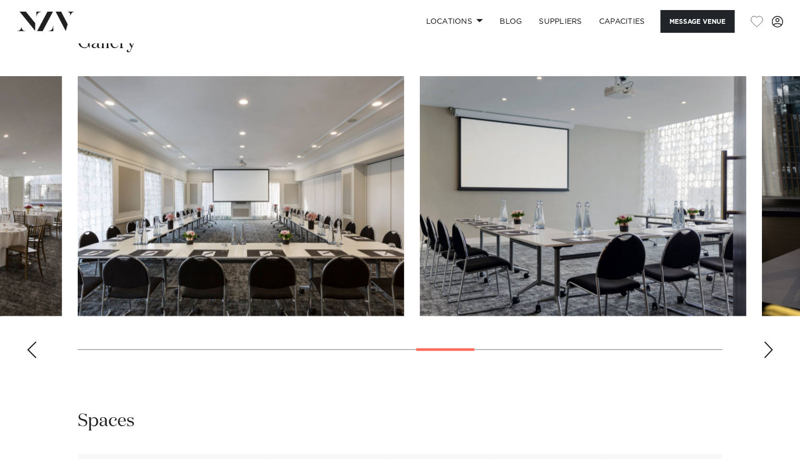
click at [27, 358] on div "Previous slide" at bounding box center [31, 349] width 11 height 17
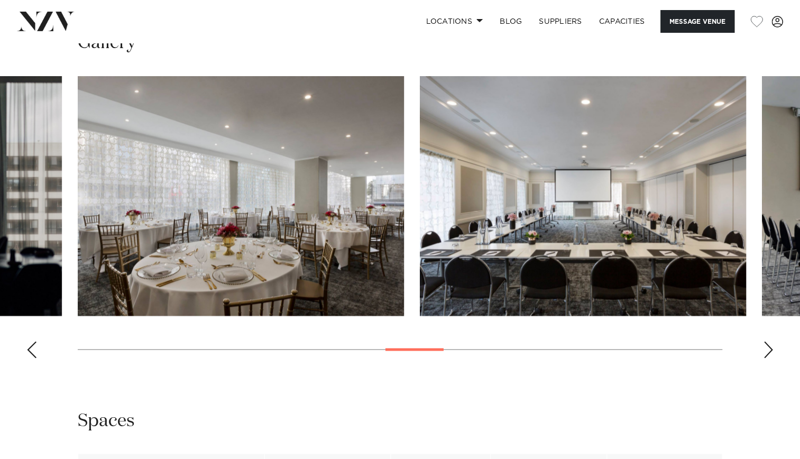
click at [27, 358] on div "Previous slide" at bounding box center [31, 349] width 11 height 17
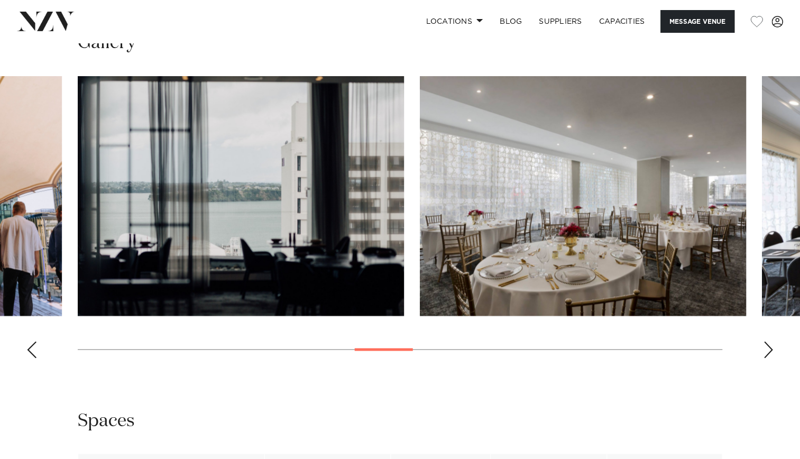
click at [28, 358] on div "Previous slide" at bounding box center [31, 349] width 11 height 17
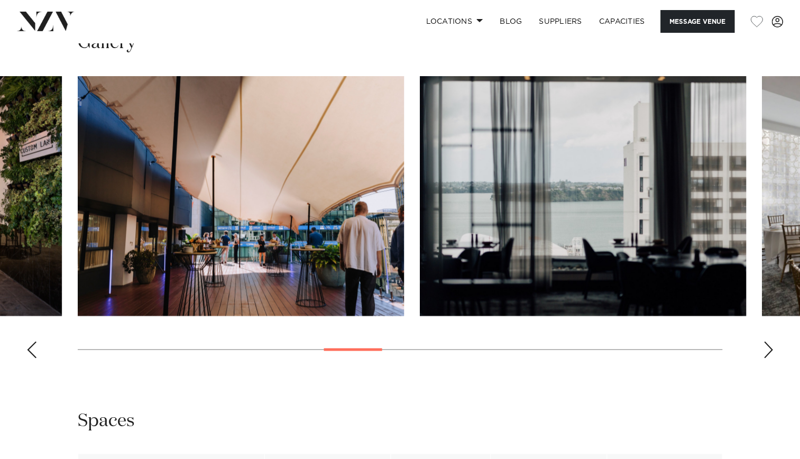
click at [28, 358] on div "Previous slide" at bounding box center [31, 349] width 11 height 17
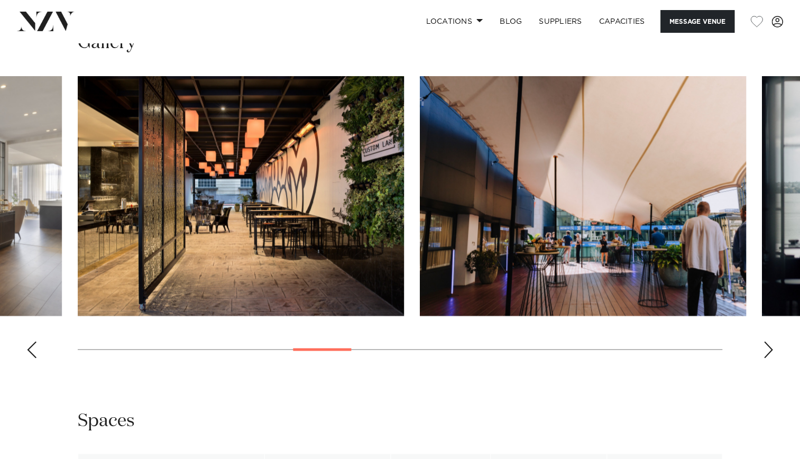
click at [28, 358] on div "Previous slide" at bounding box center [31, 349] width 11 height 17
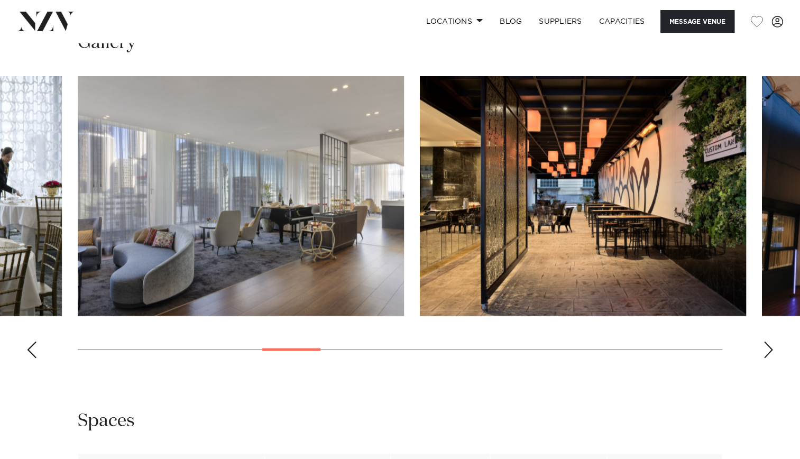
click at [28, 358] on div "Previous slide" at bounding box center [31, 349] width 11 height 17
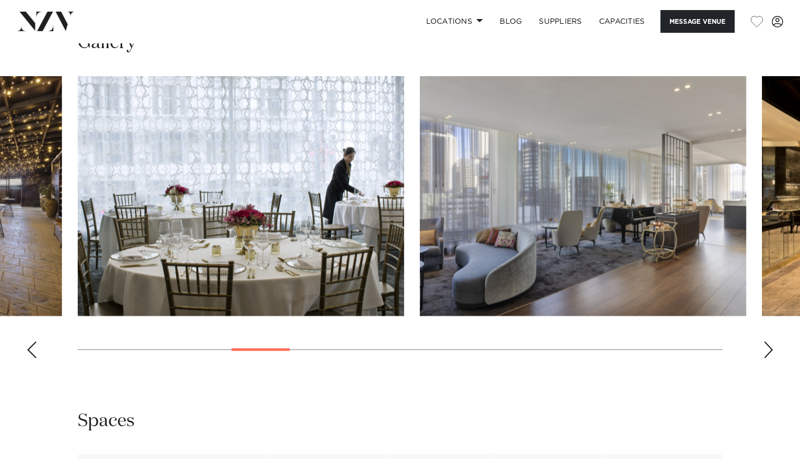
click at [28, 358] on div "Previous slide" at bounding box center [31, 349] width 11 height 17
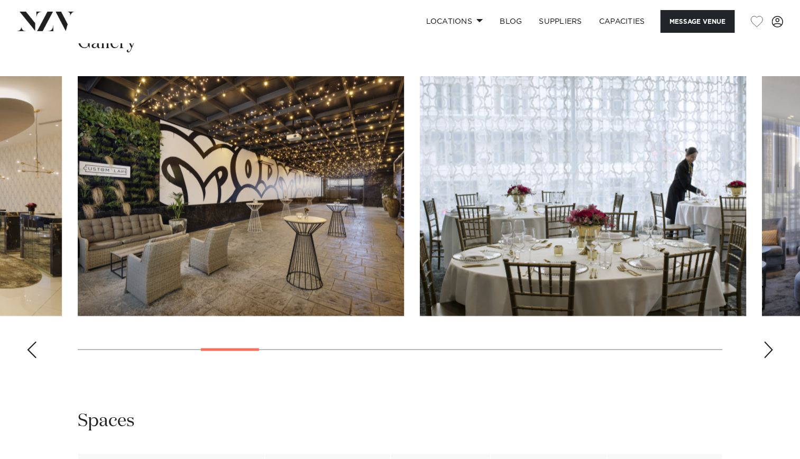
click at [28, 358] on div "Previous slide" at bounding box center [31, 349] width 11 height 17
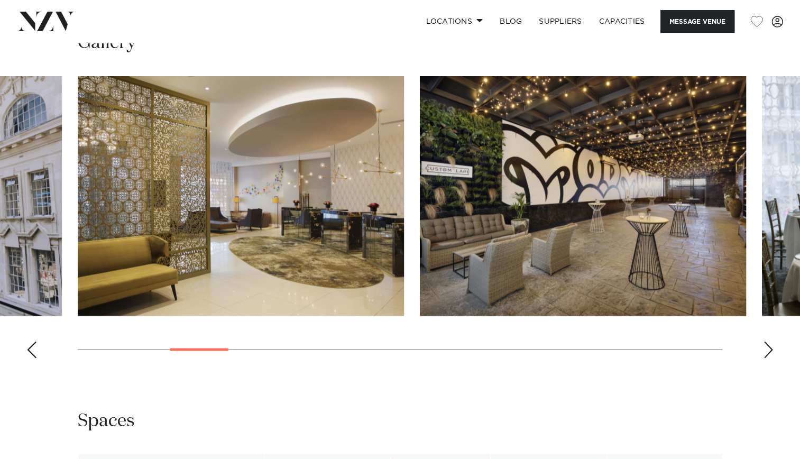
click at [765, 358] on div "Next slide" at bounding box center [768, 349] width 11 height 17
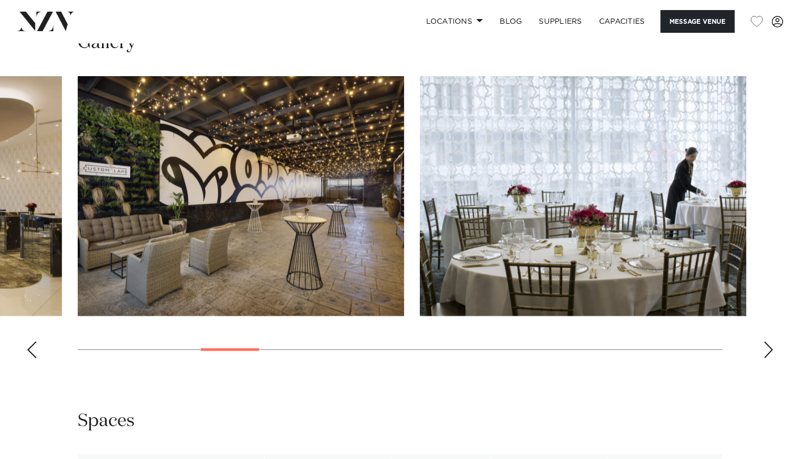
click at [765, 358] on div "Next slide" at bounding box center [768, 349] width 11 height 17
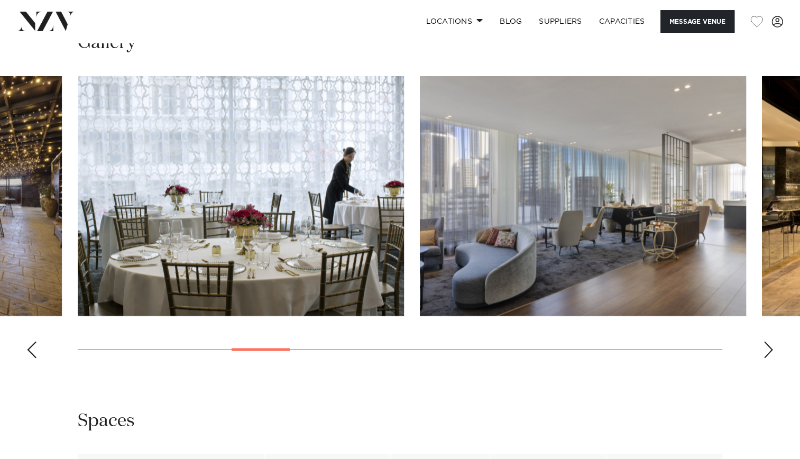
click at [765, 358] on div "Next slide" at bounding box center [768, 349] width 11 height 17
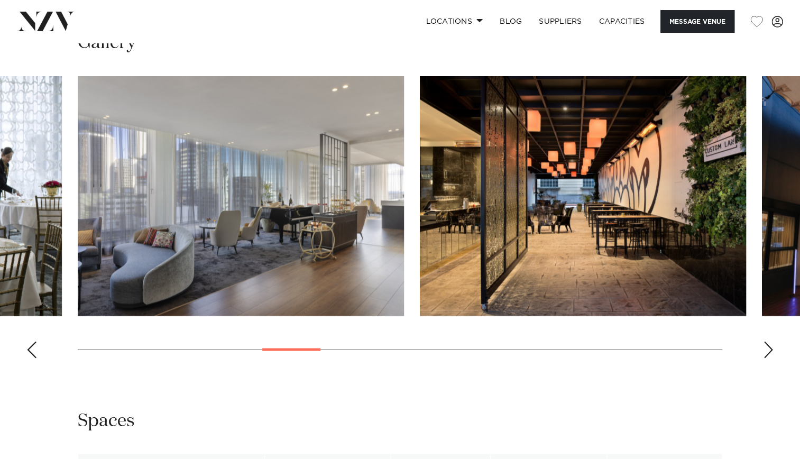
click at [30, 358] on div "Previous slide" at bounding box center [31, 349] width 11 height 17
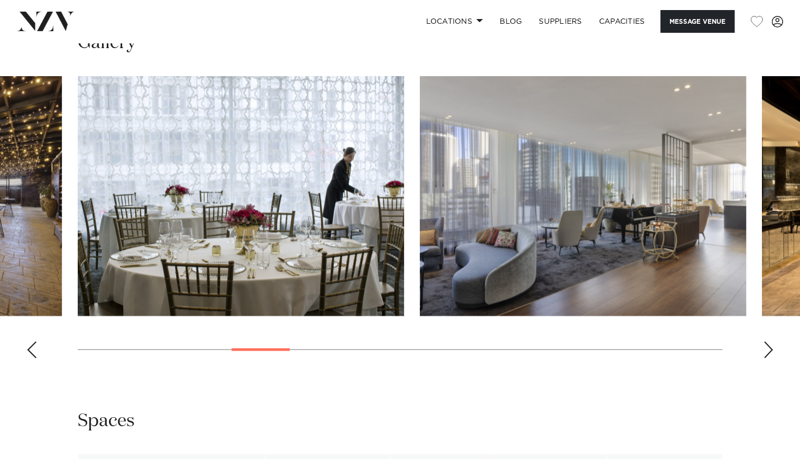
click at [30, 358] on div "Previous slide" at bounding box center [31, 349] width 11 height 17
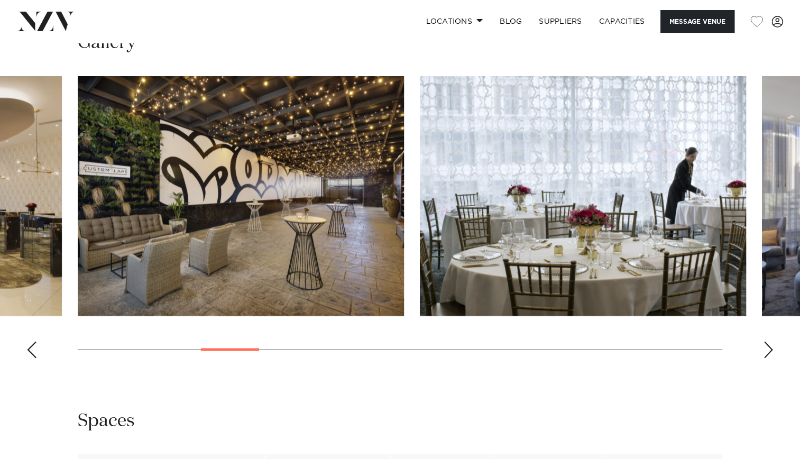
click at [39, 366] on swiper-container at bounding box center [400, 221] width 800 height 290
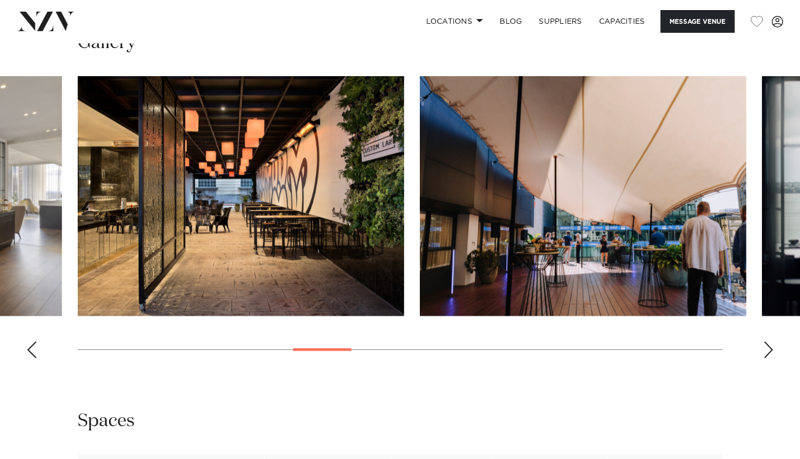
click at [35, 358] on div "Previous slide" at bounding box center [31, 349] width 11 height 17
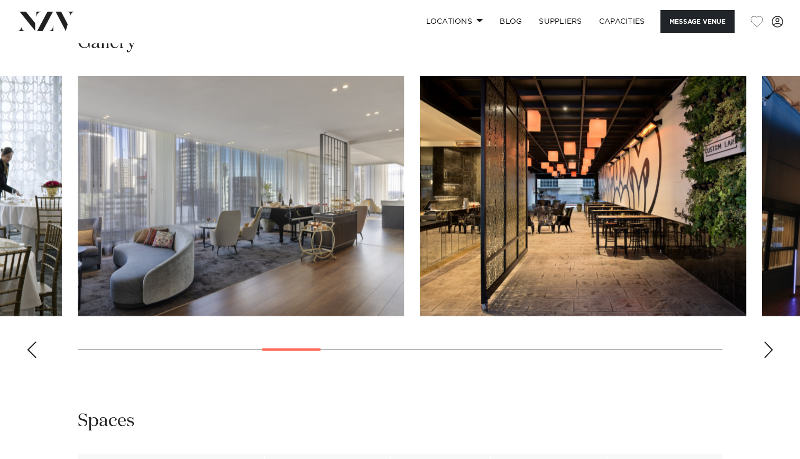
click at [35, 358] on div "Previous slide" at bounding box center [31, 349] width 11 height 17
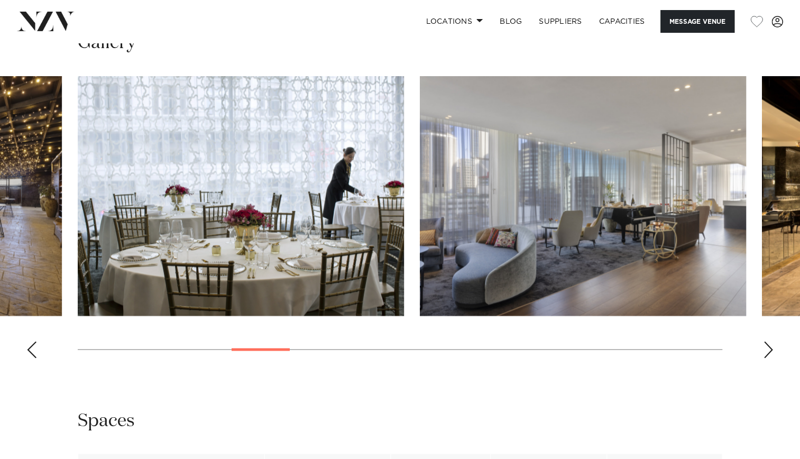
click at [35, 358] on div "Previous slide" at bounding box center [31, 349] width 11 height 17
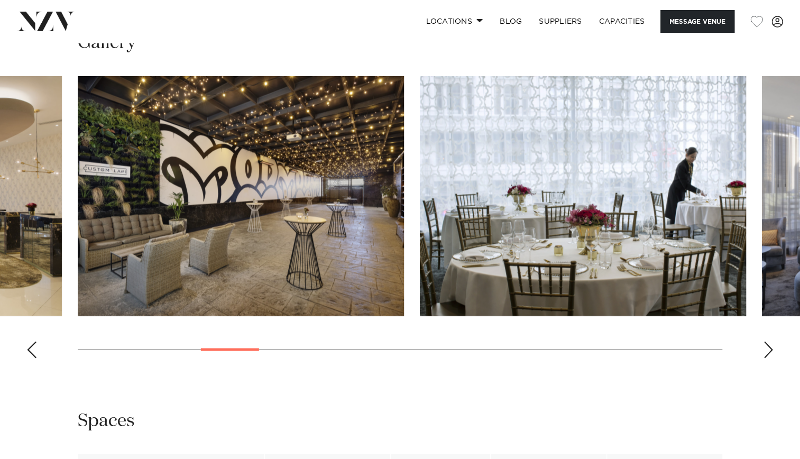
click at [35, 358] on div "Previous slide" at bounding box center [31, 349] width 11 height 17
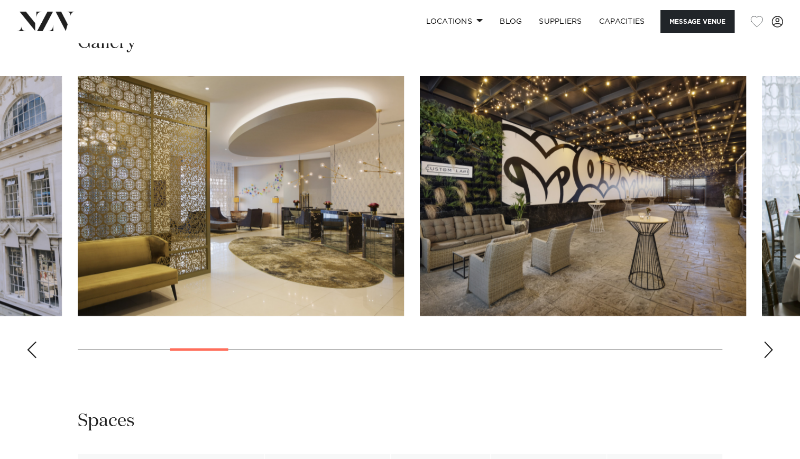
click at [35, 358] on div "Previous slide" at bounding box center [31, 349] width 11 height 17
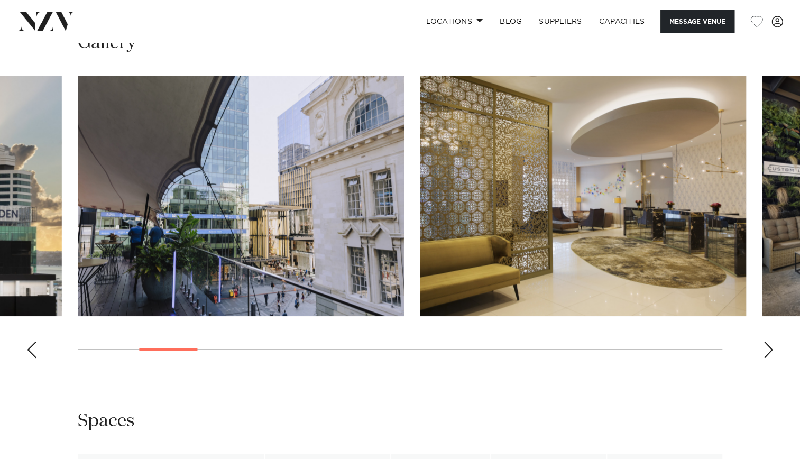
click at [35, 358] on div "Previous slide" at bounding box center [31, 349] width 11 height 17
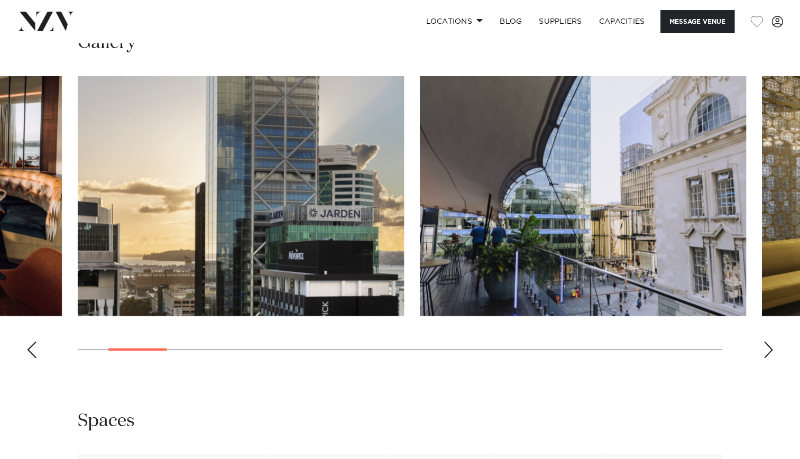
click at [35, 358] on div "Previous slide" at bounding box center [31, 349] width 11 height 17
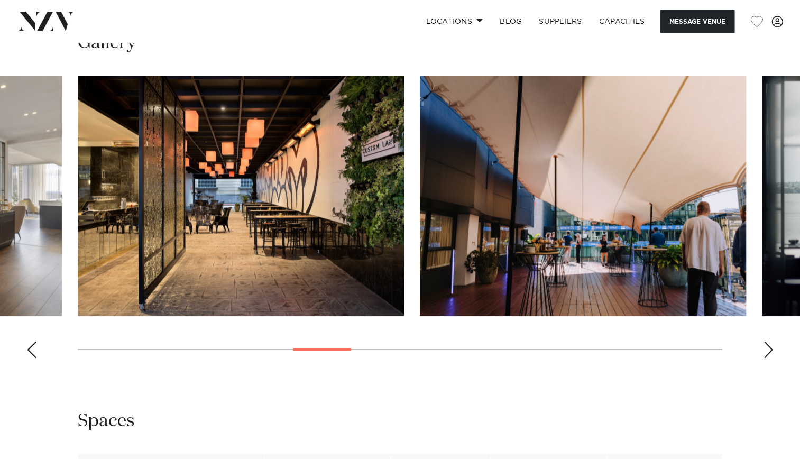
click at [773, 366] on swiper-container at bounding box center [400, 221] width 800 height 290
click at [765, 358] on div "Next slide" at bounding box center [768, 349] width 11 height 17
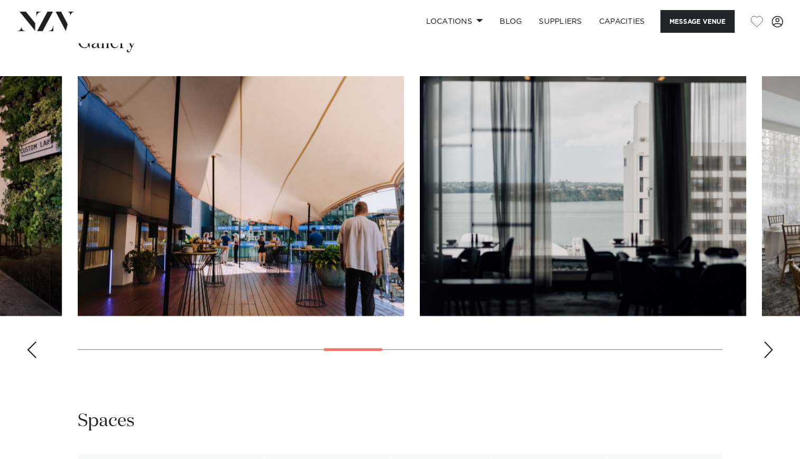
click at [765, 358] on div "Next slide" at bounding box center [768, 349] width 11 height 17
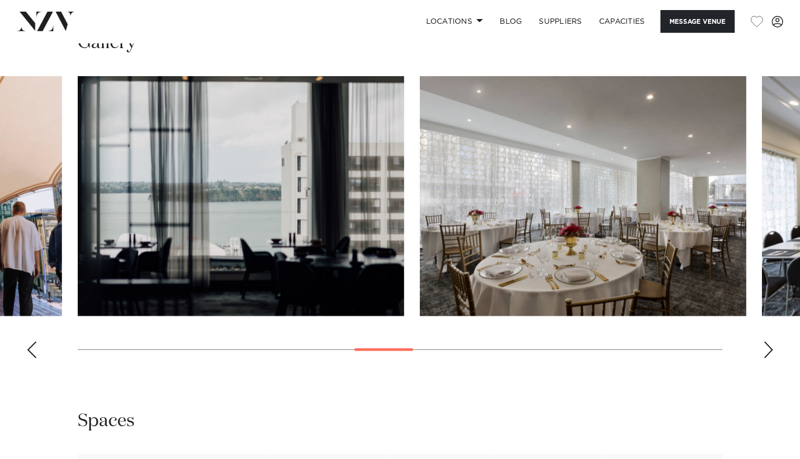
click at [765, 358] on div "Next slide" at bounding box center [768, 349] width 11 height 17
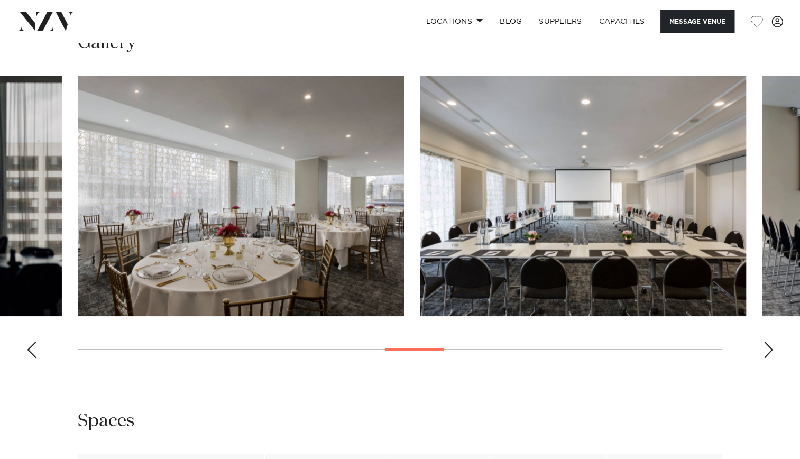
click at [765, 358] on div "Next slide" at bounding box center [768, 349] width 11 height 17
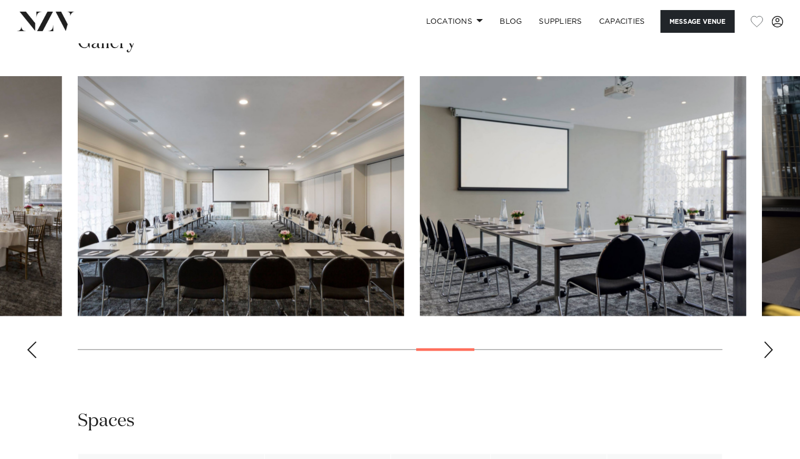
click at [765, 358] on div "Next slide" at bounding box center [768, 349] width 11 height 17
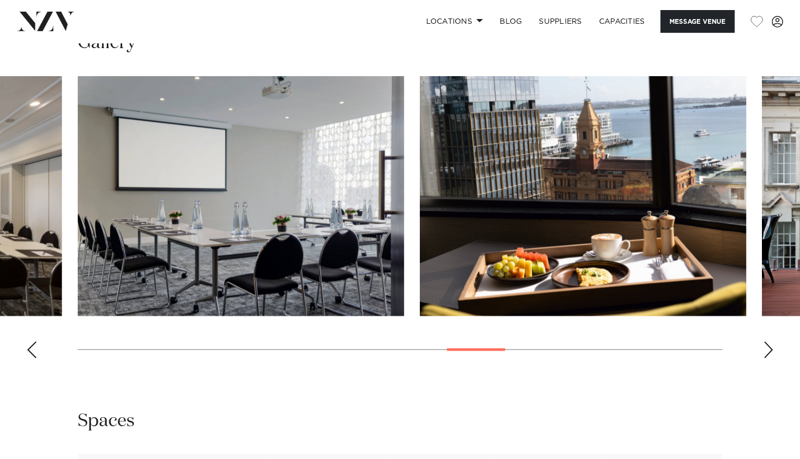
click at [765, 358] on div "Next slide" at bounding box center [768, 349] width 11 height 17
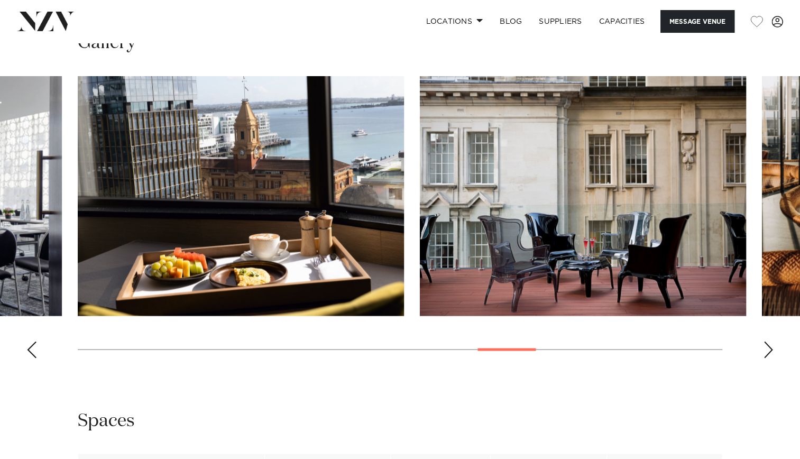
click at [765, 358] on div "Next slide" at bounding box center [768, 349] width 11 height 17
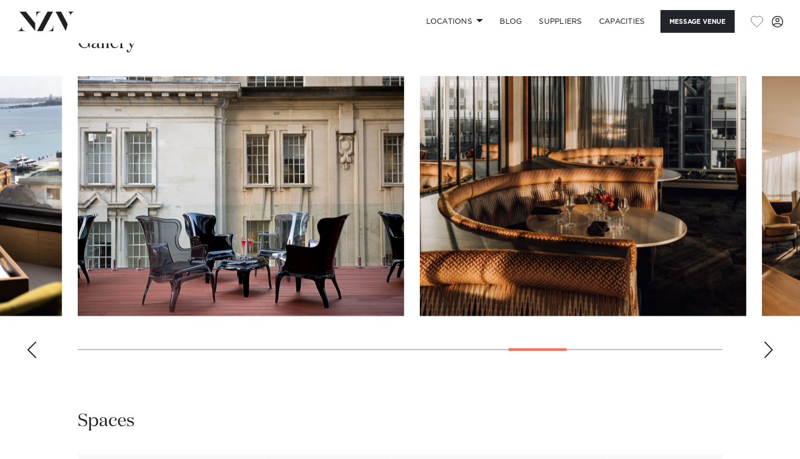
click at [769, 358] on div "Next slide" at bounding box center [768, 349] width 11 height 17
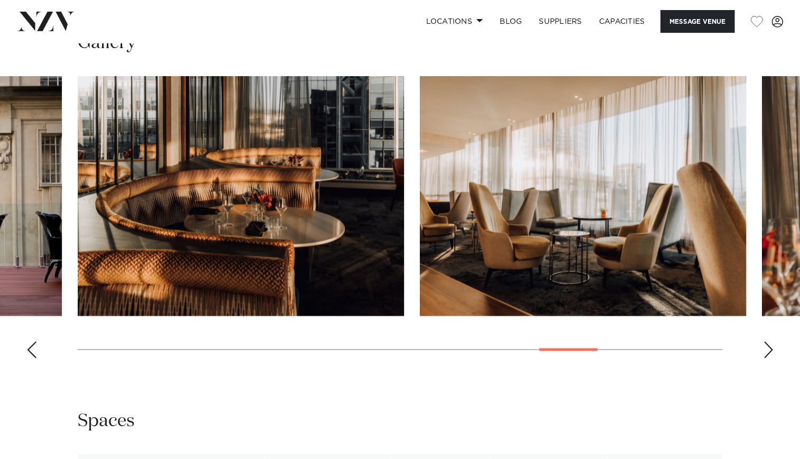
click at [769, 358] on div "Next slide" at bounding box center [768, 349] width 11 height 17
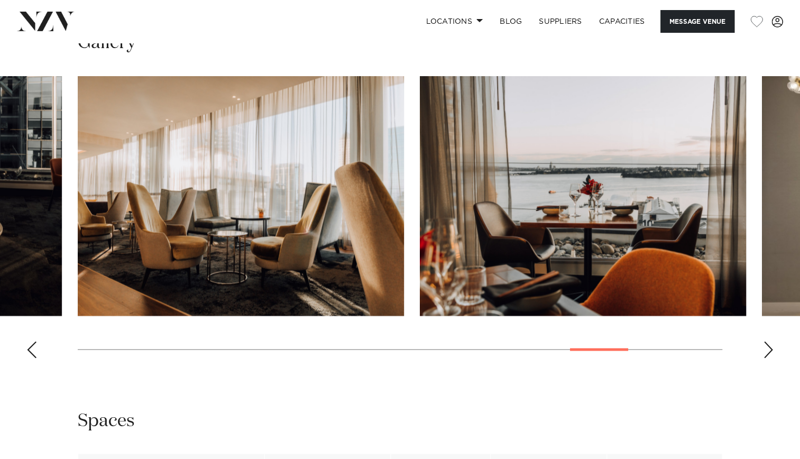
click at [769, 358] on div "Next slide" at bounding box center [768, 349] width 11 height 17
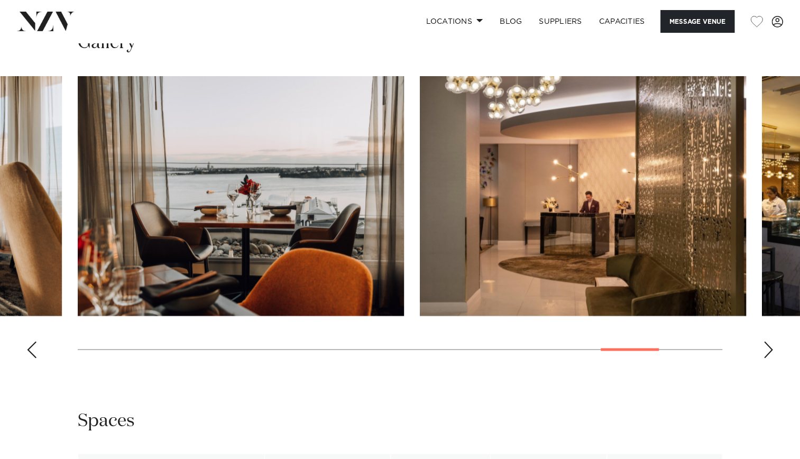
click at [769, 358] on div "Next slide" at bounding box center [768, 349] width 11 height 17
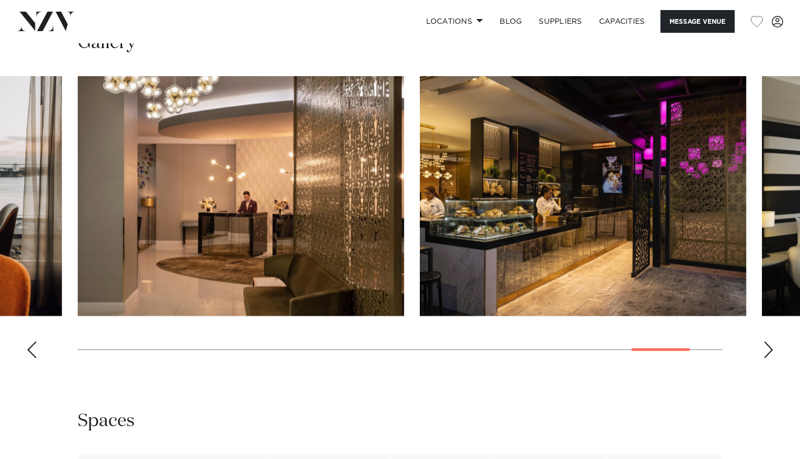
click at [769, 358] on div "Next slide" at bounding box center [768, 349] width 11 height 17
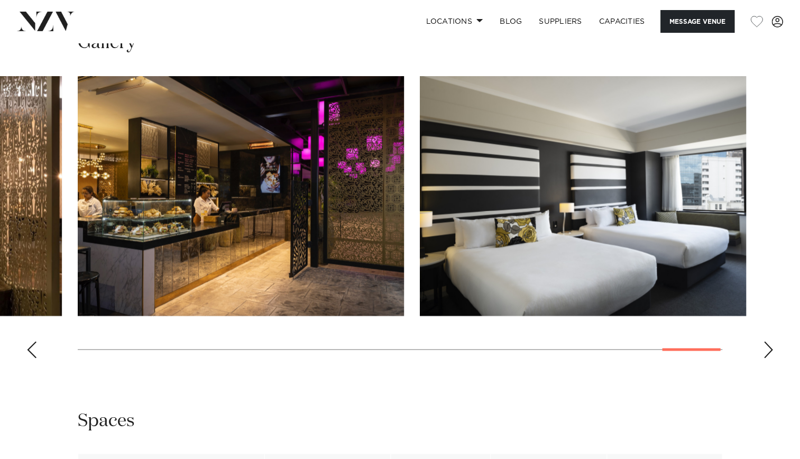
click at [769, 358] on div "Next slide" at bounding box center [768, 349] width 11 height 17
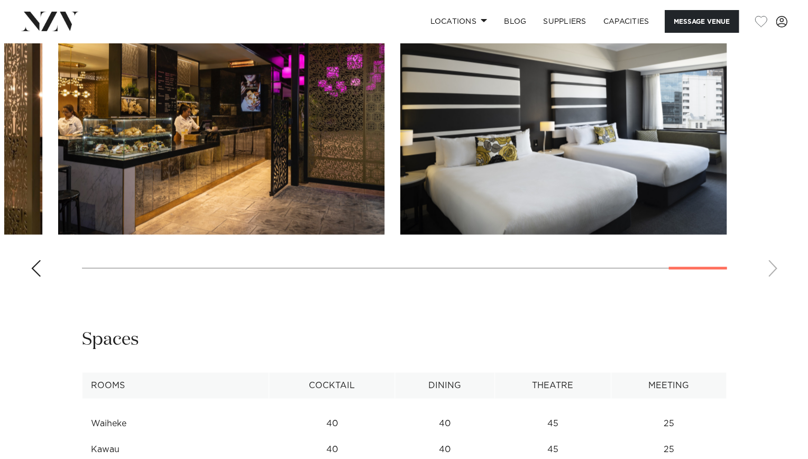
scroll to position [1061, 0]
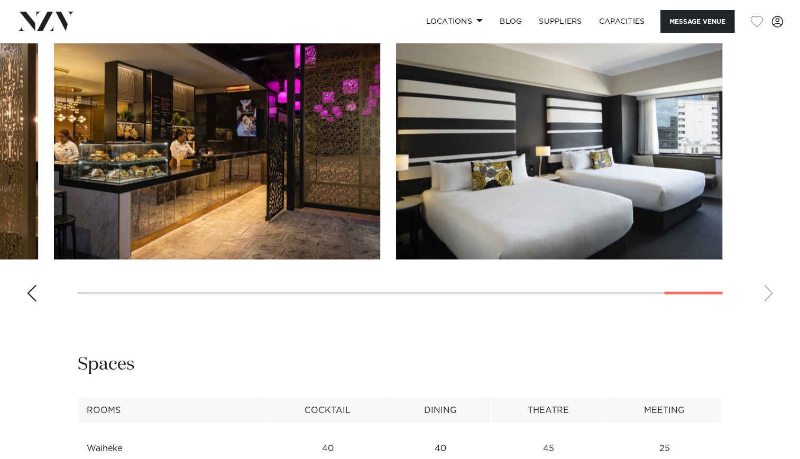
click at [31, 310] on swiper-container at bounding box center [400, 165] width 800 height 290
click at [31, 301] on div "Previous slide" at bounding box center [31, 292] width 11 height 17
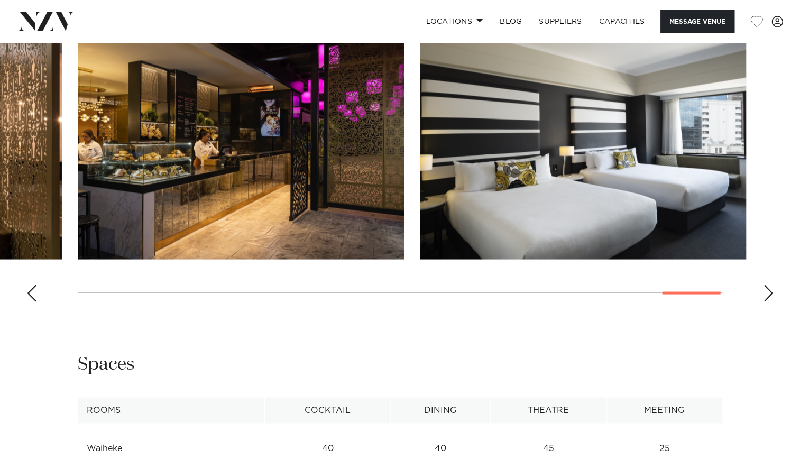
click at [31, 301] on div "Previous slide" at bounding box center [31, 292] width 11 height 17
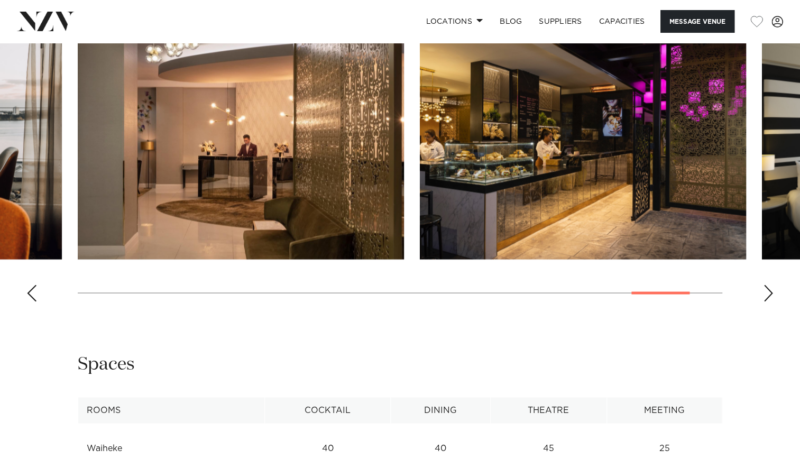
click at [31, 301] on div "Previous slide" at bounding box center [31, 292] width 11 height 17
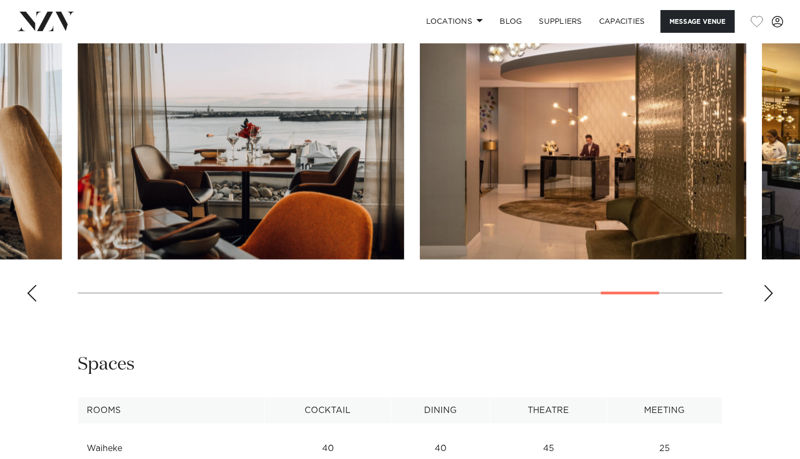
click at [31, 301] on div "Previous slide" at bounding box center [31, 292] width 11 height 17
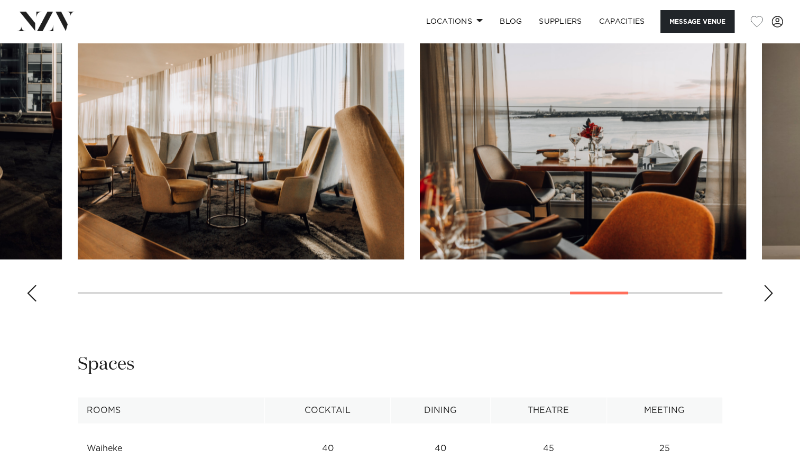
click at [31, 301] on div "Previous slide" at bounding box center [31, 292] width 11 height 17
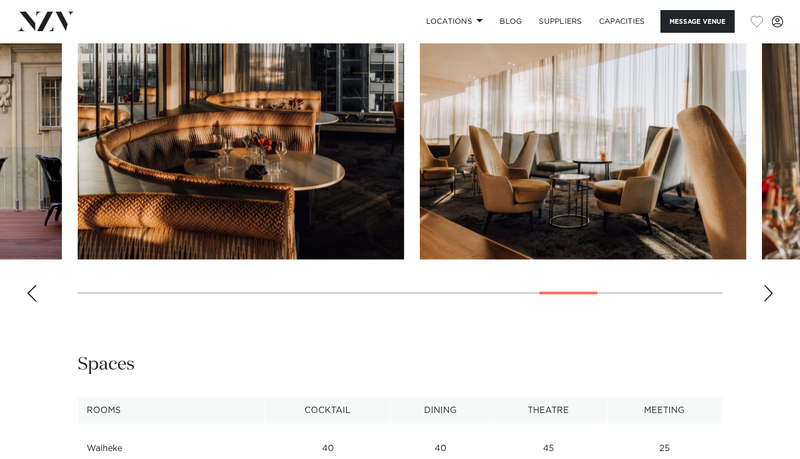
click at [31, 301] on div "Previous slide" at bounding box center [31, 292] width 11 height 17
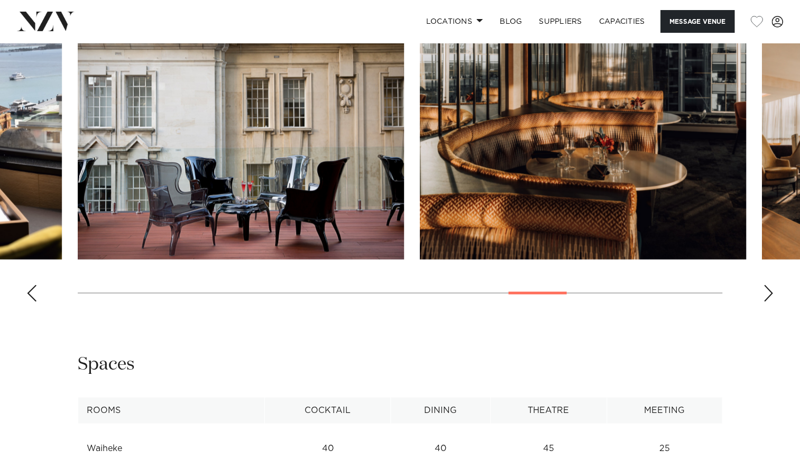
click at [31, 301] on div "Previous slide" at bounding box center [31, 292] width 11 height 17
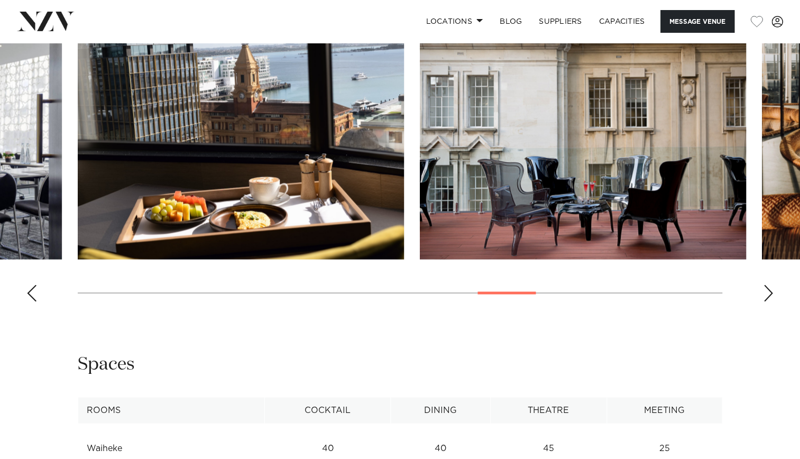
click at [31, 301] on div "Previous slide" at bounding box center [31, 292] width 11 height 17
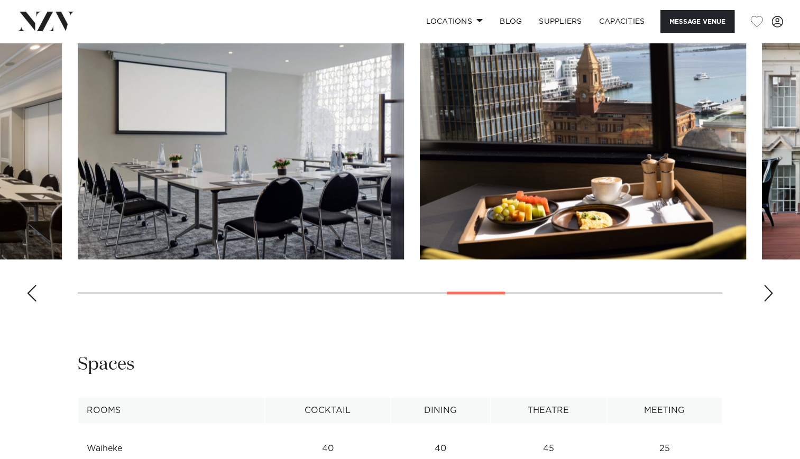
click at [31, 301] on div "Previous slide" at bounding box center [31, 292] width 11 height 17
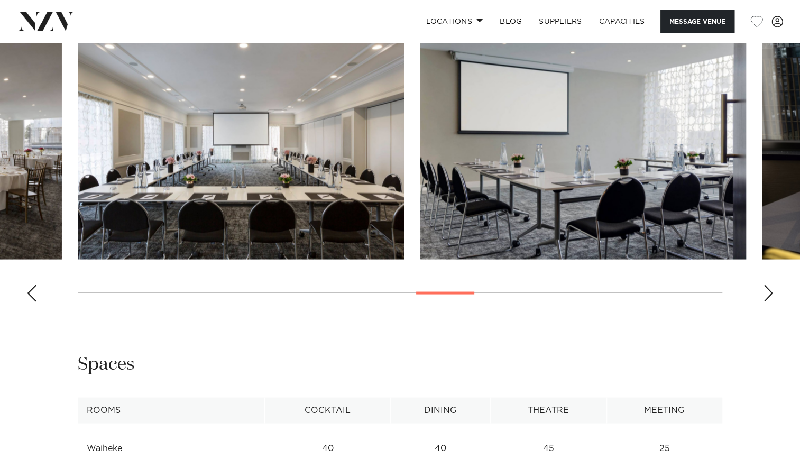
click at [31, 301] on div "Previous slide" at bounding box center [31, 292] width 11 height 17
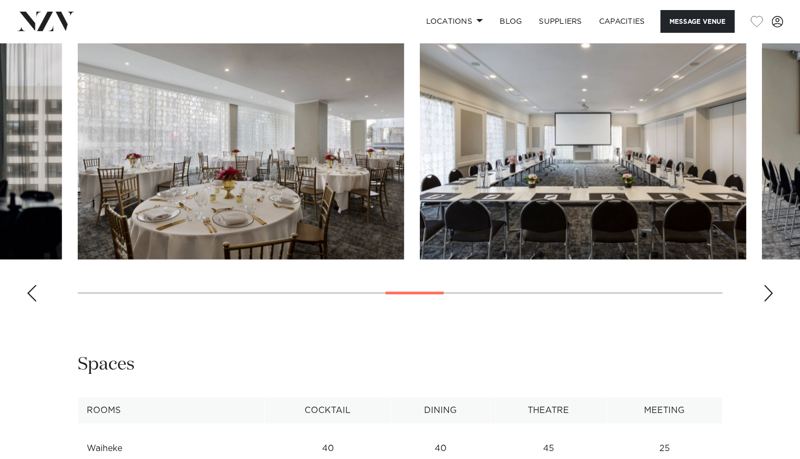
click at [31, 301] on div "Previous slide" at bounding box center [31, 292] width 11 height 17
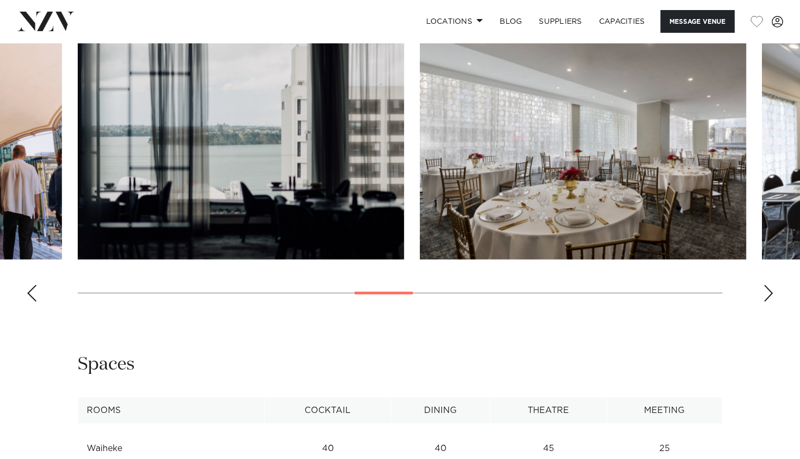
click at [31, 301] on div "Previous slide" at bounding box center [31, 292] width 11 height 17
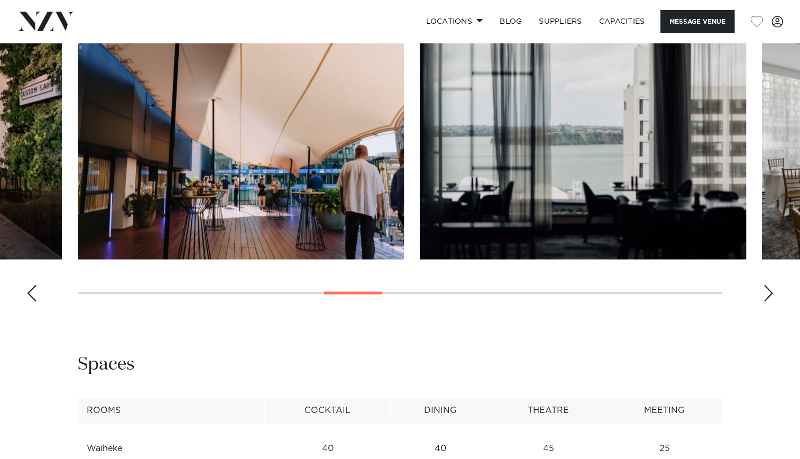
click at [31, 301] on div "Previous slide" at bounding box center [31, 292] width 11 height 17
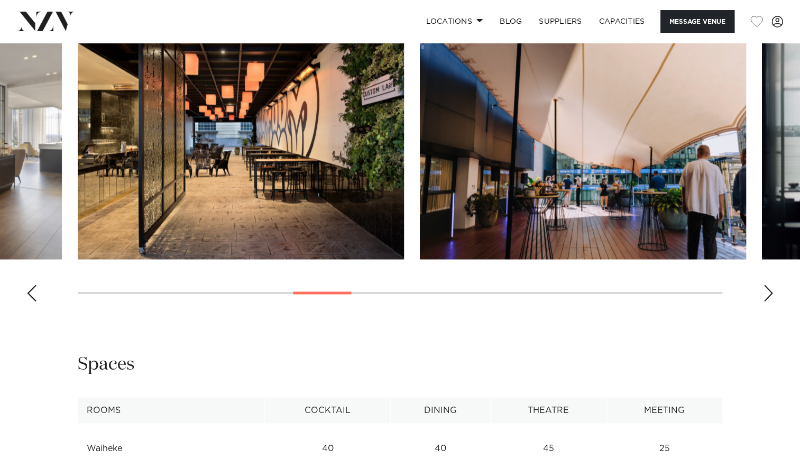
click at [31, 301] on div "Previous slide" at bounding box center [31, 292] width 11 height 17
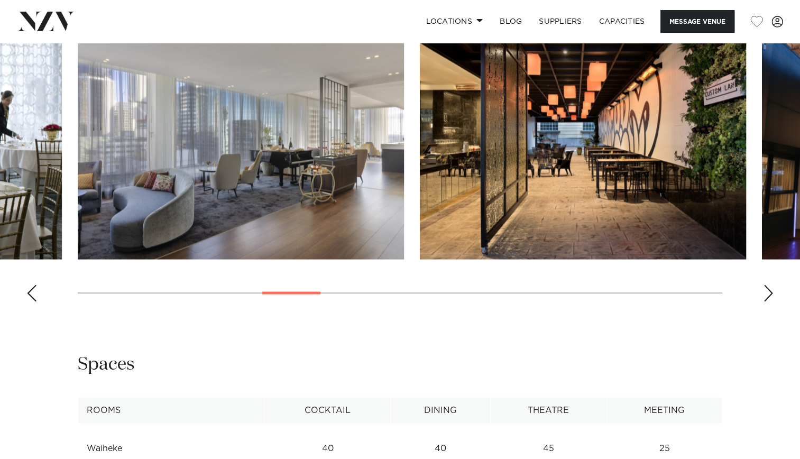
click at [535, 240] on img "8 / 21" at bounding box center [583, 140] width 326 height 240
